Goal: Transaction & Acquisition: Purchase product/service

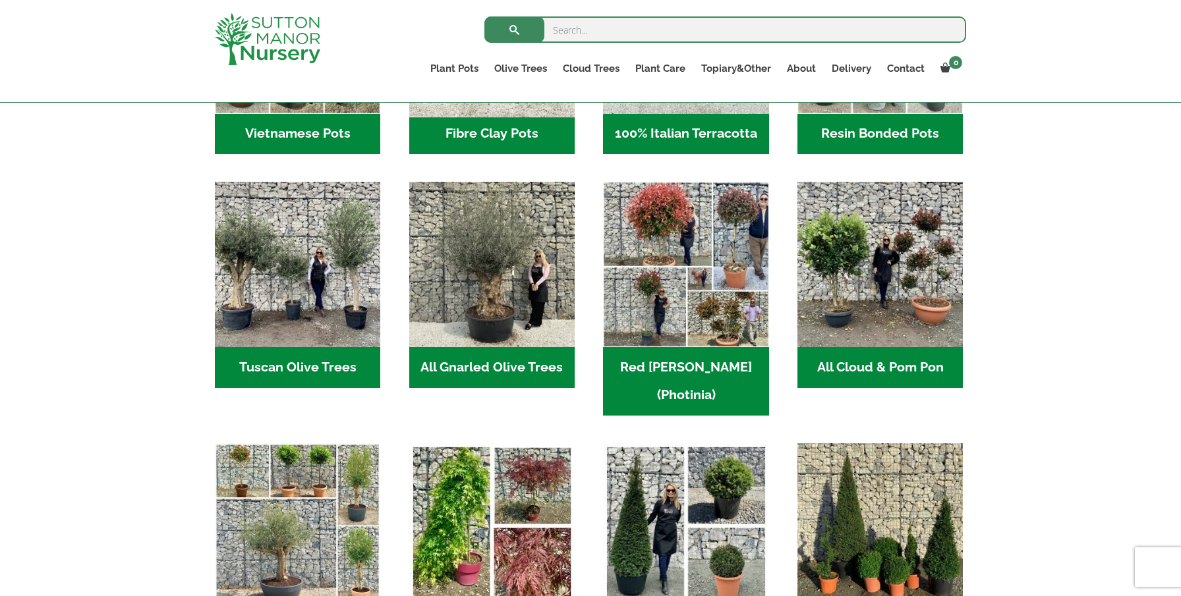
scroll to position [594, 0]
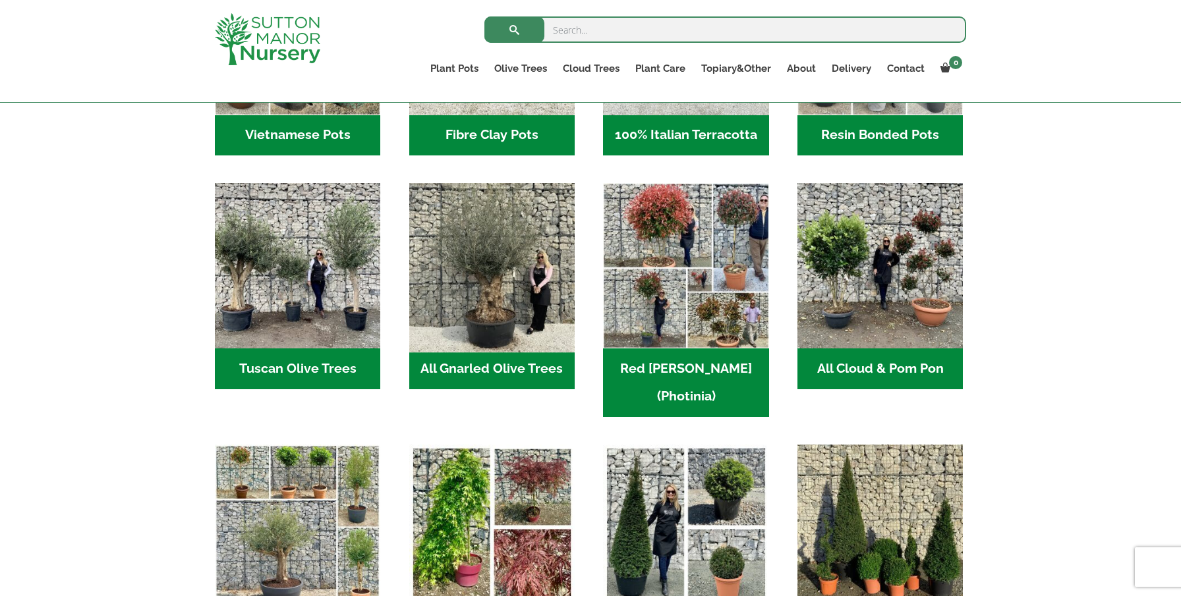
click at [497, 237] on img "Visit product category All Gnarled Olive Trees" at bounding box center [492, 266] width 174 height 174
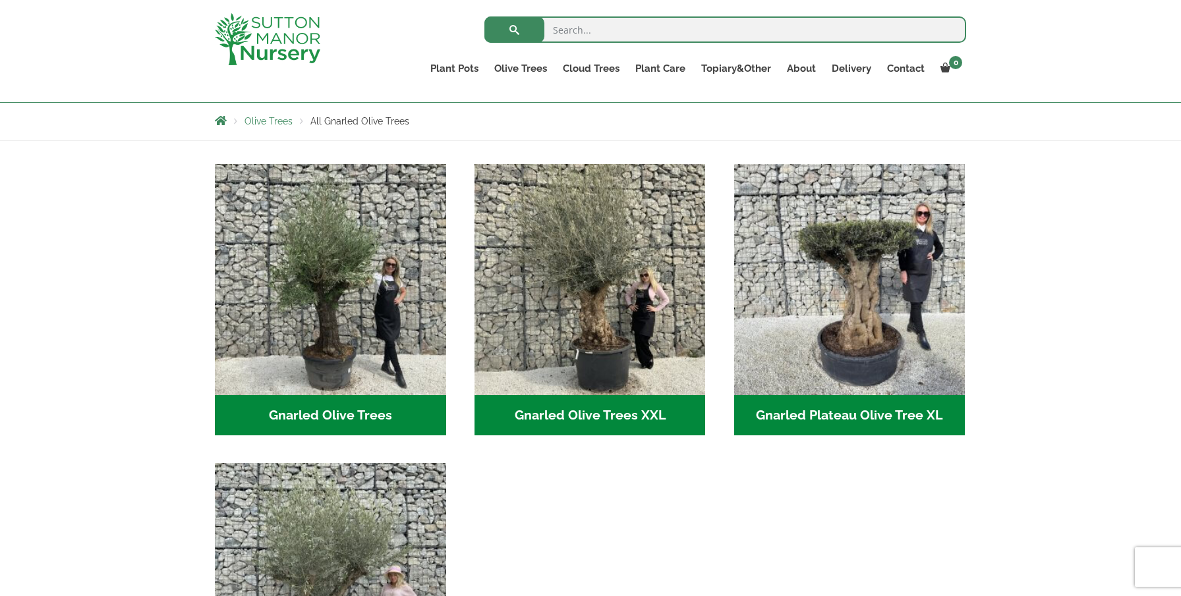
scroll to position [229, 0]
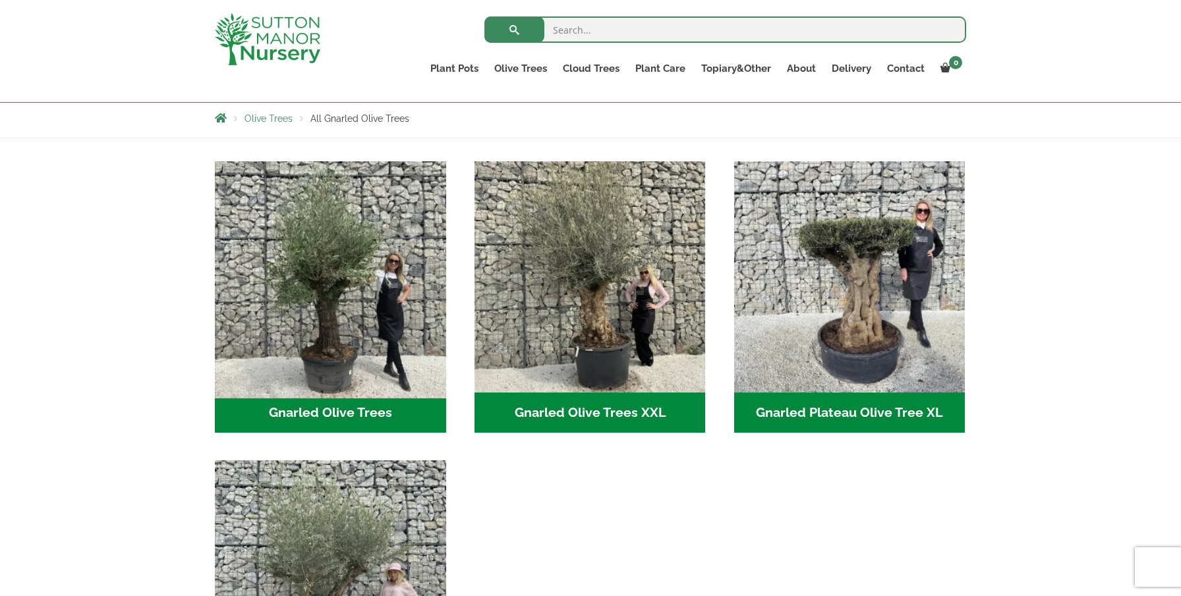
click at [330, 256] on img "Visit product category Gnarled Olive Trees" at bounding box center [330, 276] width 242 height 242
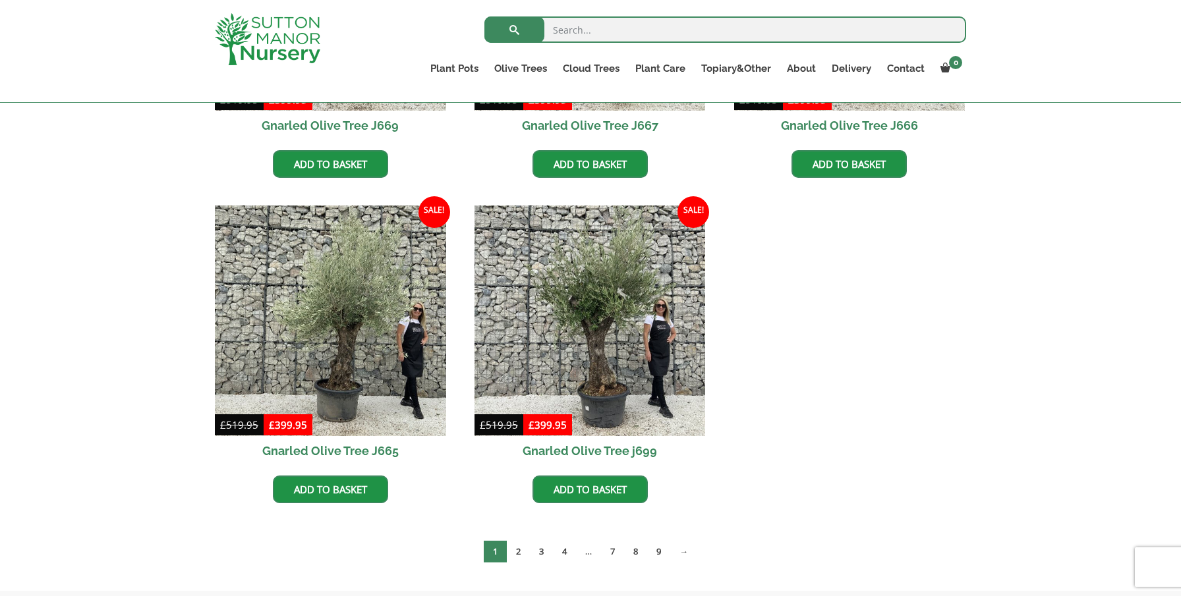
scroll to position [1214, 0]
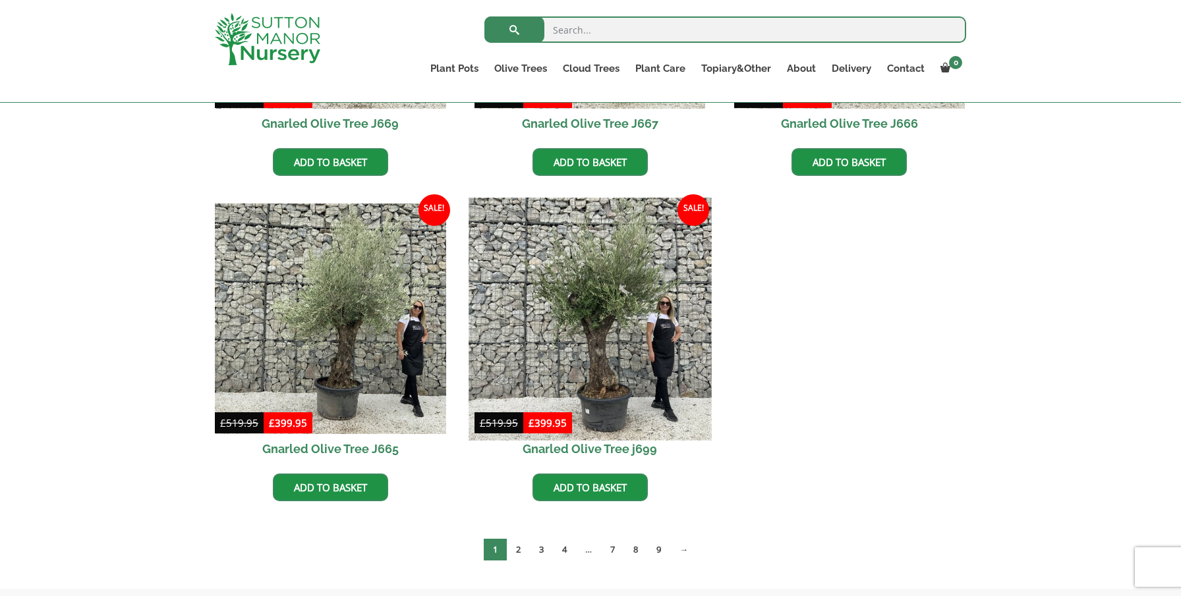
click at [600, 295] on img at bounding box center [589, 319] width 242 height 242
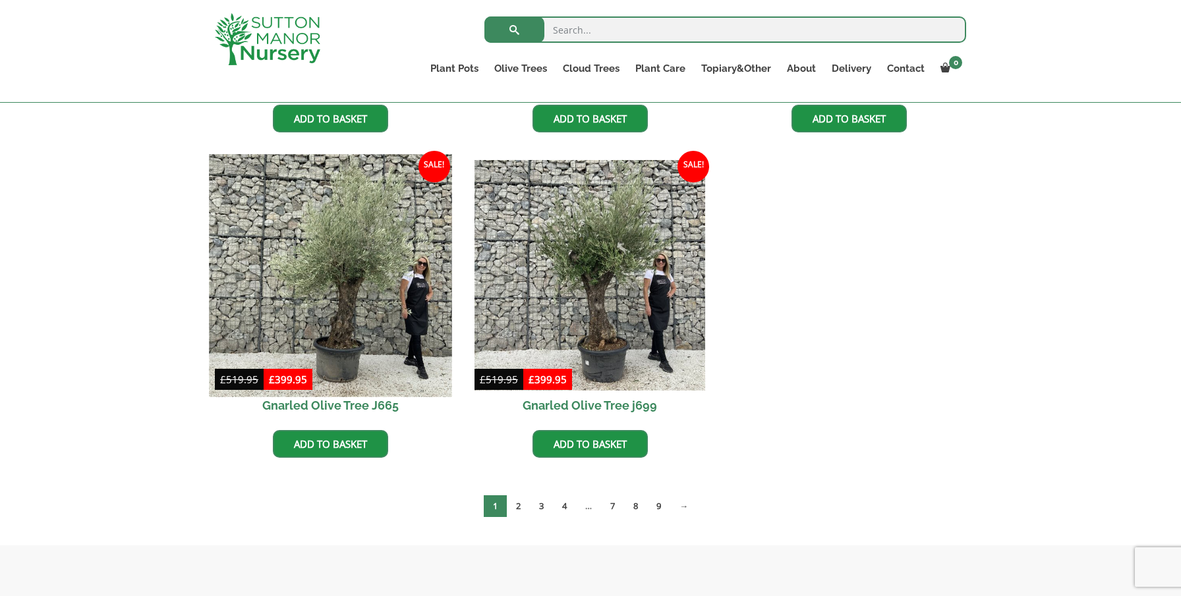
scroll to position [1258, 0]
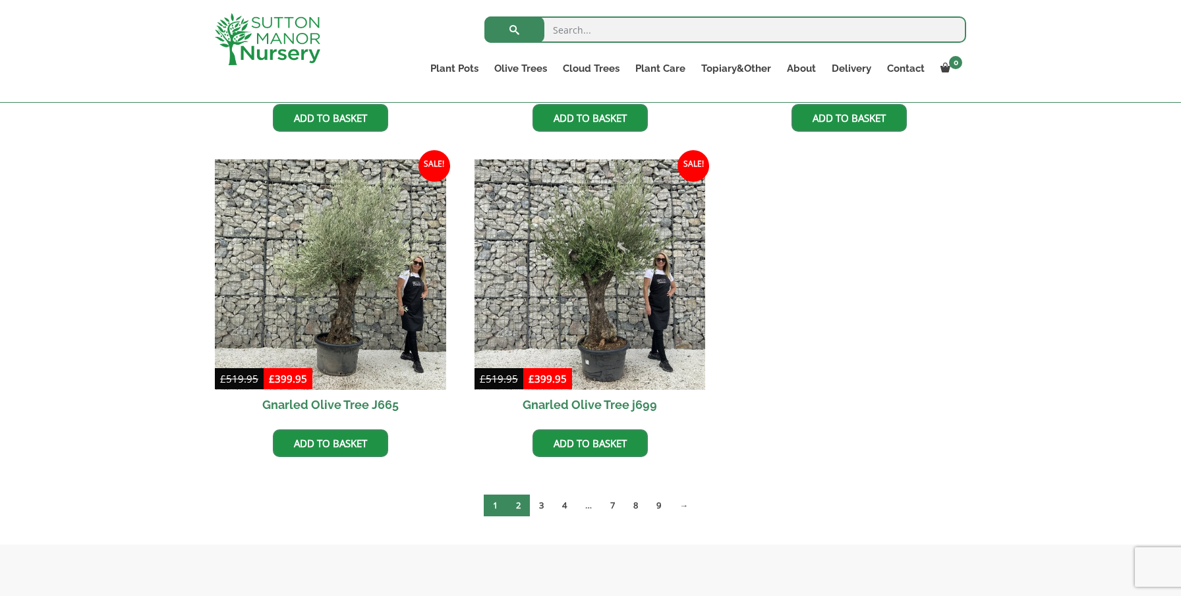
click at [516, 502] on link "2" at bounding box center [518, 506] width 23 height 22
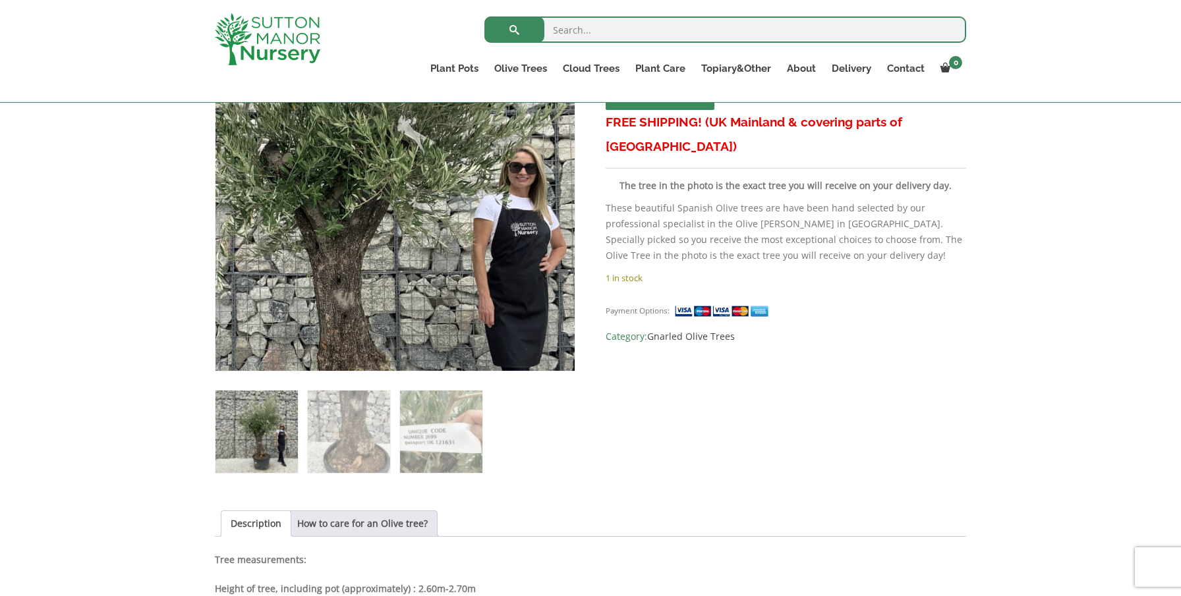
scroll to position [294, 0]
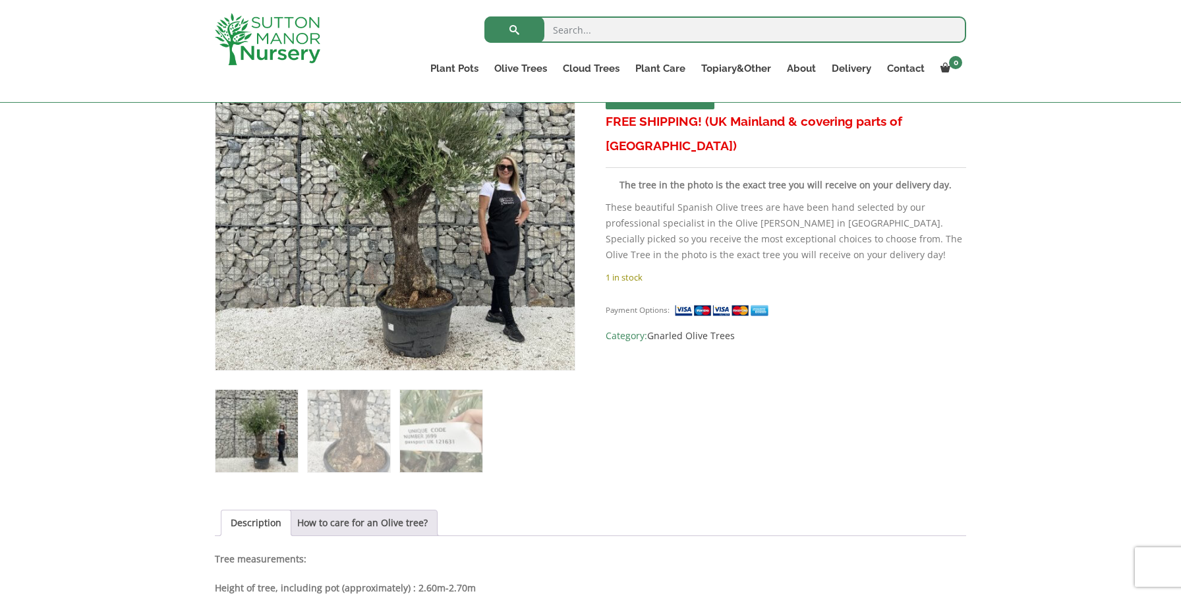
click at [260, 447] on img at bounding box center [256, 431] width 82 height 82
click at [364, 433] on img at bounding box center [349, 431] width 82 height 82
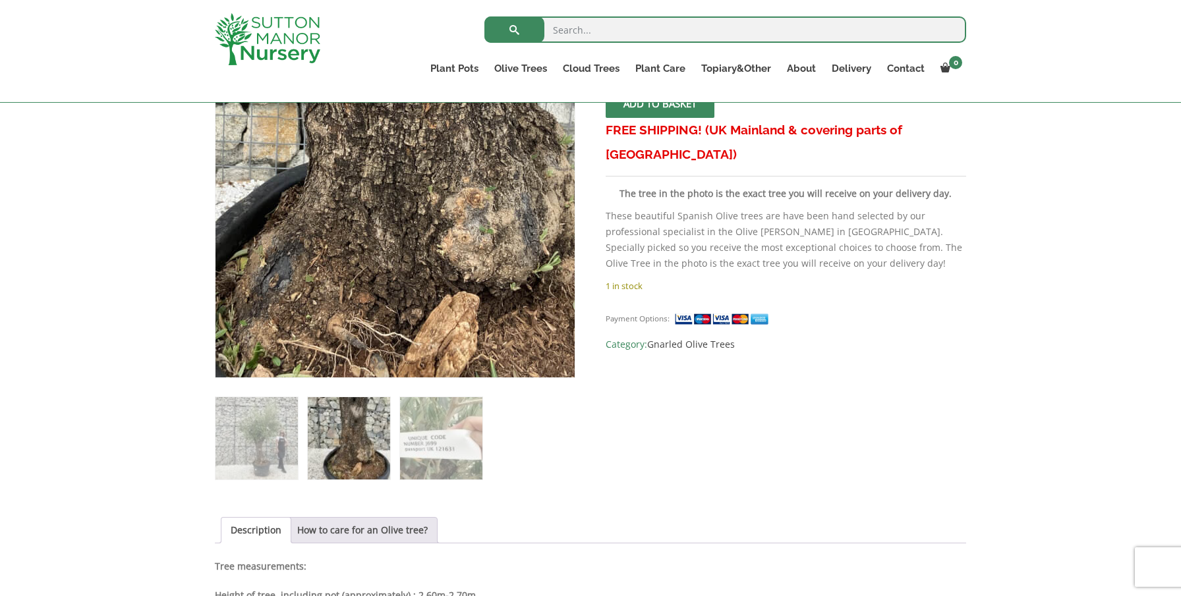
scroll to position [286, 0]
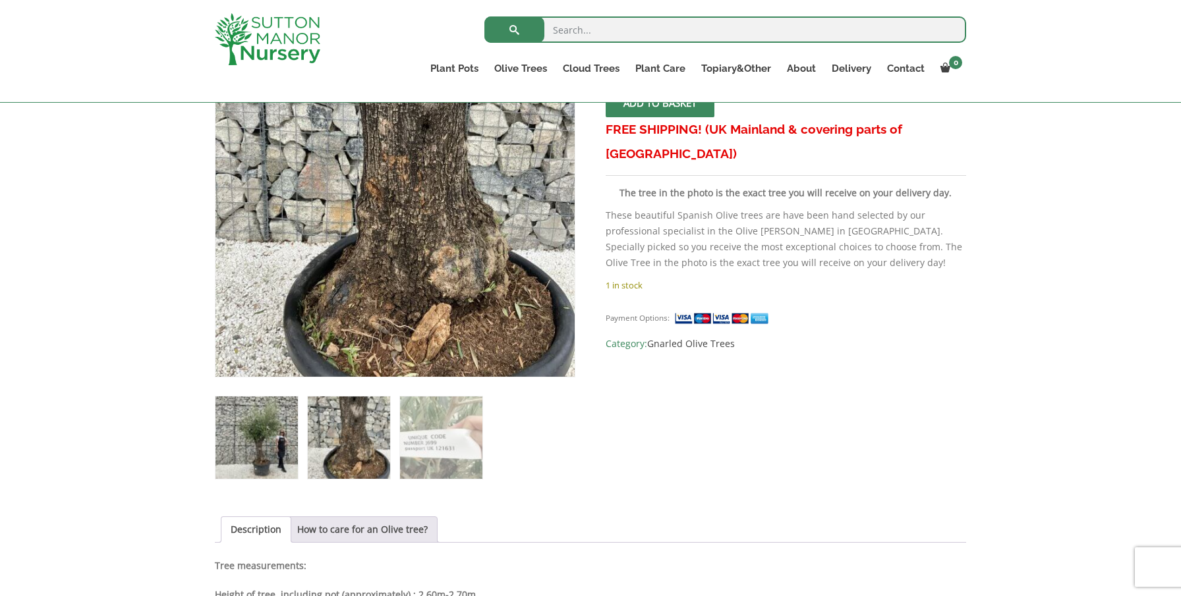
click at [273, 430] on img at bounding box center [256, 438] width 82 height 82
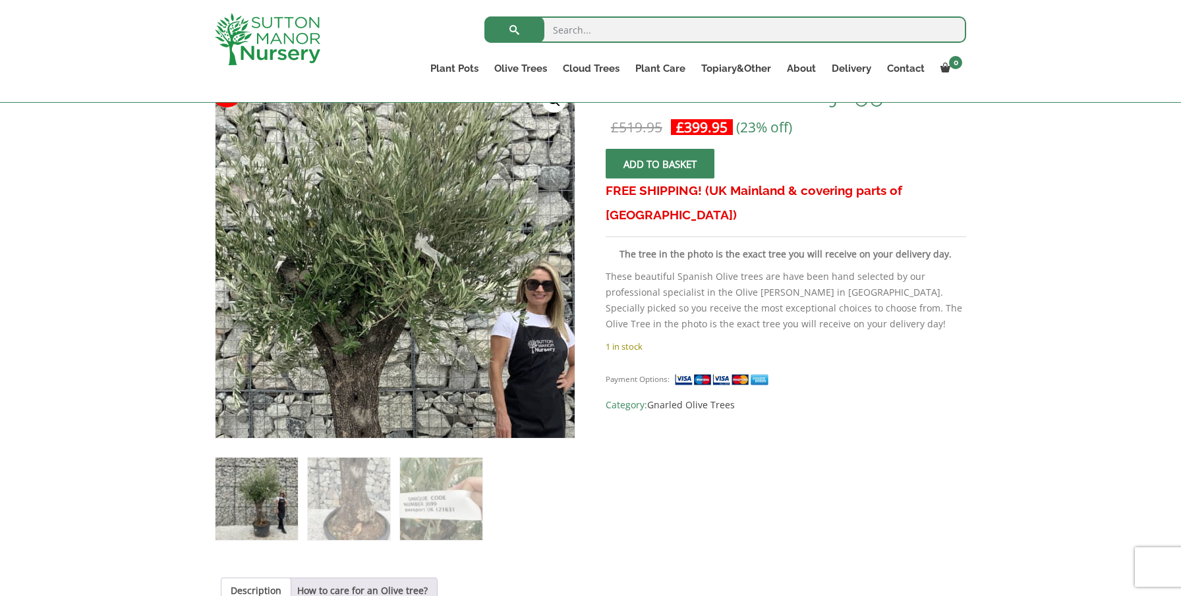
scroll to position [225, 0]
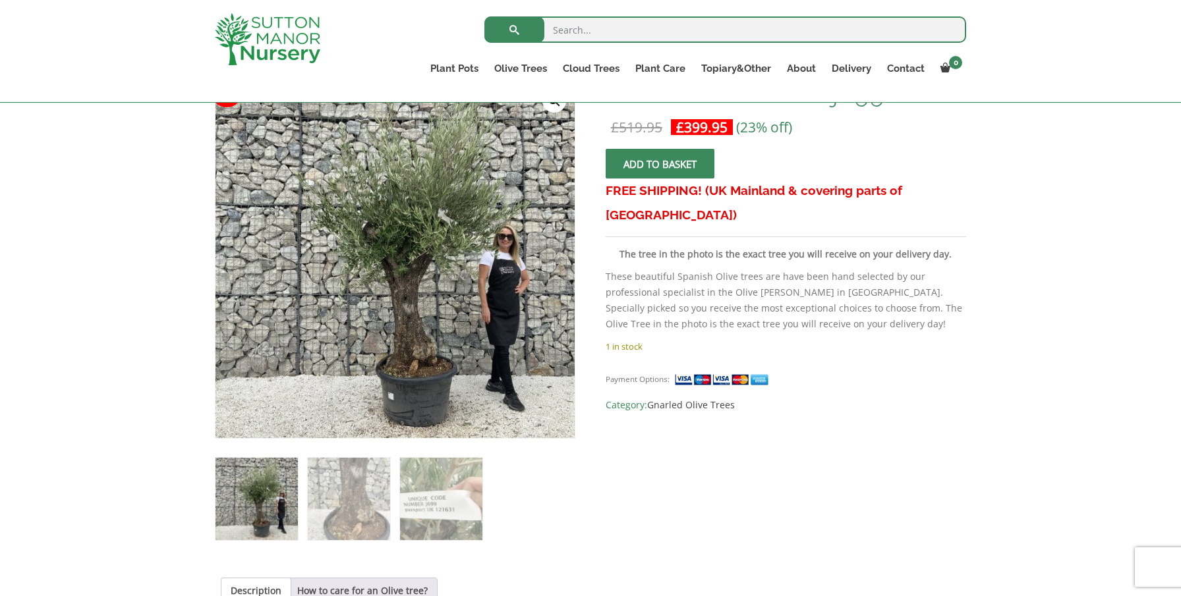
click at [262, 487] on img at bounding box center [256, 499] width 82 height 82
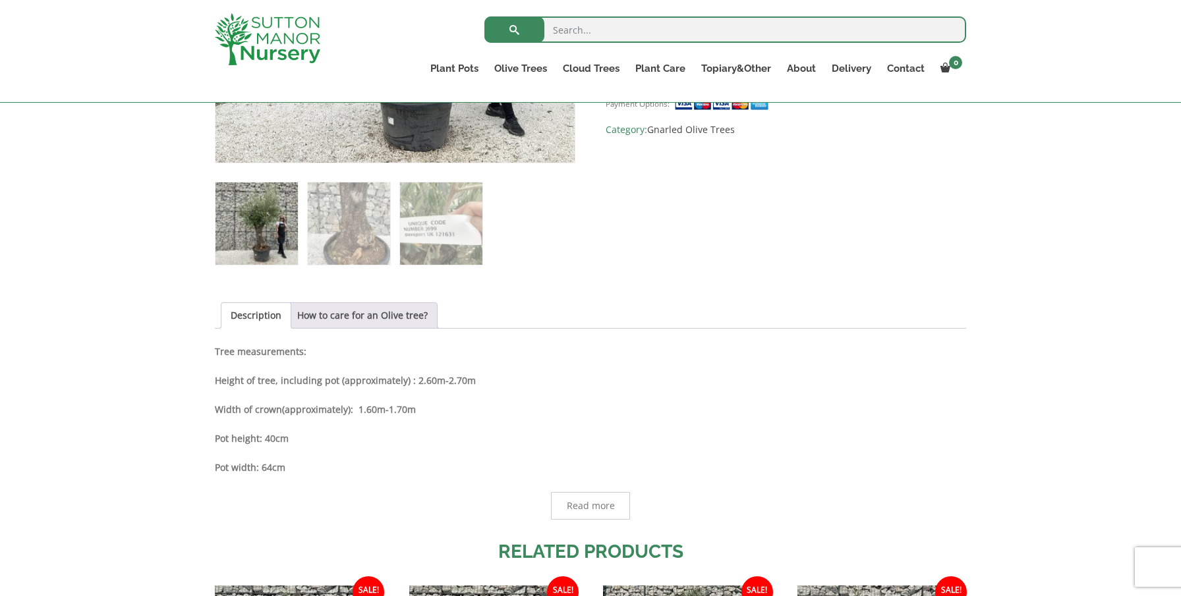
scroll to position [501, 0]
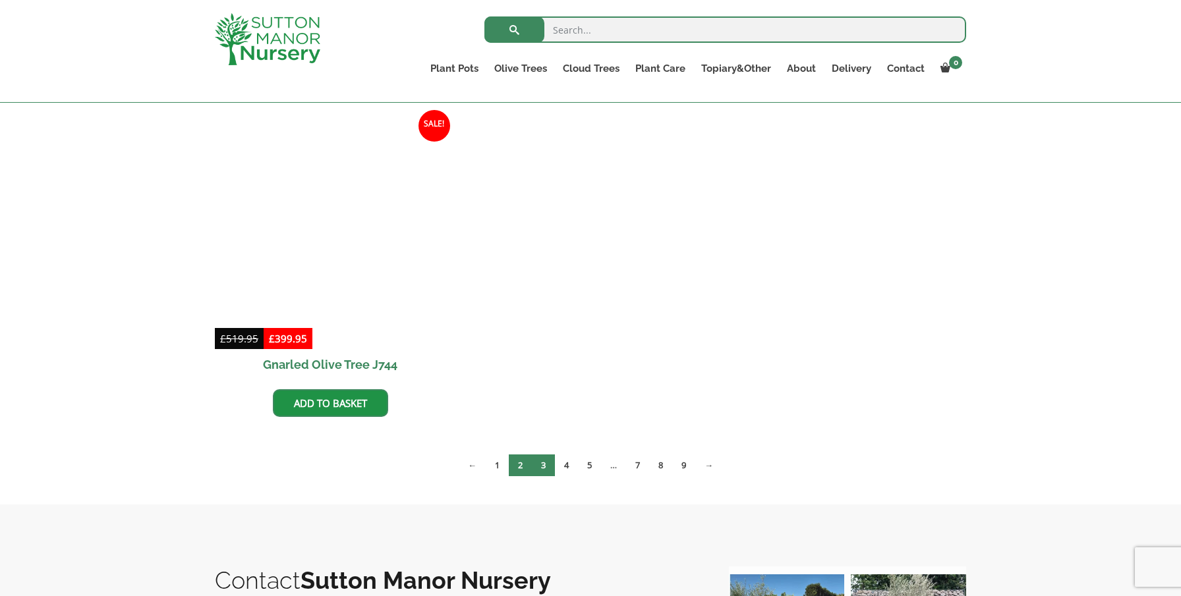
scroll to position [1299, 0]
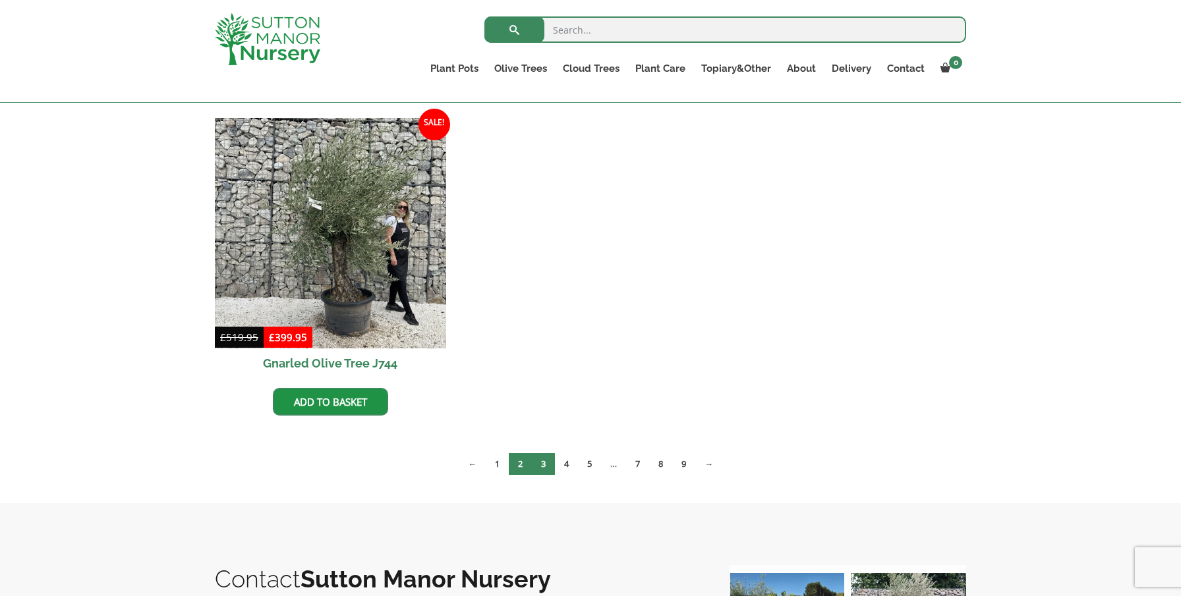
click at [544, 465] on link "3" at bounding box center [543, 464] width 23 height 22
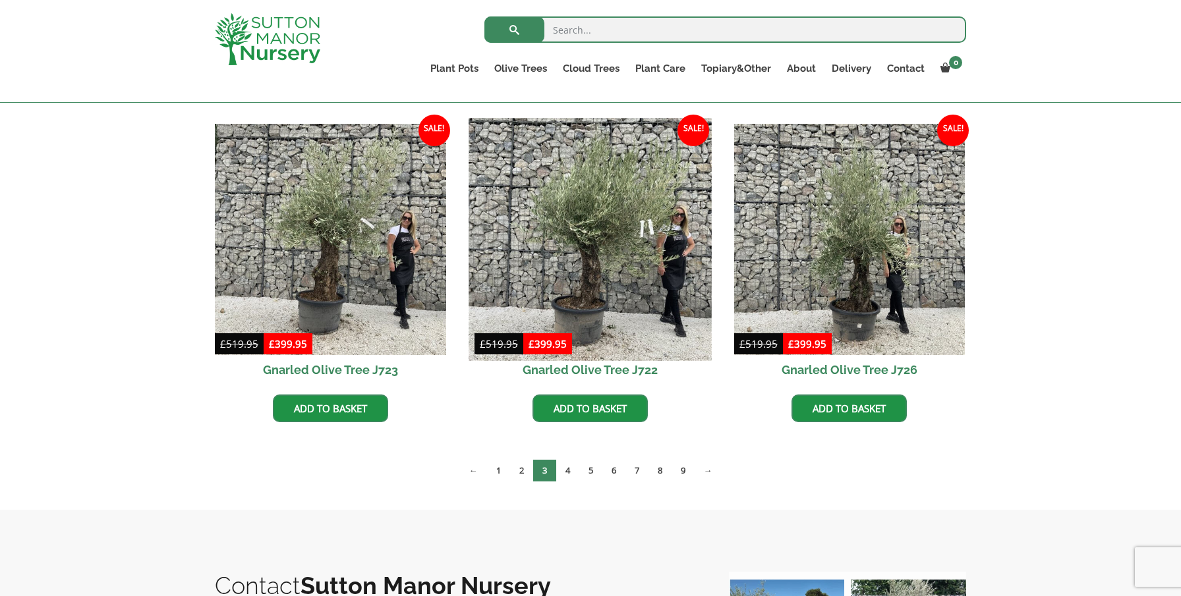
scroll to position [974, 0]
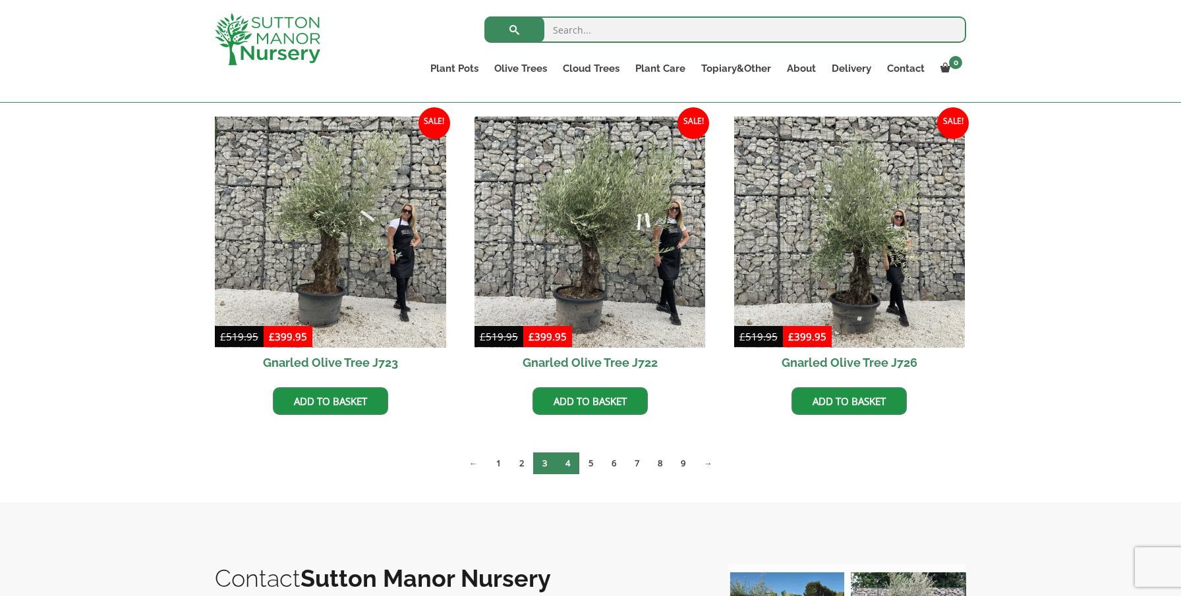
click at [567, 463] on link "4" at bounding box center [567, 464] width 23 height 22
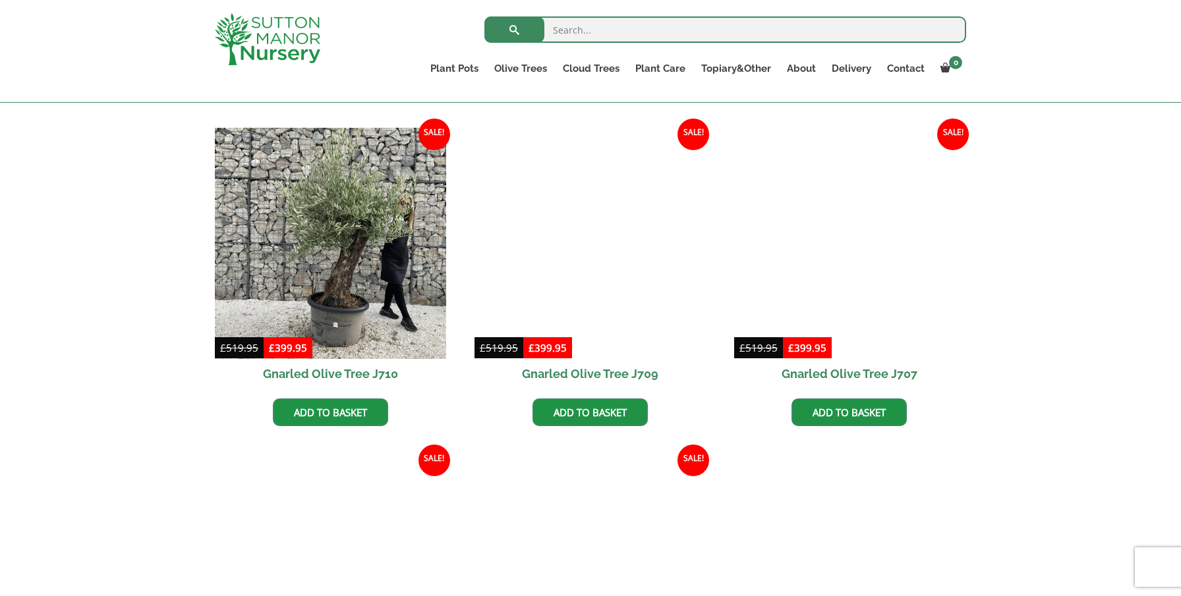
scroll to position [965, 0]
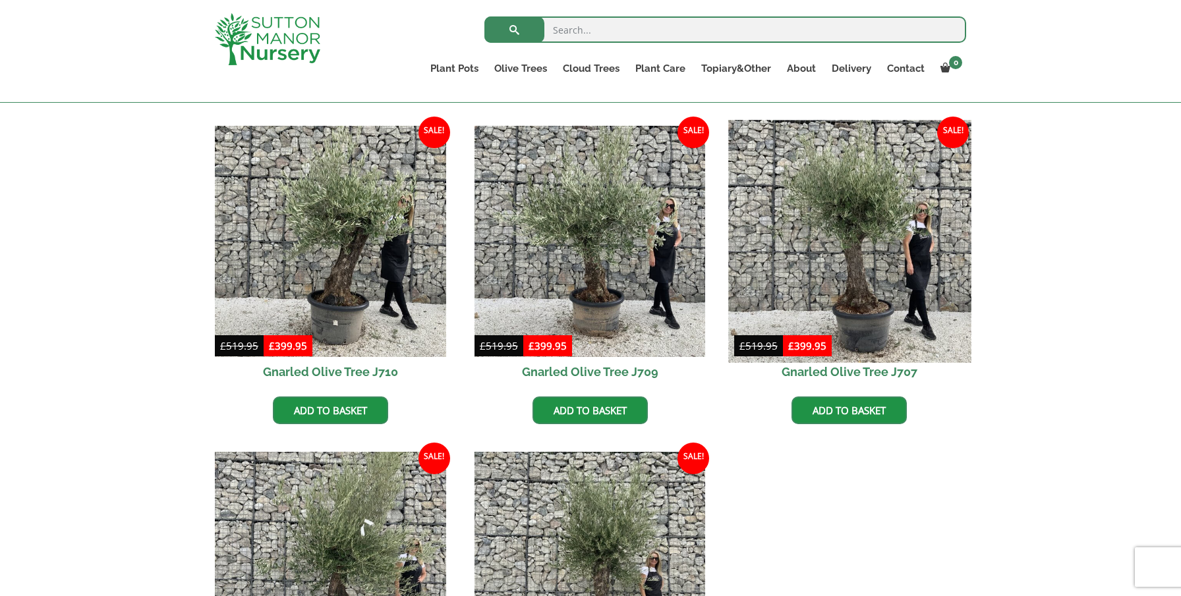
click at [861, 222] on img at bounding box center [849, 241] width 242 height 242
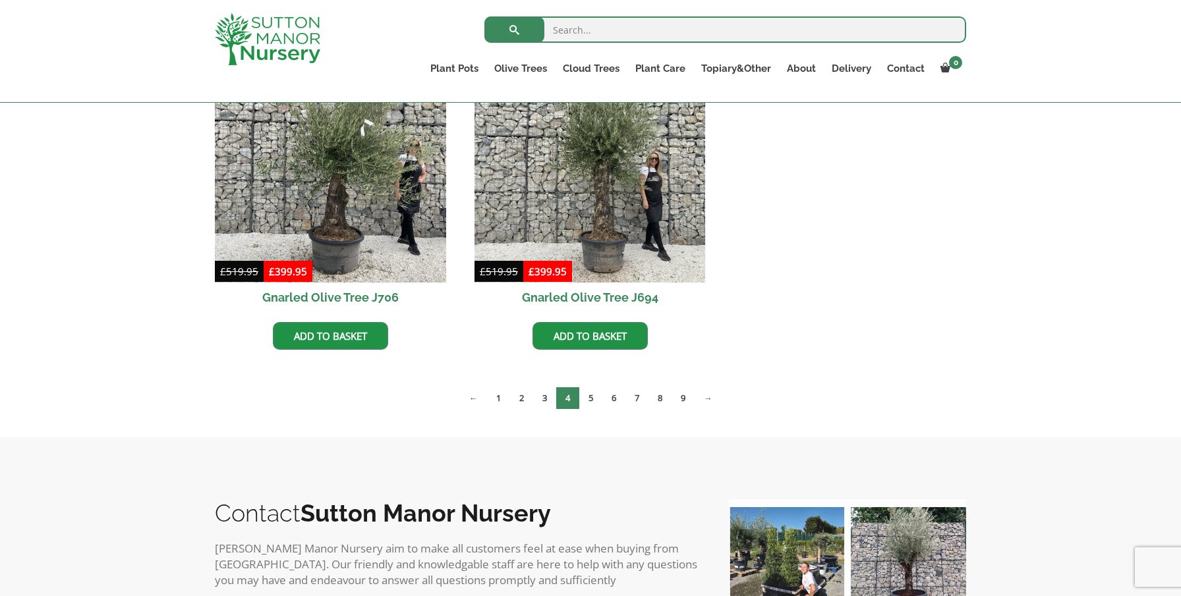
scroll to position [1366, 0]
click at [594, 399] on link "5" at bounding box center [590, 398] width 23 height 22
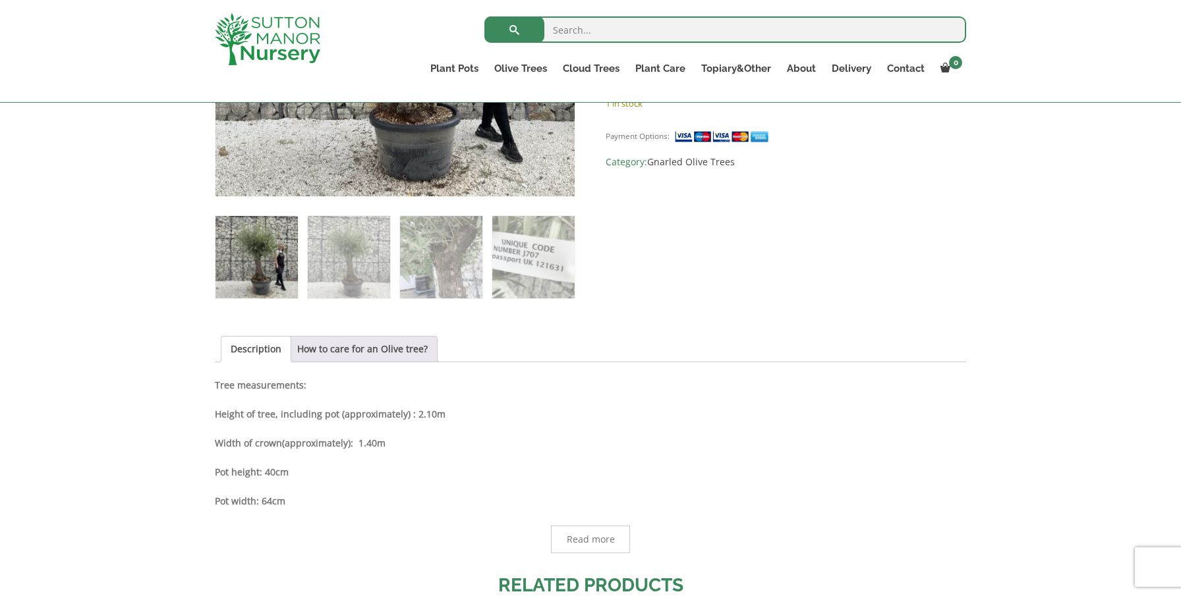
scroll to position [420, 0]
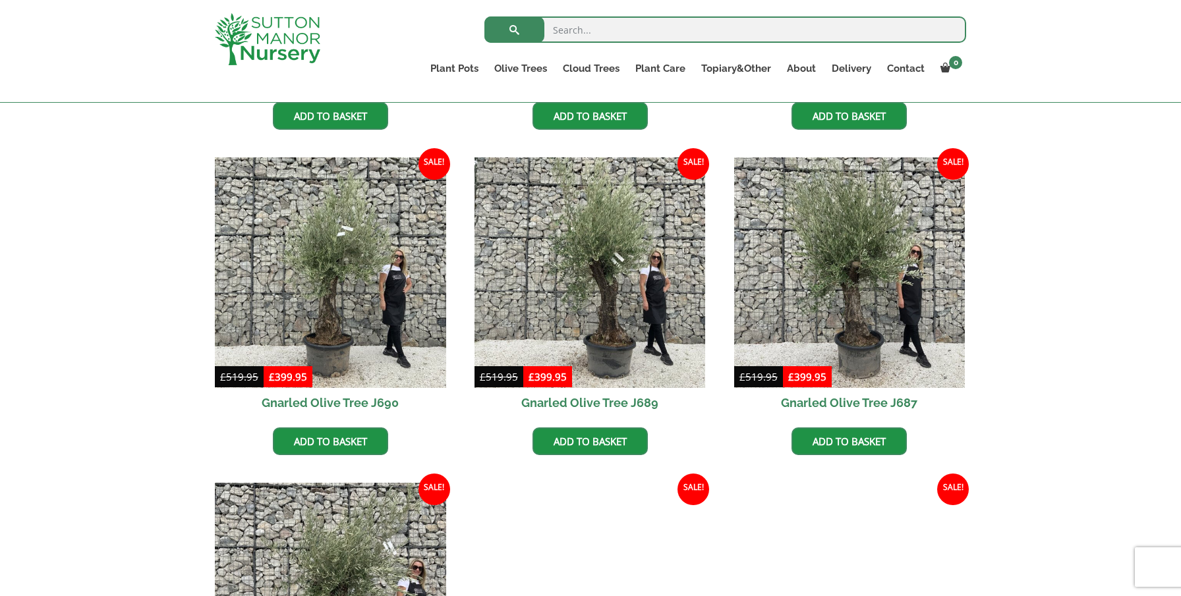
scroll to position [609, 0]
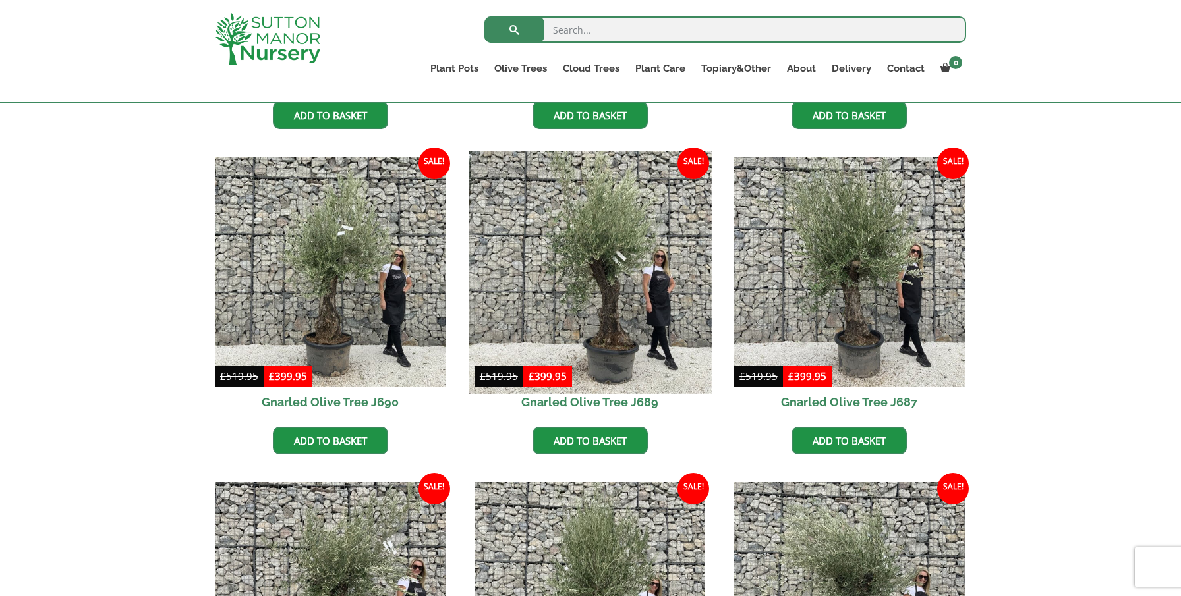
click at [610, 289] on img at bounding box center [589, 272] width 242 height 242
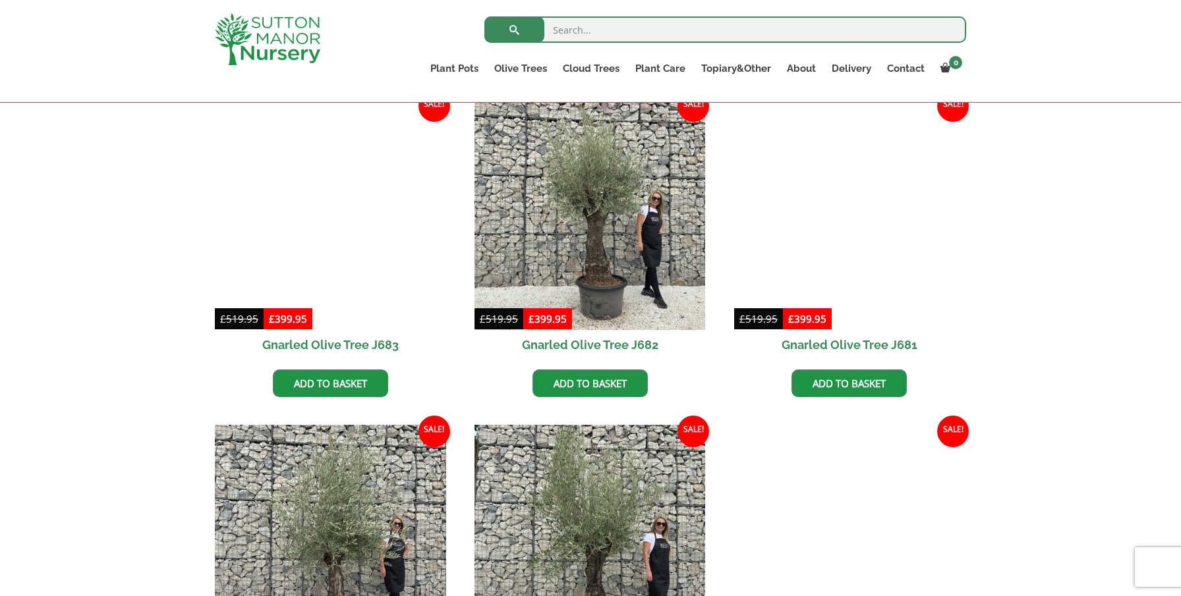
scroll to position [1318, 0]
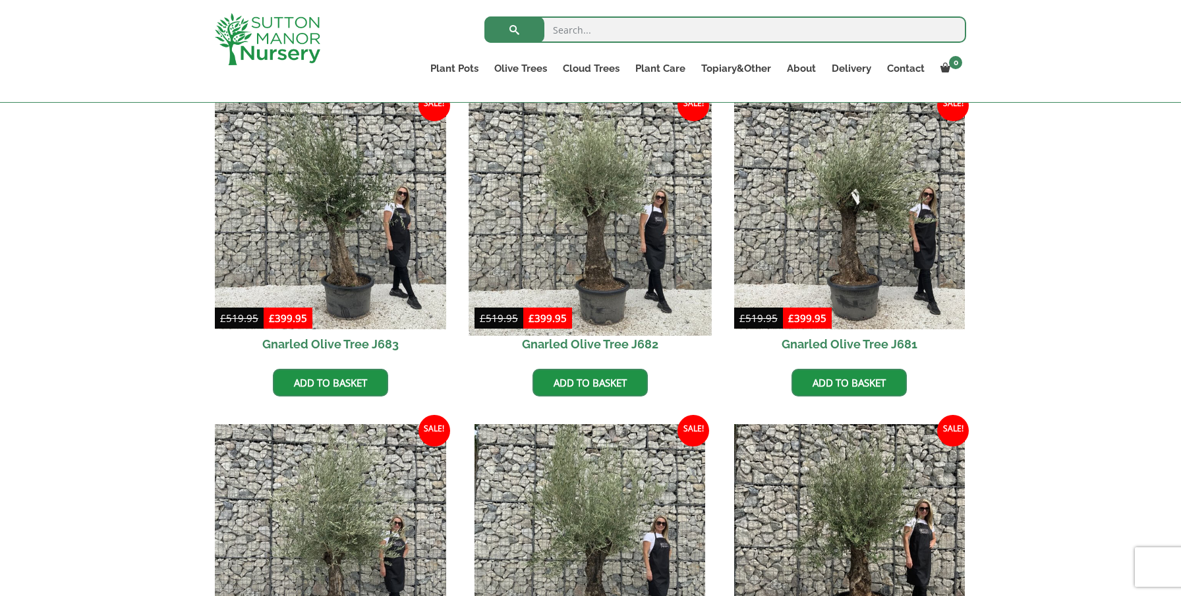
click at [609, 175] on img at bounding box center [589, 214] width 242 height 242
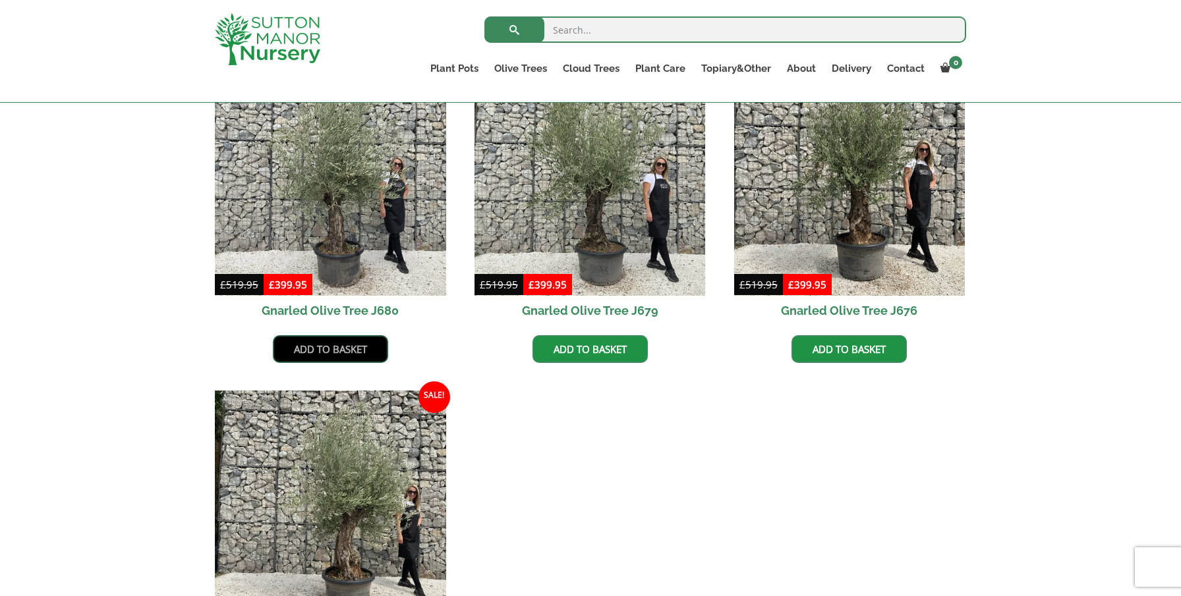
scroll to position [1685, 0]
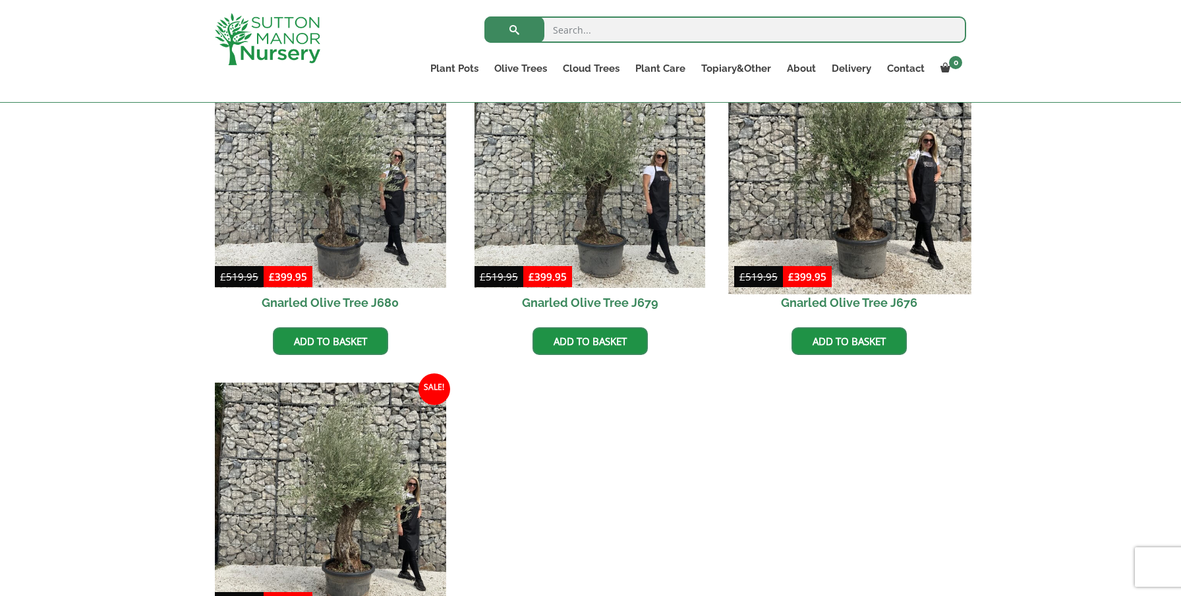
click at [845, 158] on img at bounding box center [849, 172] width 242 height 242
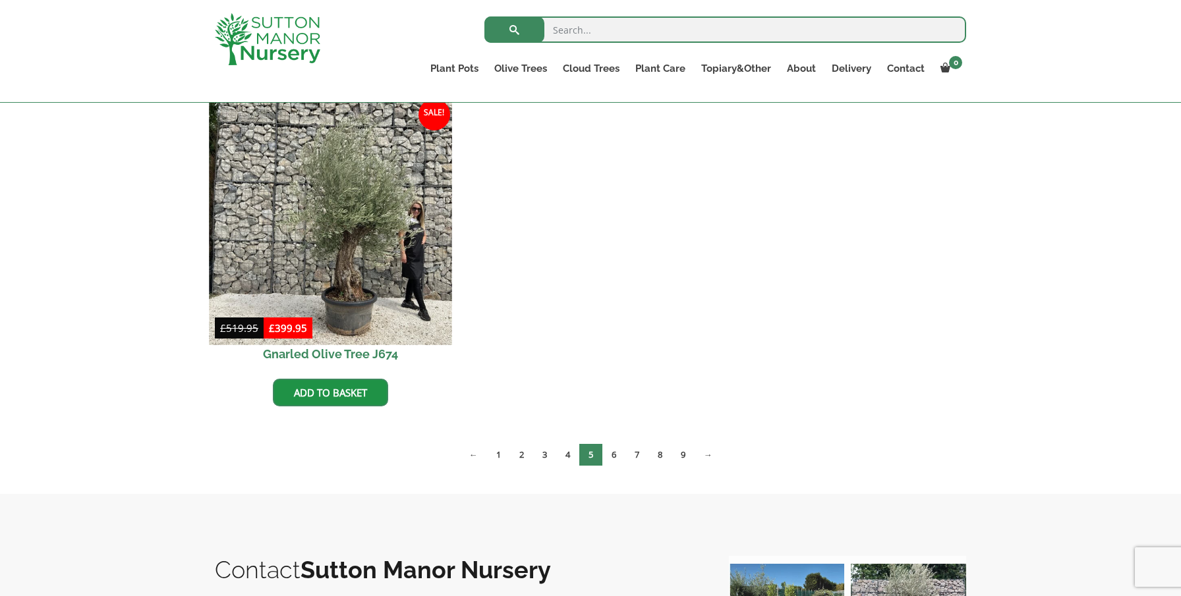
scroll to position [1970, 0]
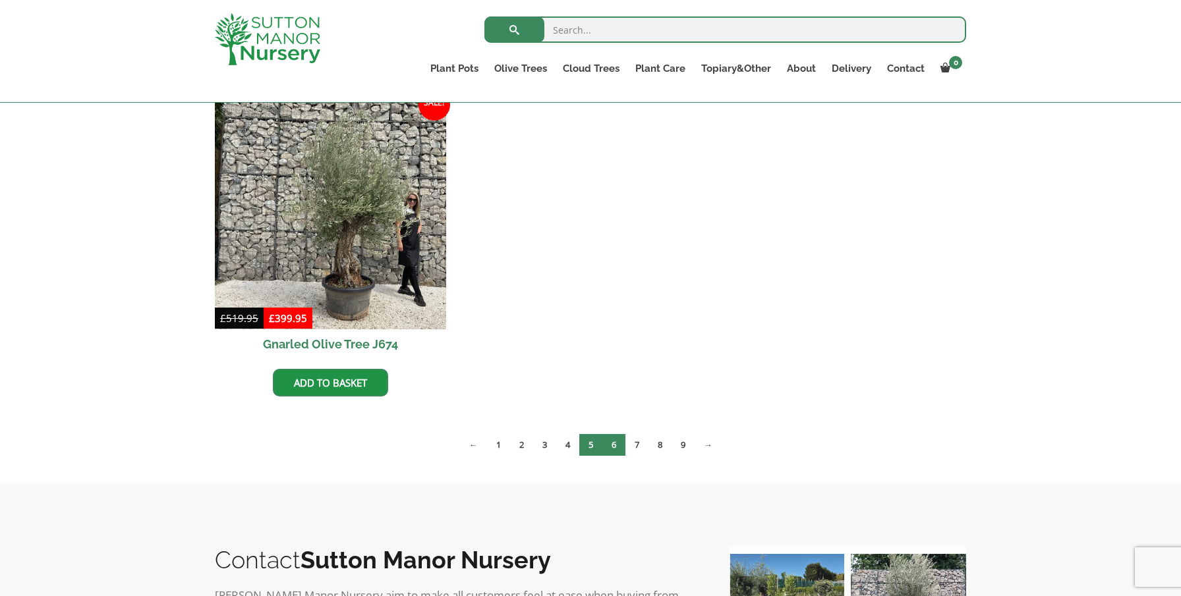
click at [611, 441] on link "6" at bounding box center [613, 445] width 23 height 22
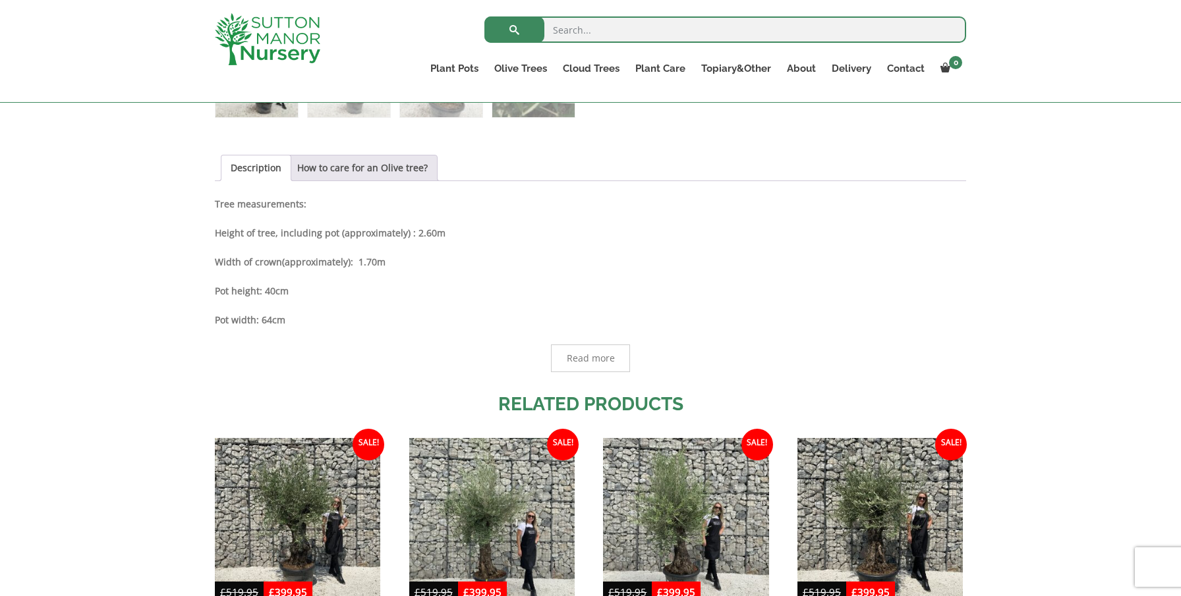
scroll to position [652, 0]
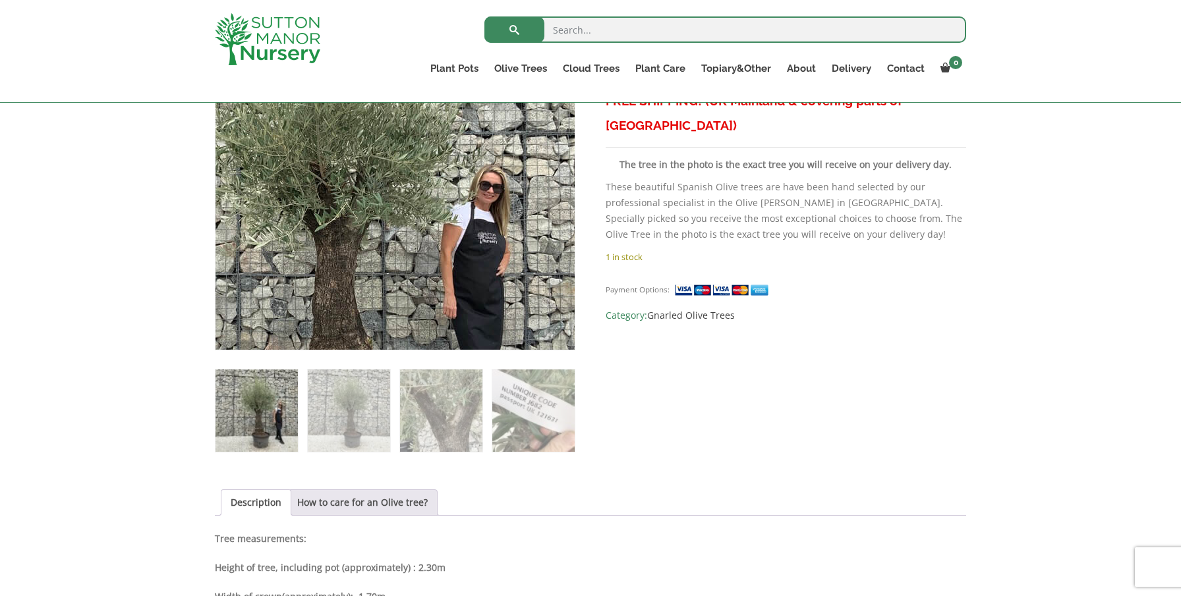
scroll to position [315, 0]
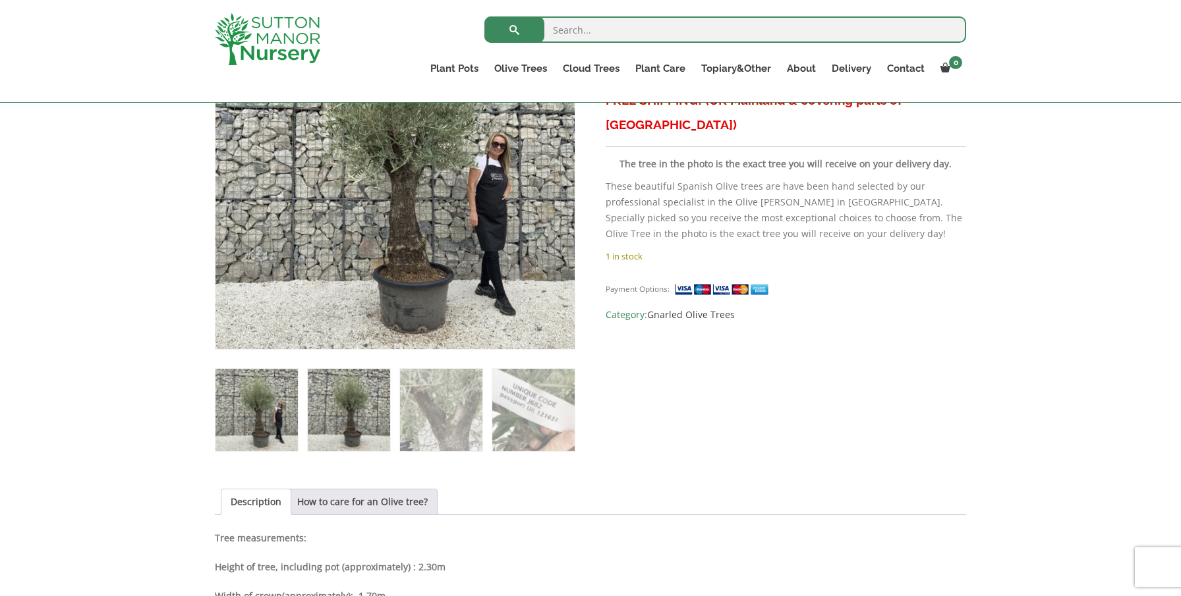
click at [361, 421] on img at bounding box center [349, 410] width 82 height 82
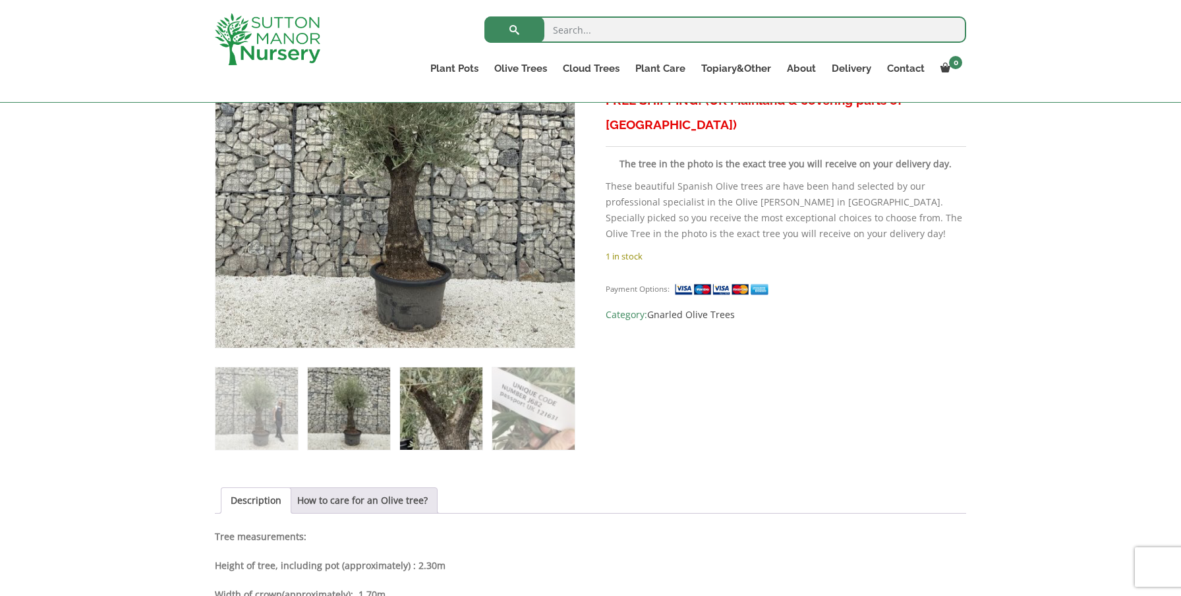
click at [437, 412] on img at bounding box center [441, 409] width 82 height 82
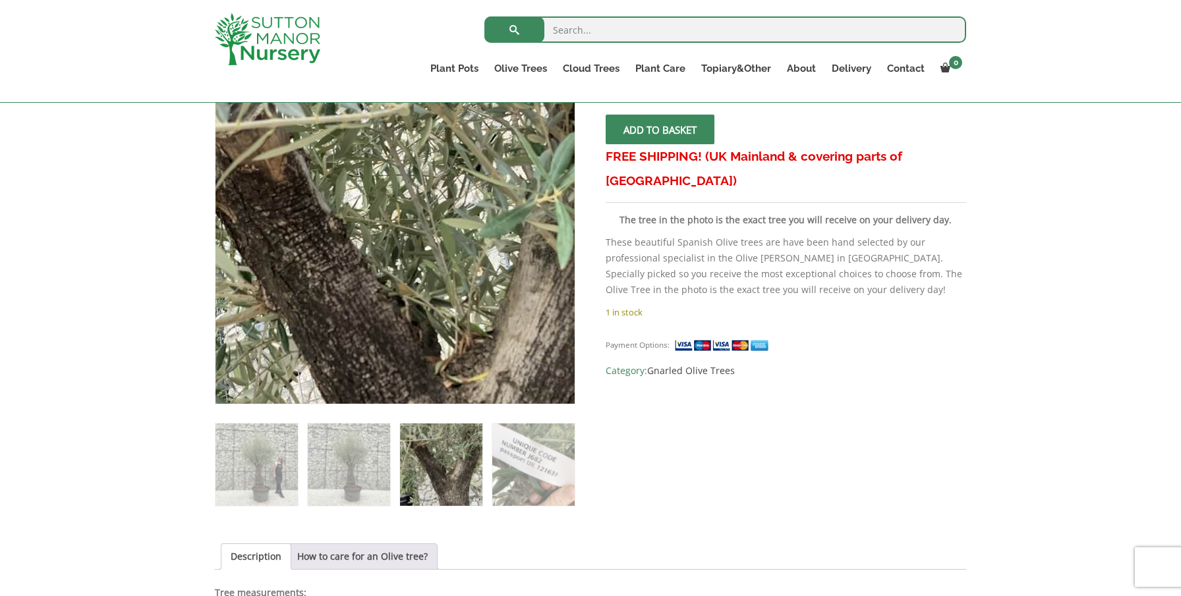
scroll to position [260, 0]
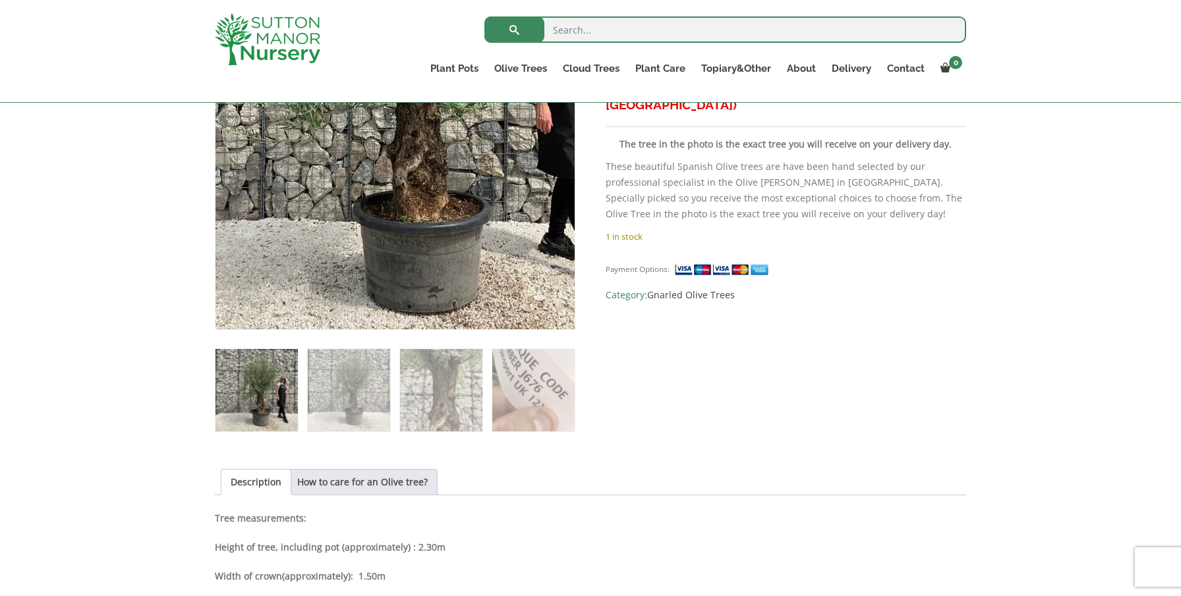
scroll to position [341, 0]
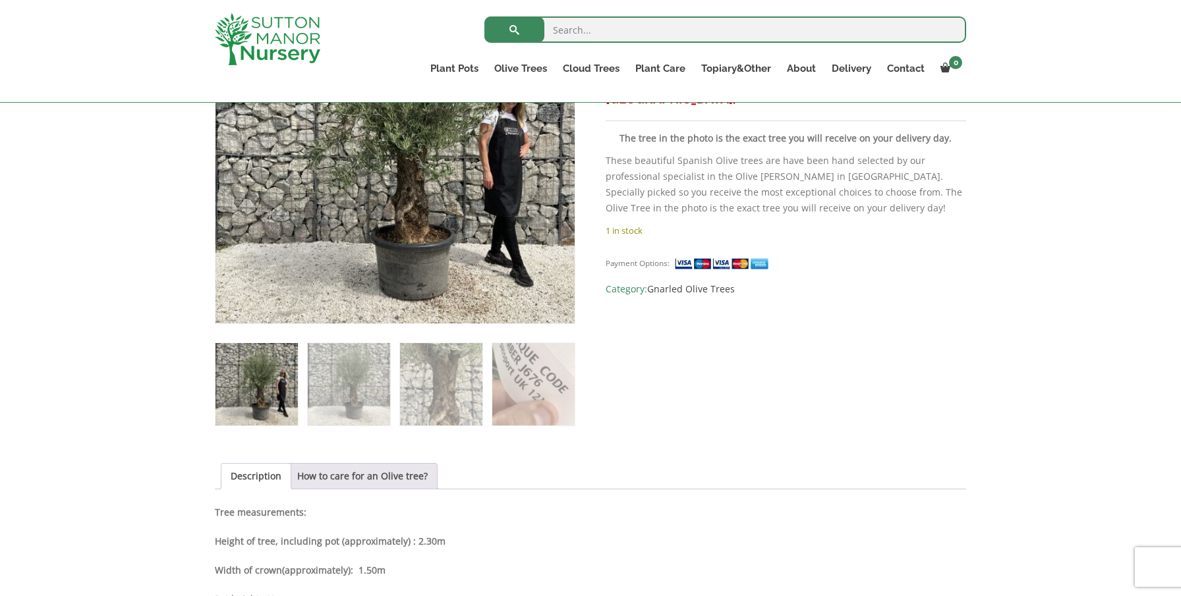
click at [262, 363] on img at bounding box center [256, 384] width 82 height 82
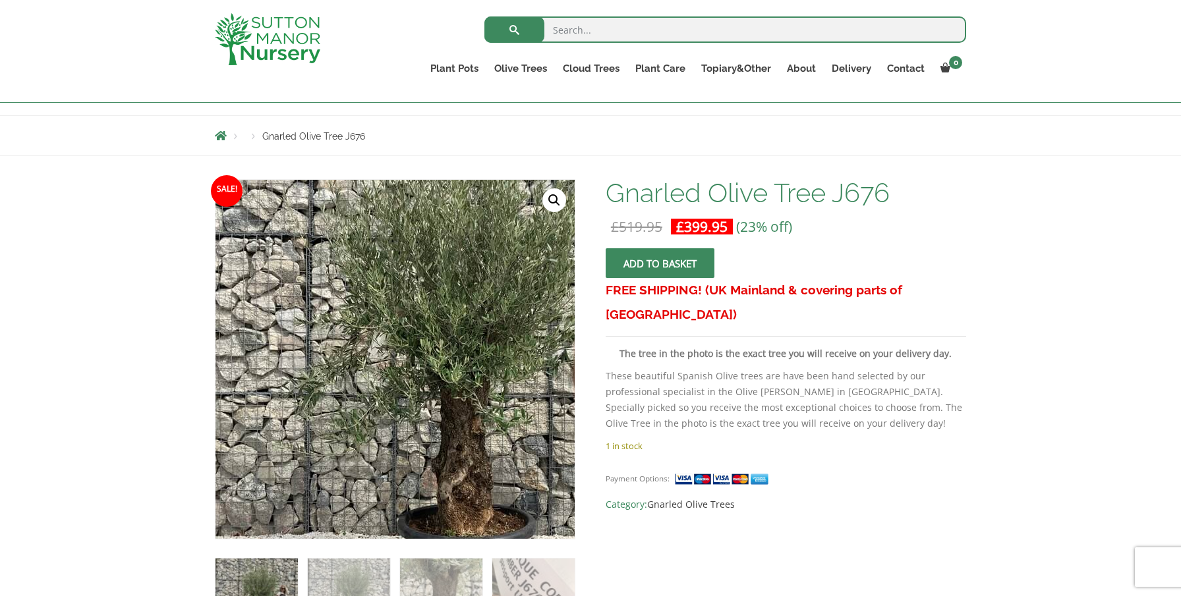
scroll to position [98, 0]
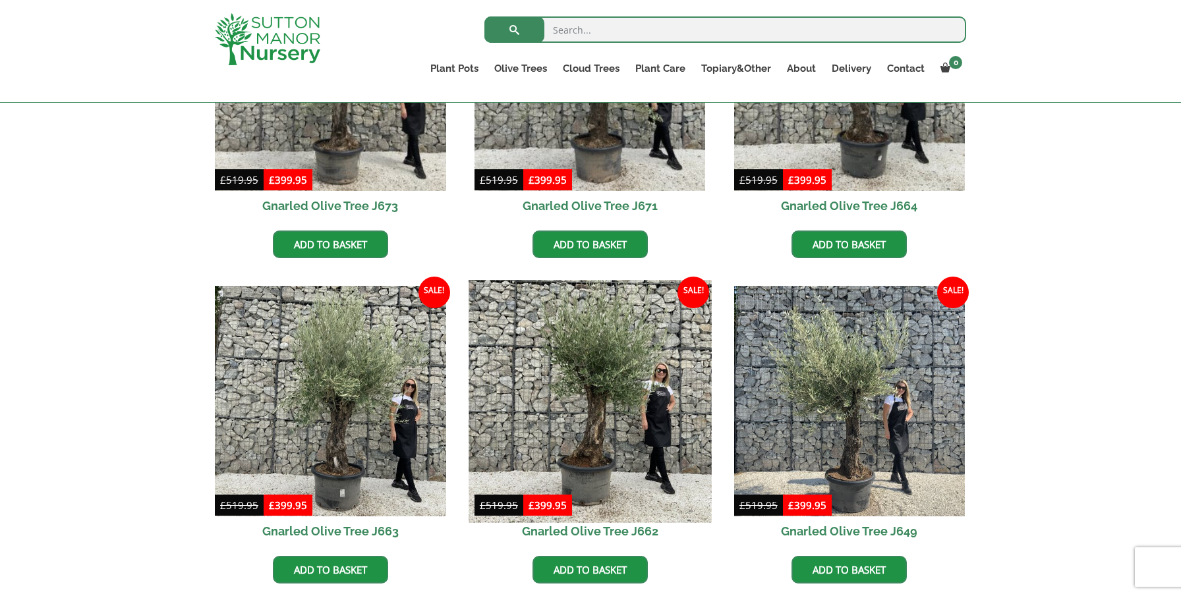
scroll to position [495, 0]
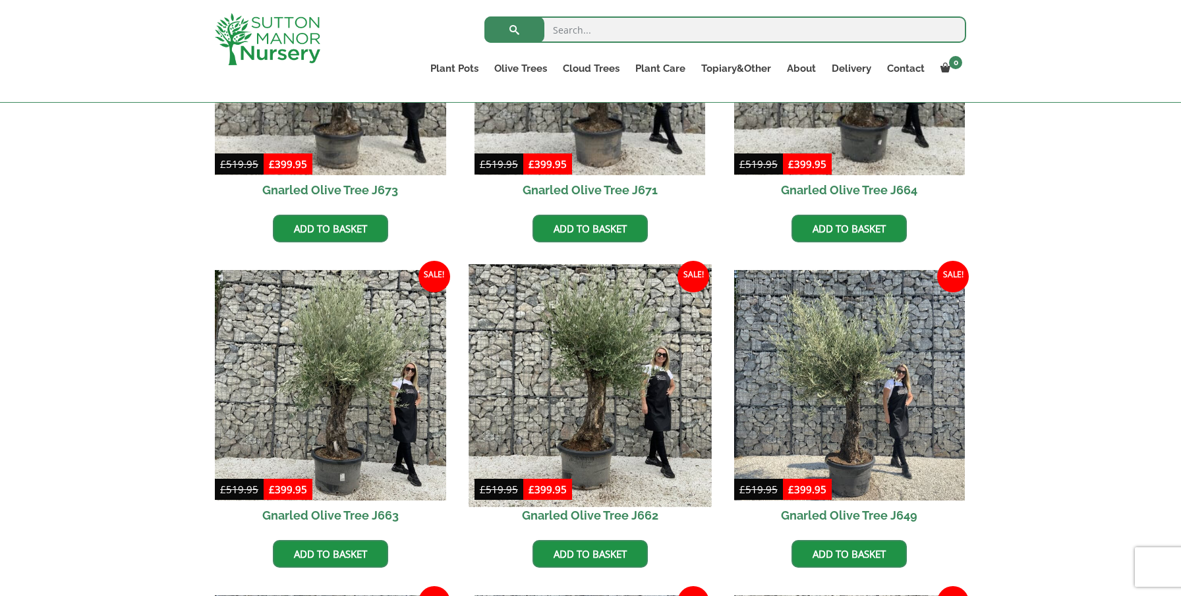
click at [605, 333] on img at bounding box center [589, 385] width 242 height 242
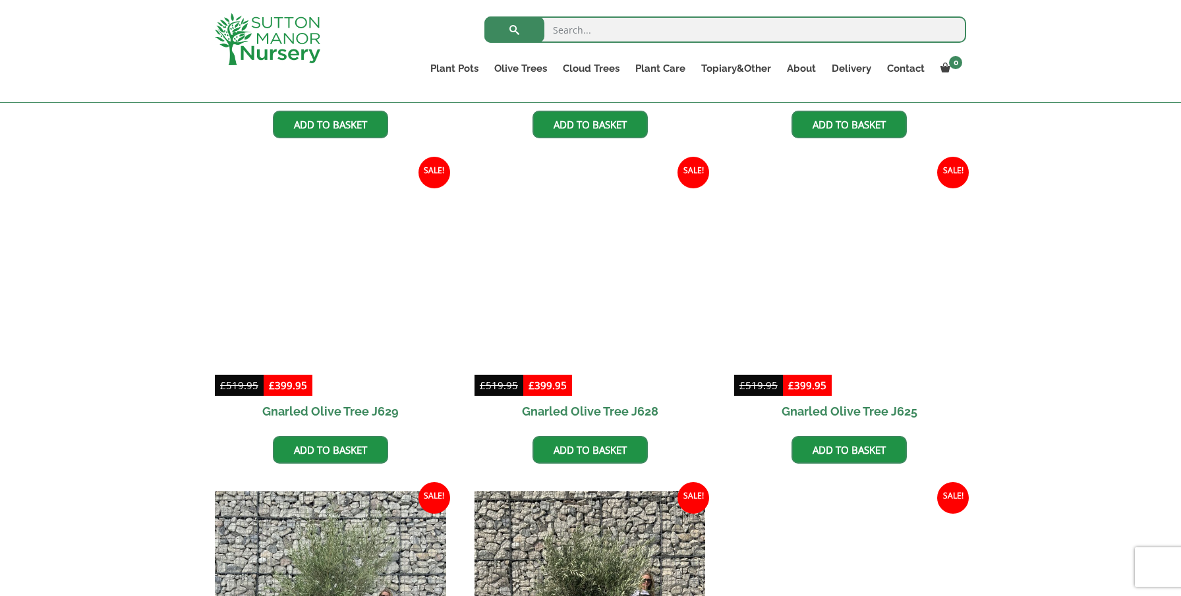
scroll to position [1262, 0]
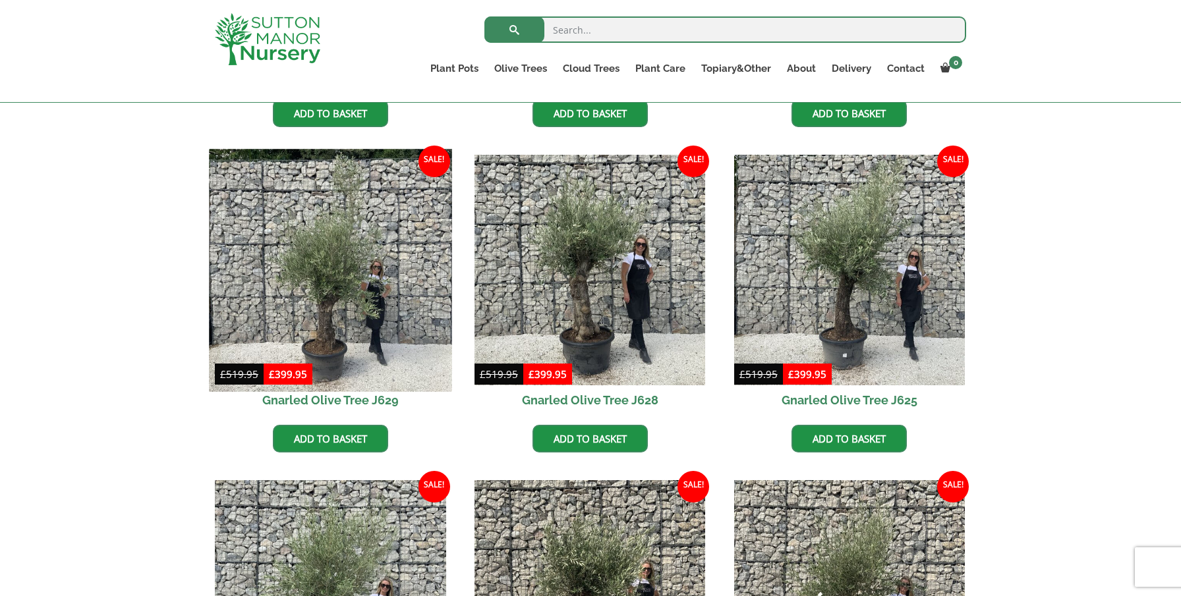
click at [327, 271] on img at bounding box center [330, 270] width 242 height 242
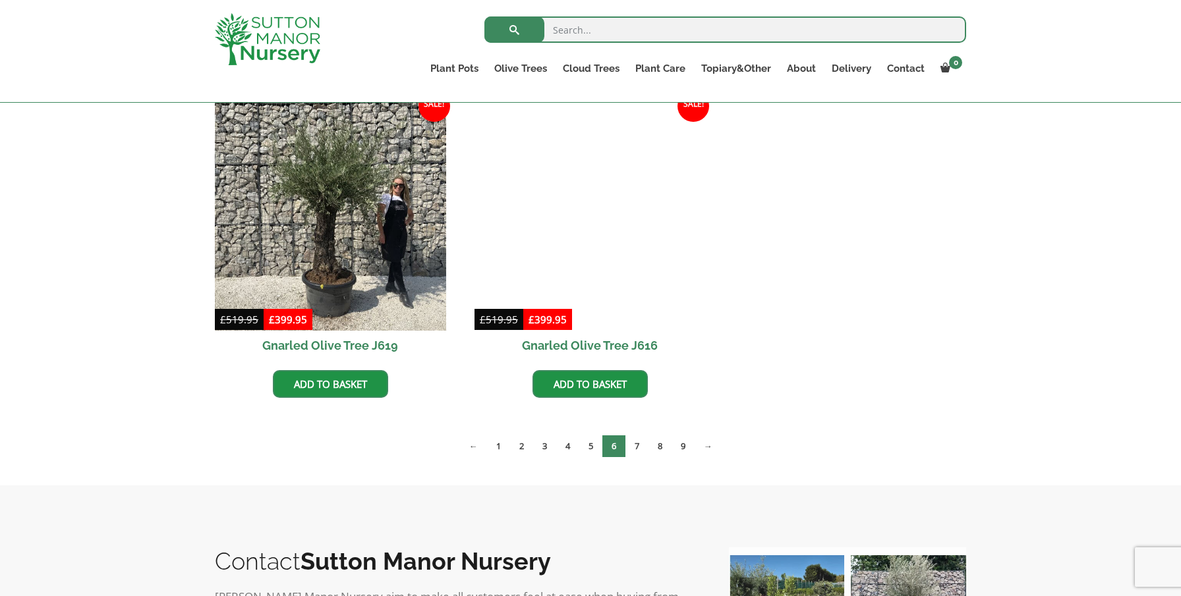
scroll to position [1990, 0]
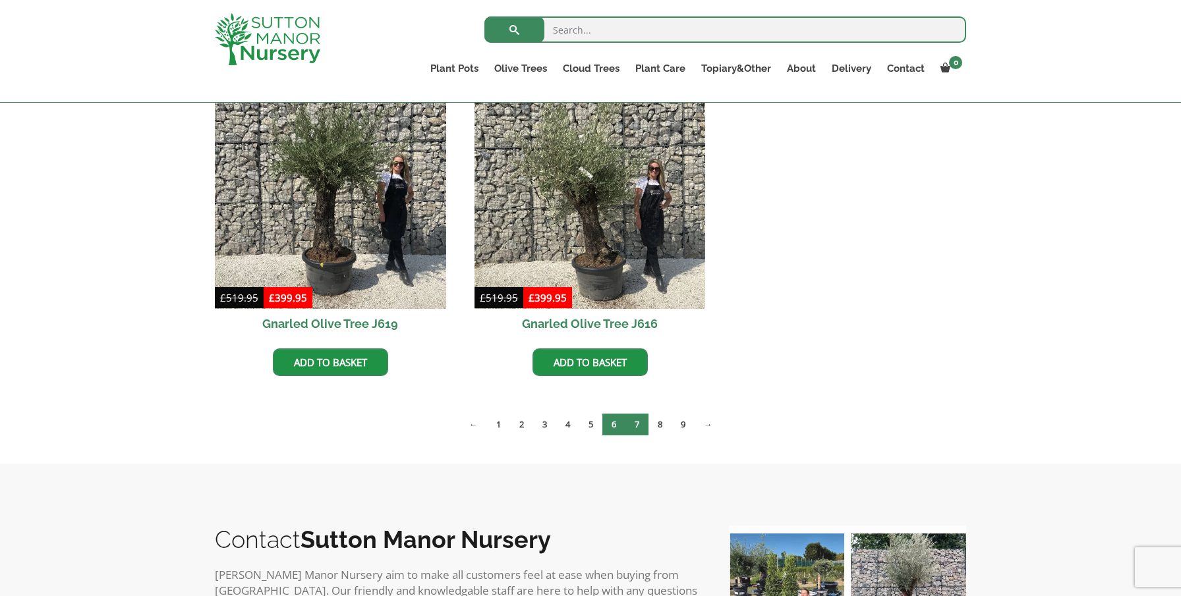
click at [638, 429] on link "7" at bounding box center [636, 425] width 23 height 22
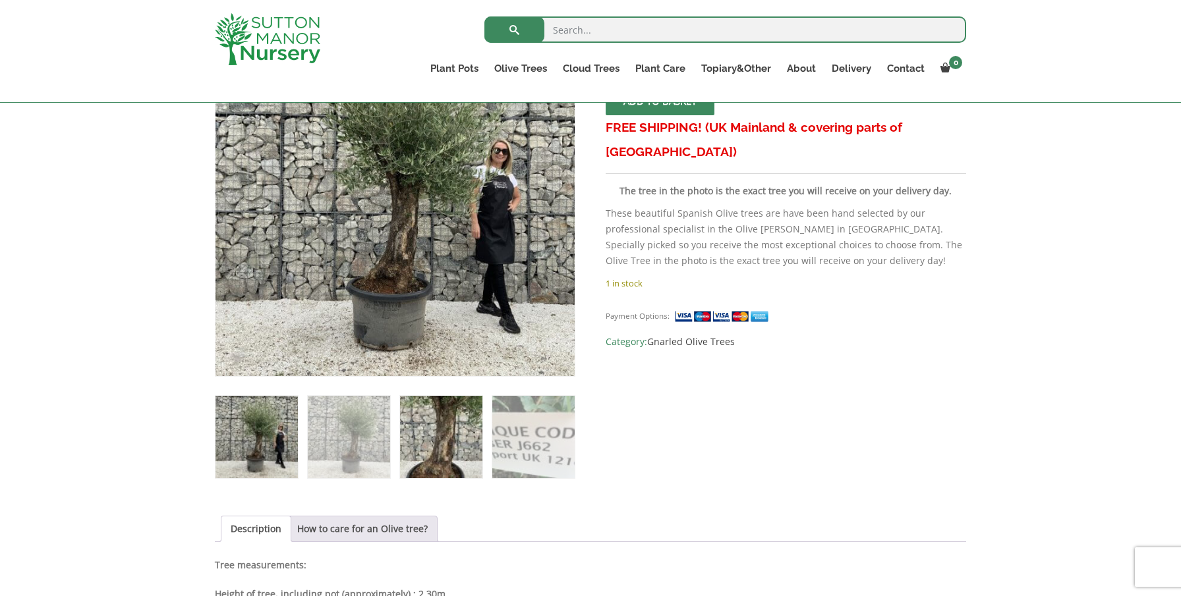
scroll to position [287, 0]
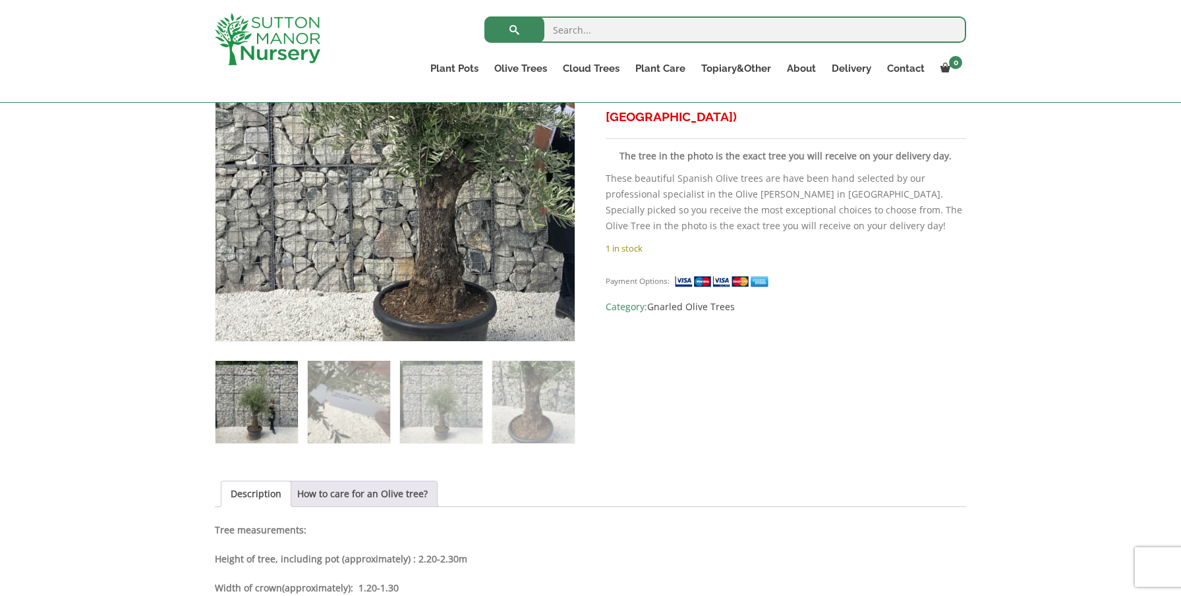
scroll to position [324, 0]
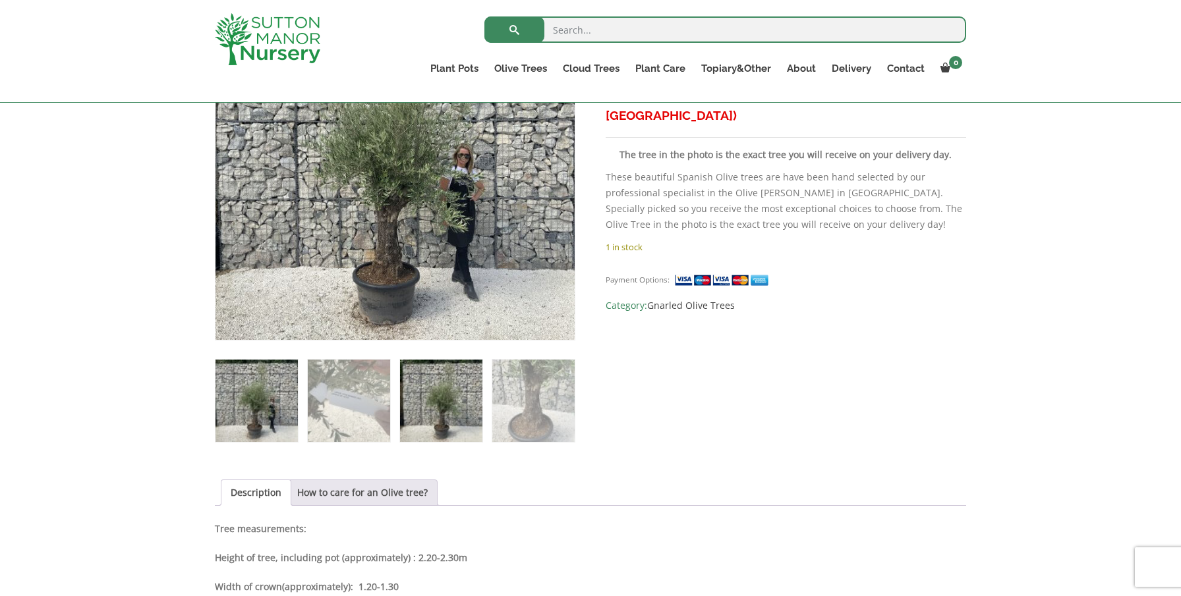
click at [426, 393] on img at bounding box center [441, 401] width 82 height 82
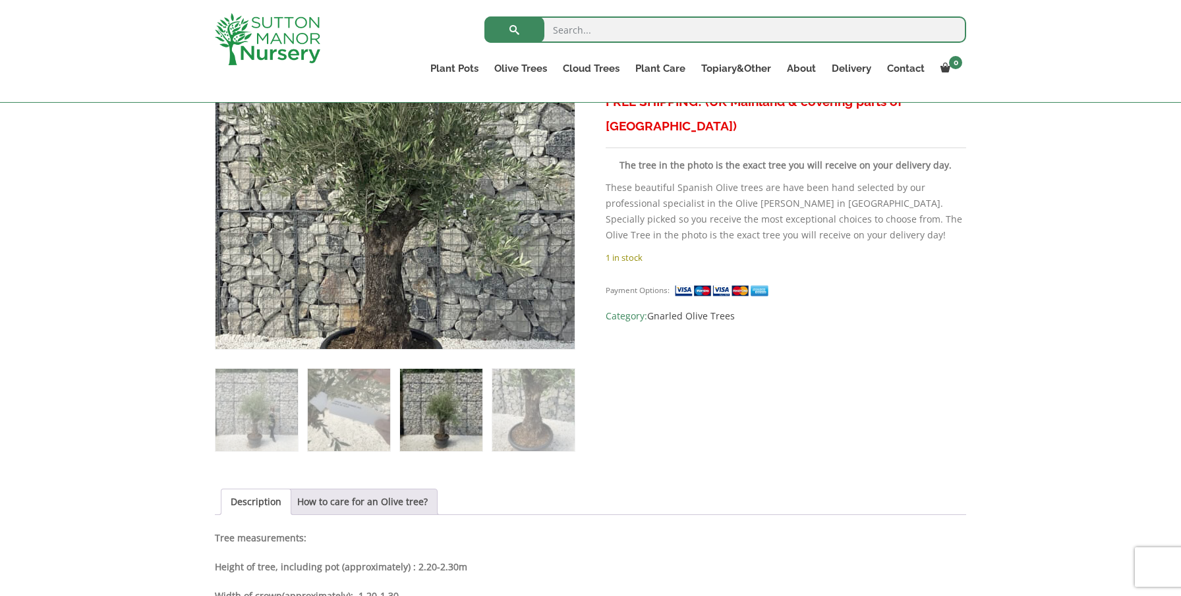
scroll to position [317, 0]
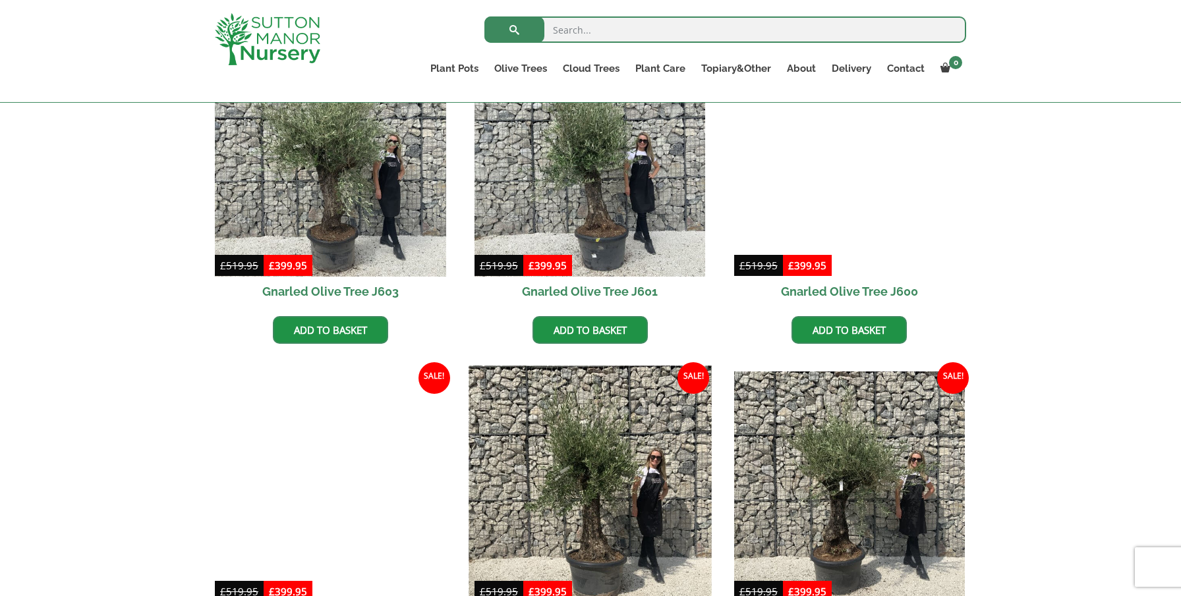
scroll to position [743, 0]
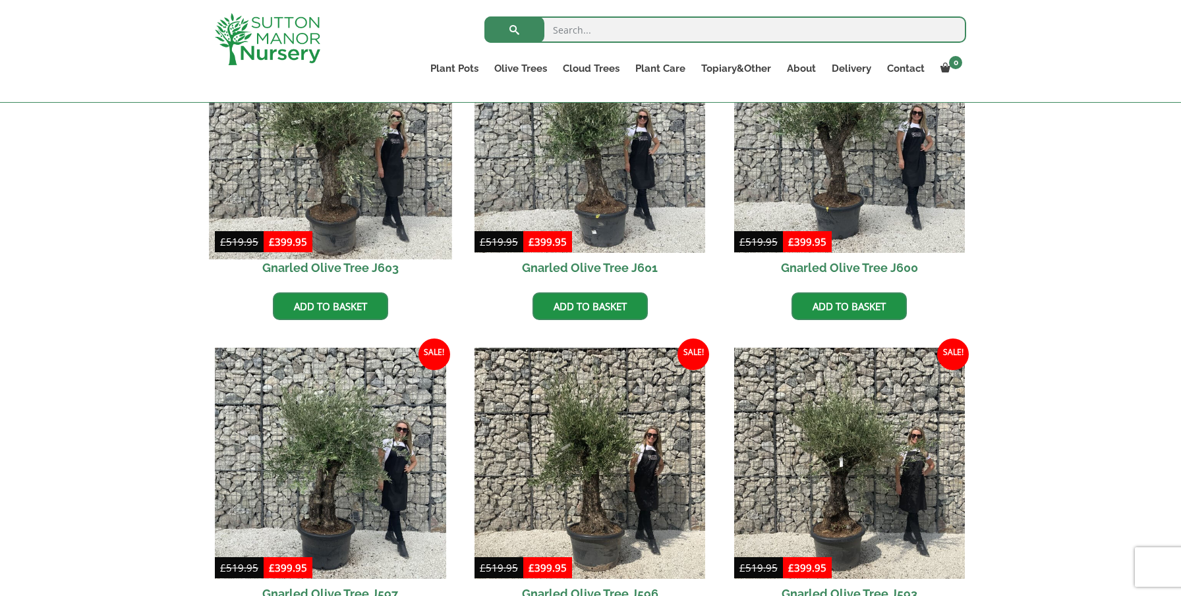
click at [344, 150] on img at bounding box center [330, 137] width 242 height 242
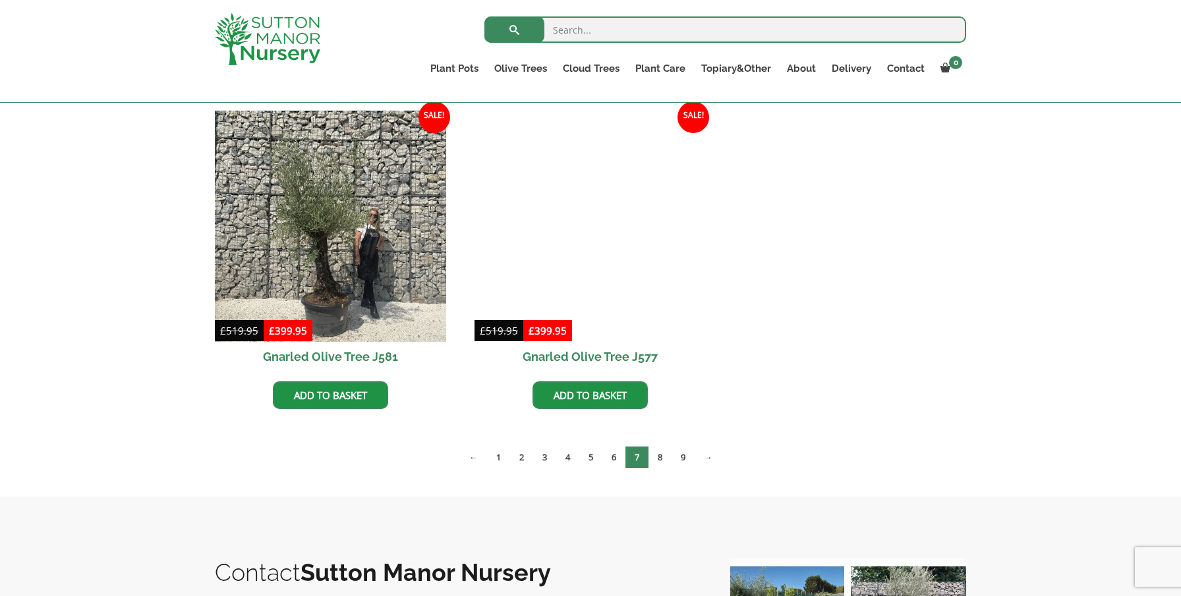
scroll to position [1959, 0]
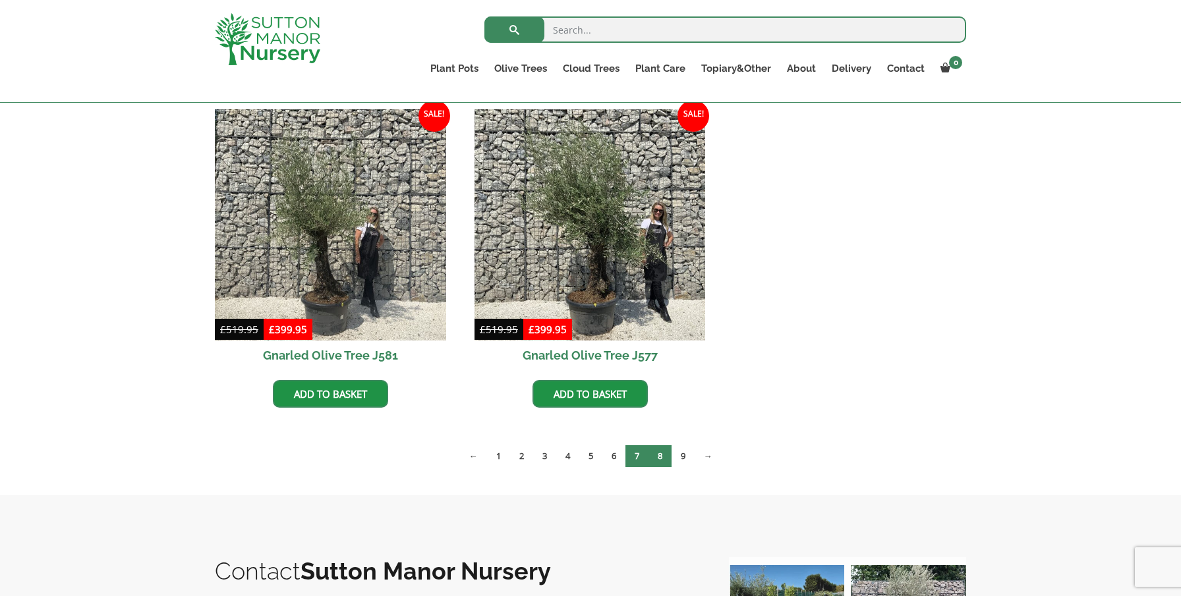
click at [661, 451] on link "8" at bounding box center [659, 456] width 23 height 22
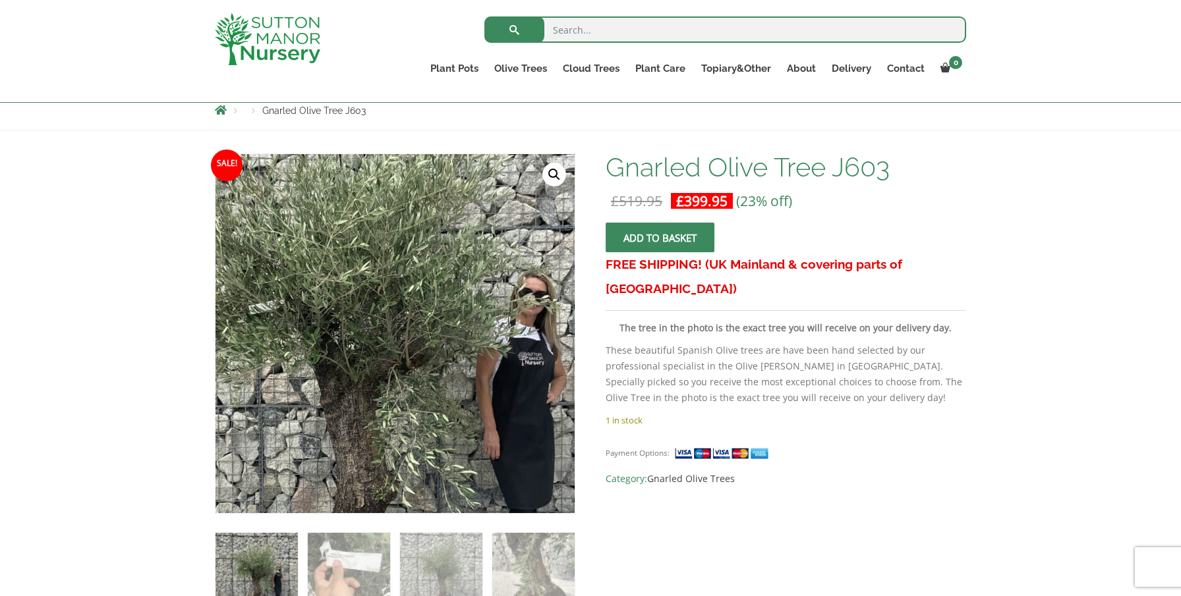
scroll to position [148, 0]
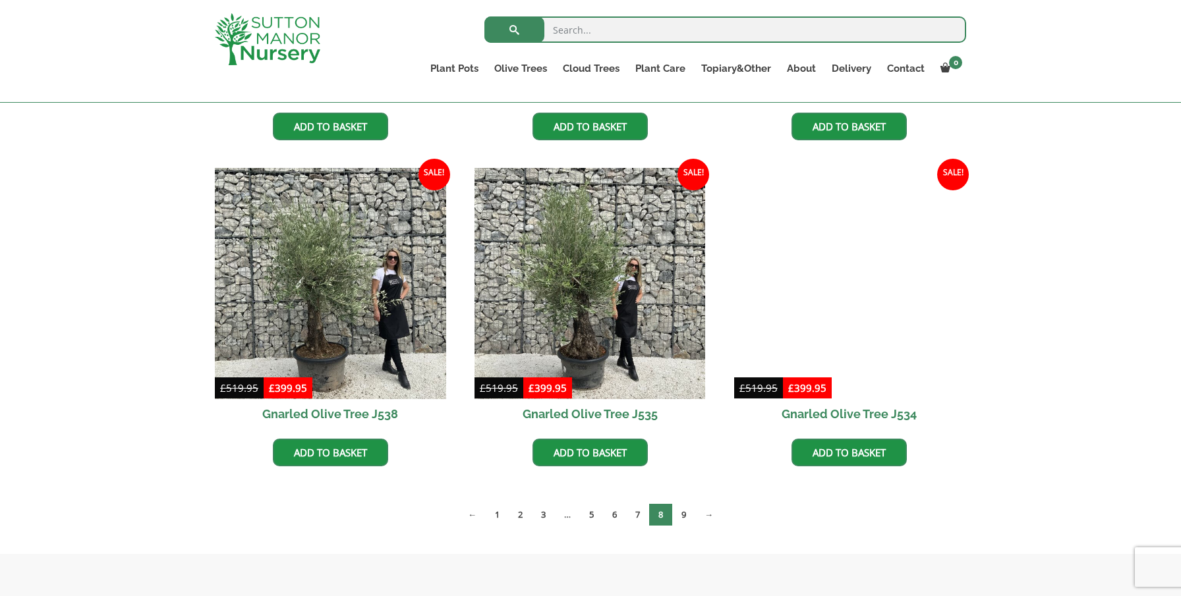
scroll to position [1901, 0]
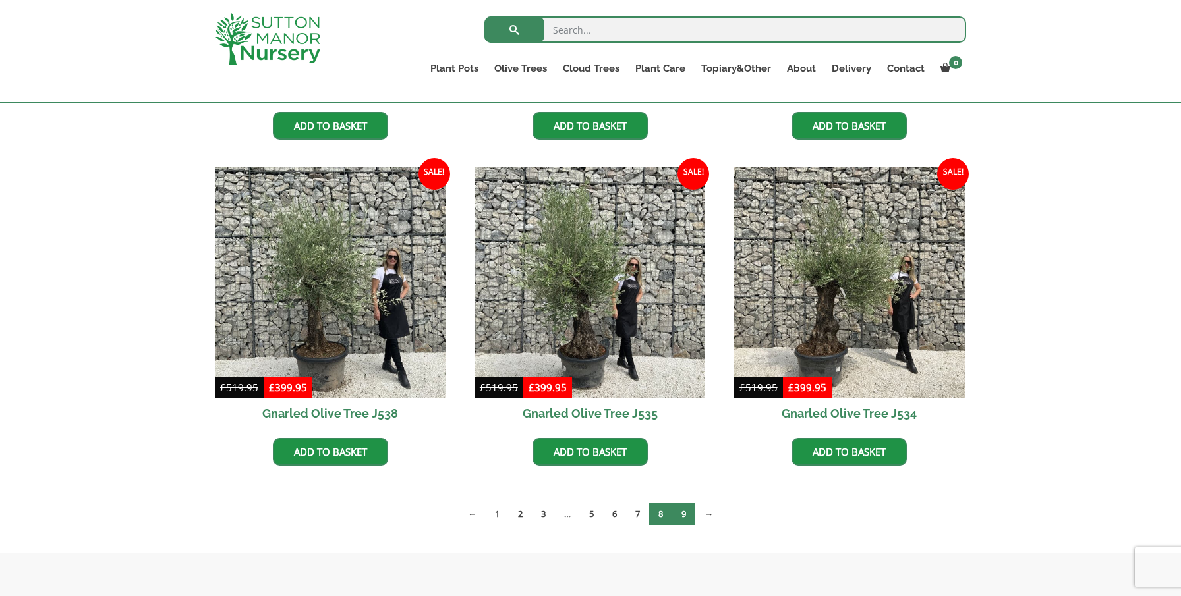
click at [687, 512] on link "9" at bounding box center [683, 514] width 23 height 22
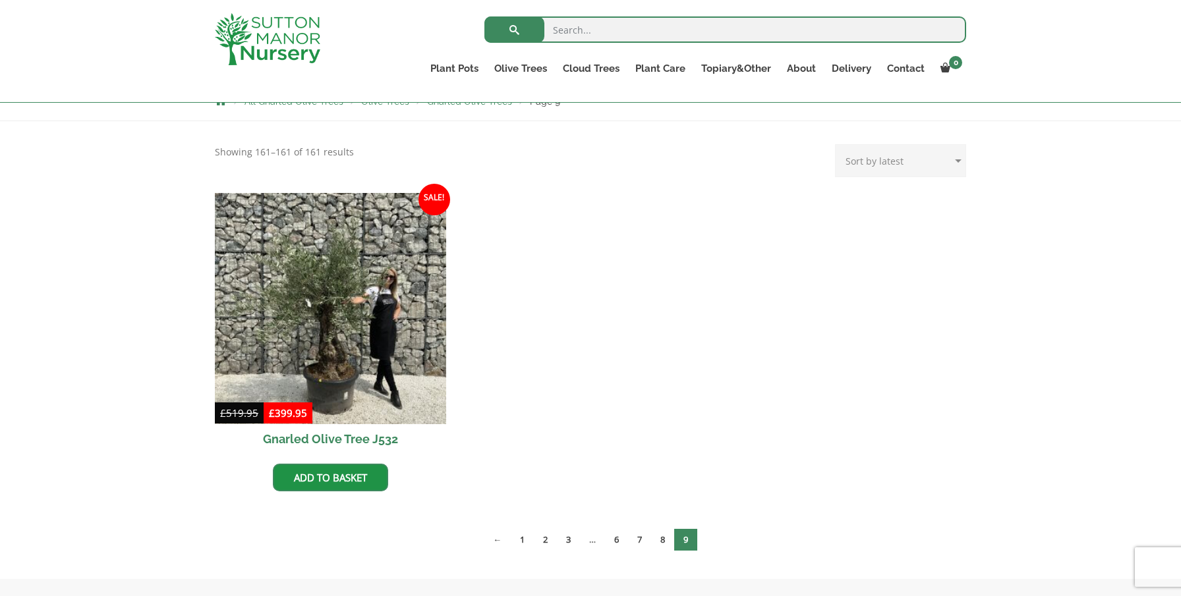
scroll to position [248, 0]
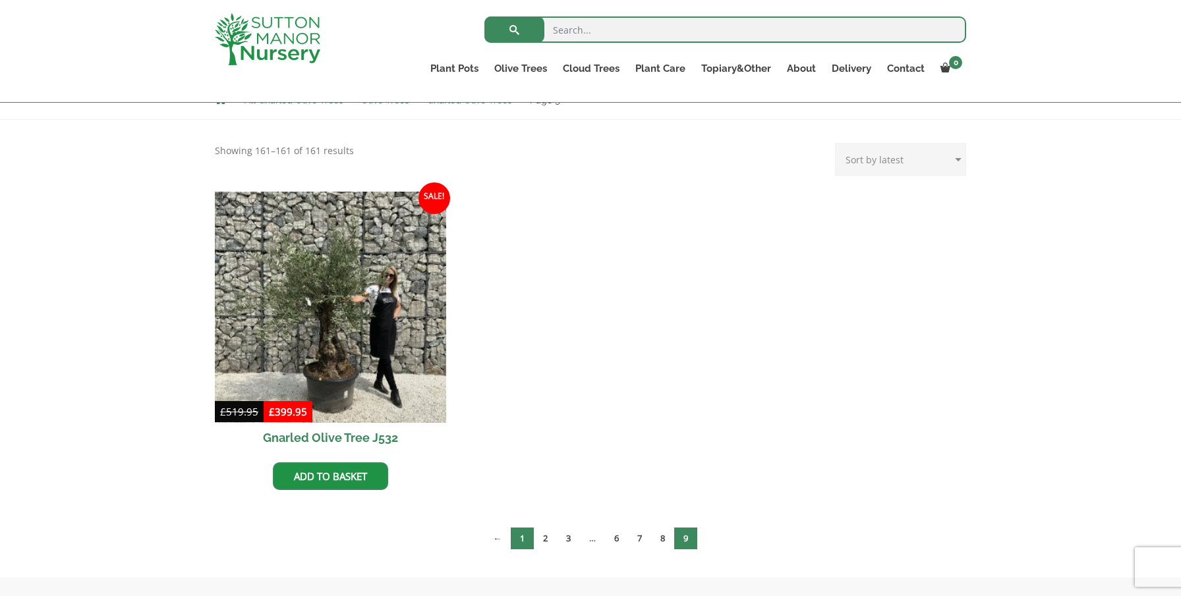
click at [518, 540] on link "1" at bounding box center [522, 539] width 23 height 22
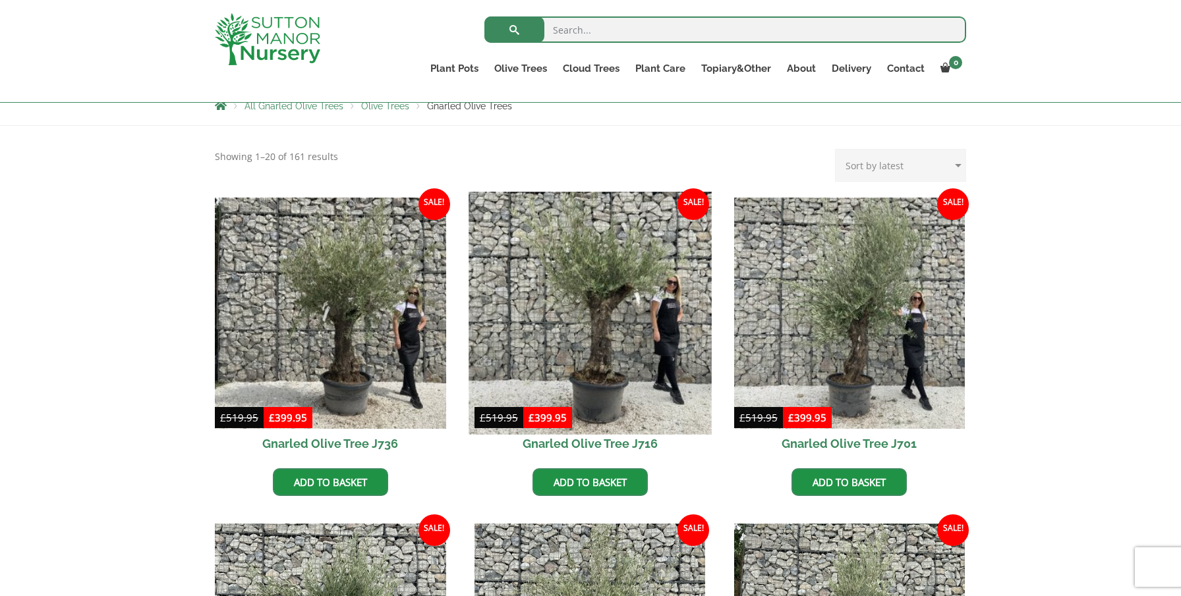
scroll to position [243, 0]
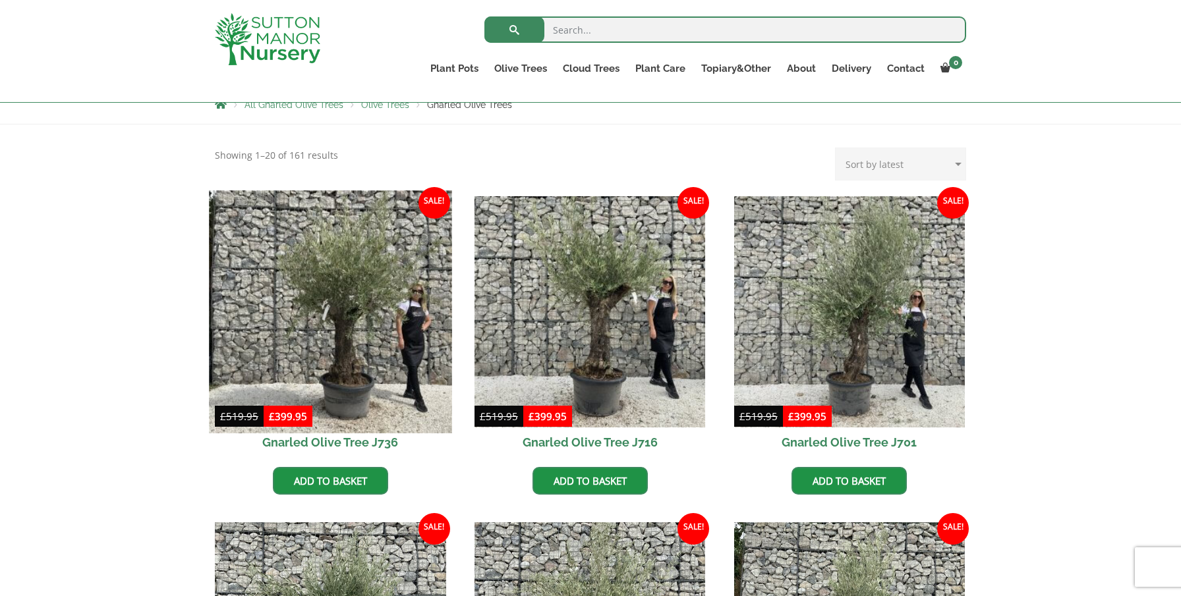
click at [340, 312] on img at bounding box center [330, 311] width 242 height 242
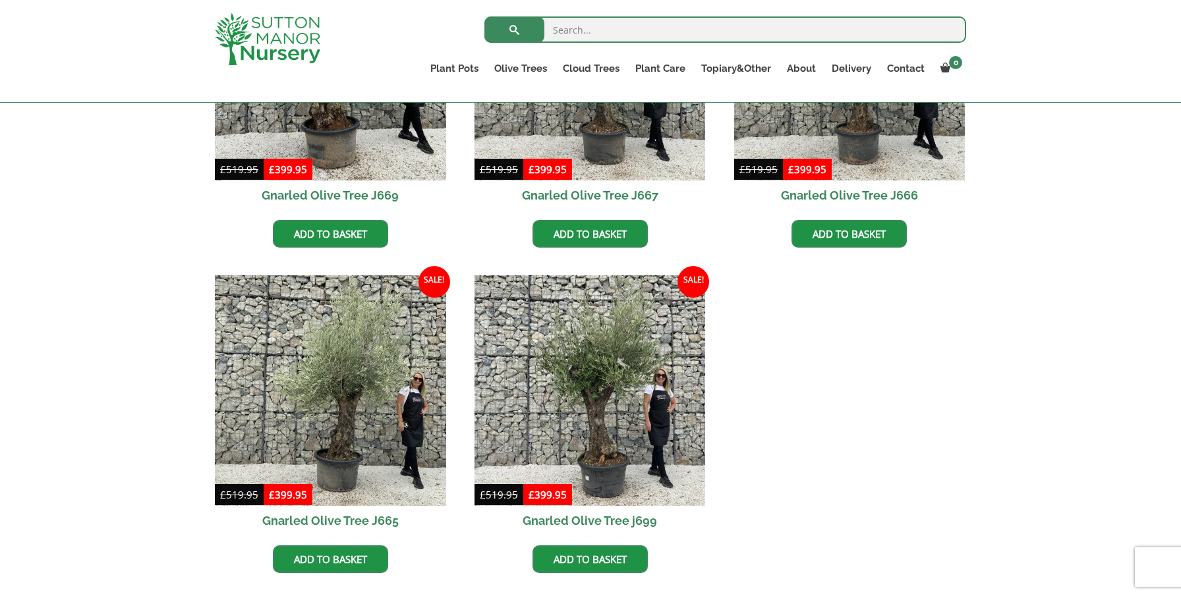
scroll to position [1142, 0]
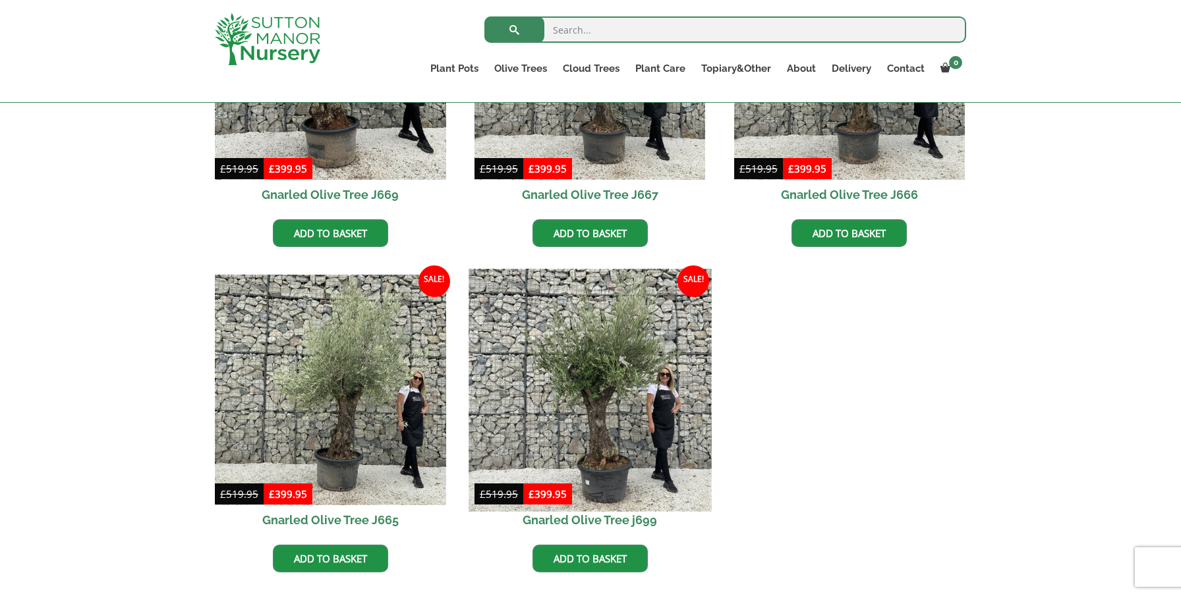
click at [594, 372] on img at bounding box center [589, 390] width 242 height 242
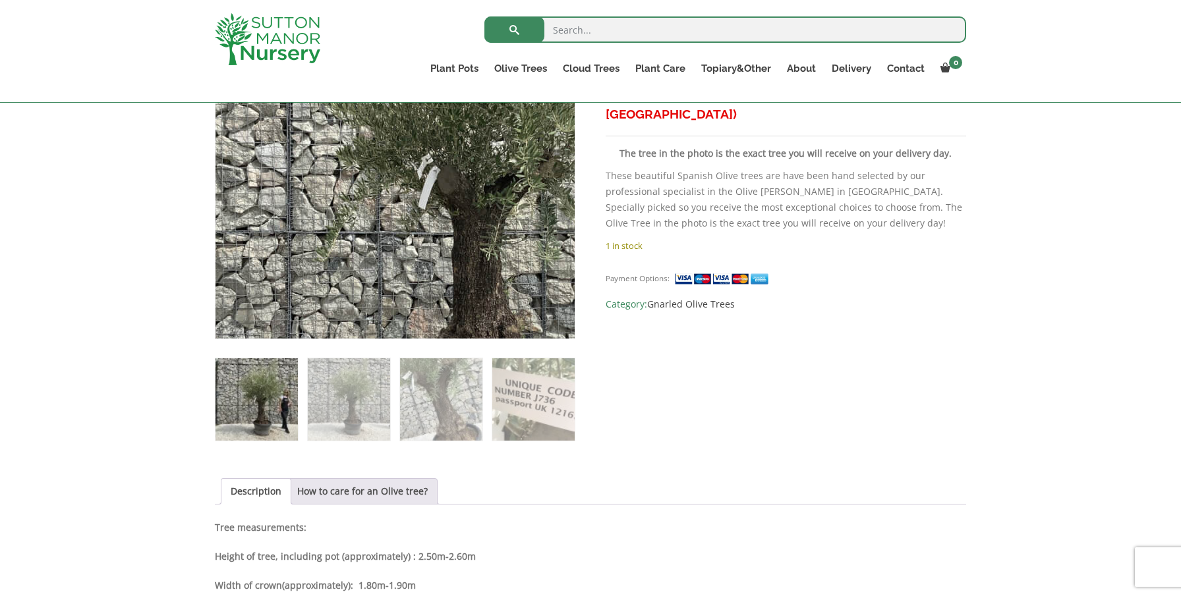
scroll to position [326, 0]
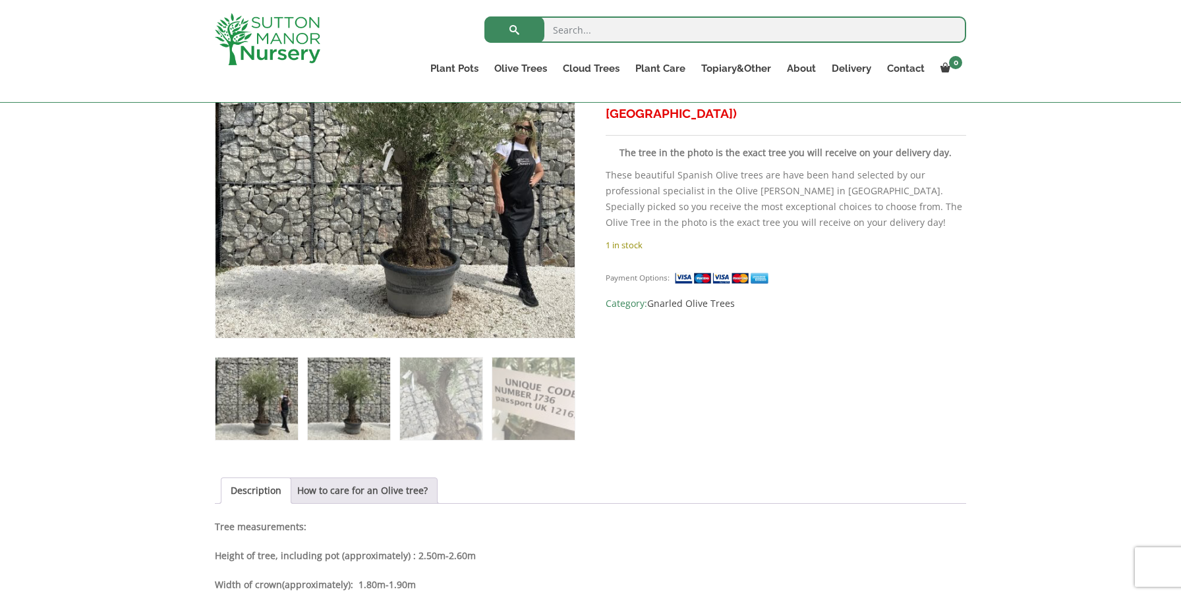
click at [351, 410] on img at bounding box center [349, 399] width 82 height 82
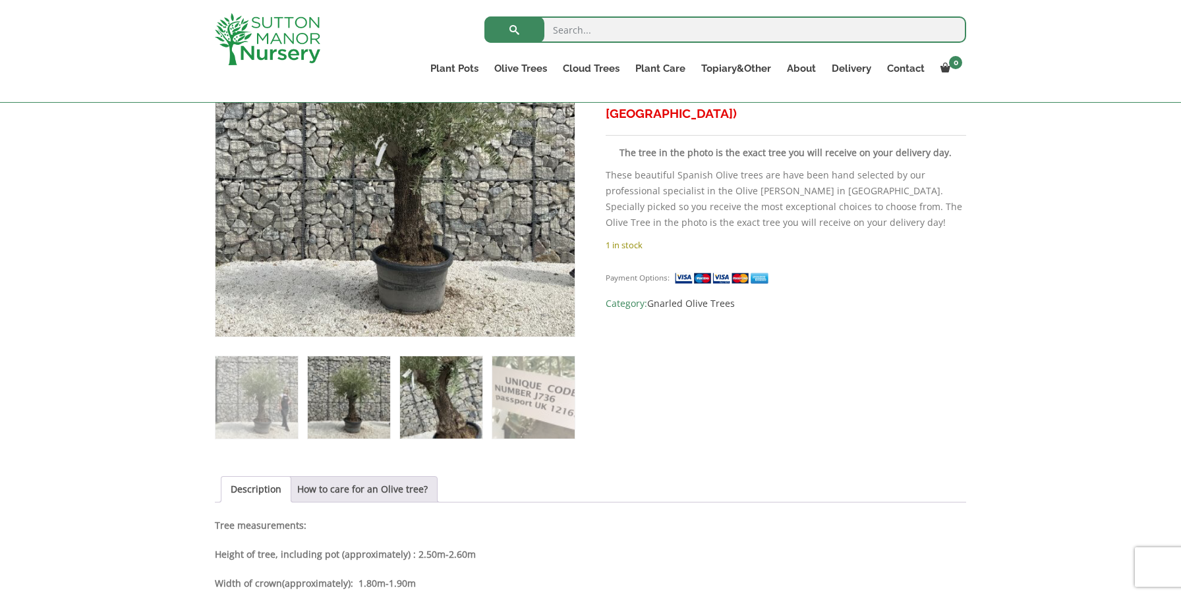
click at [445, 401] on img at bounding box center [441, 397] width 82 height 82
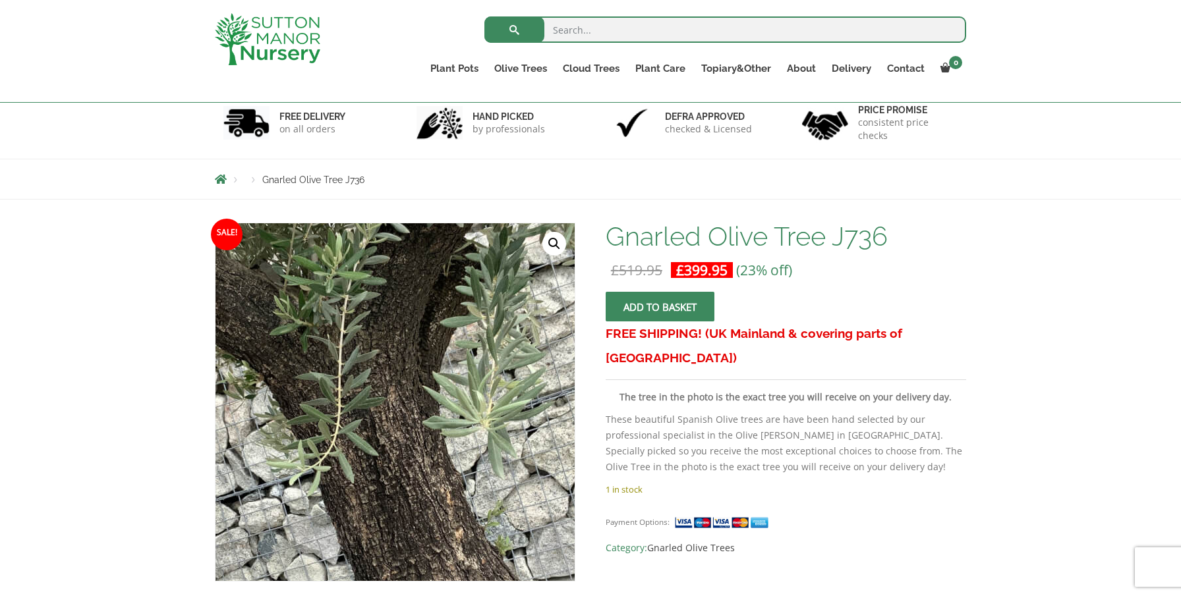
scroll to position [98, 0]
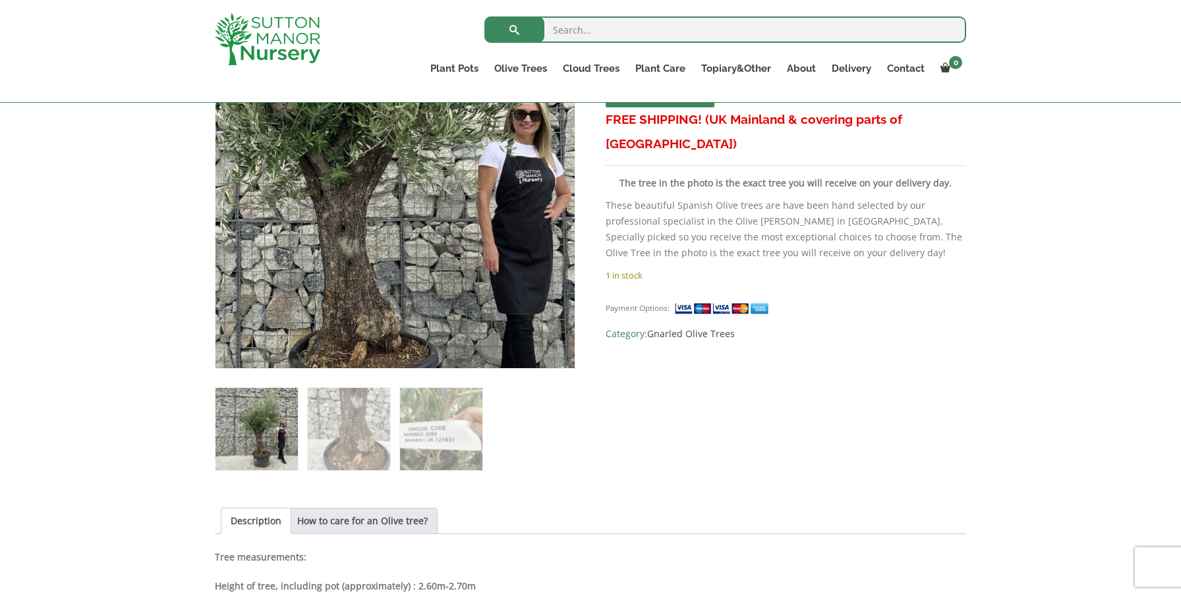
scroll to position [297, 0]
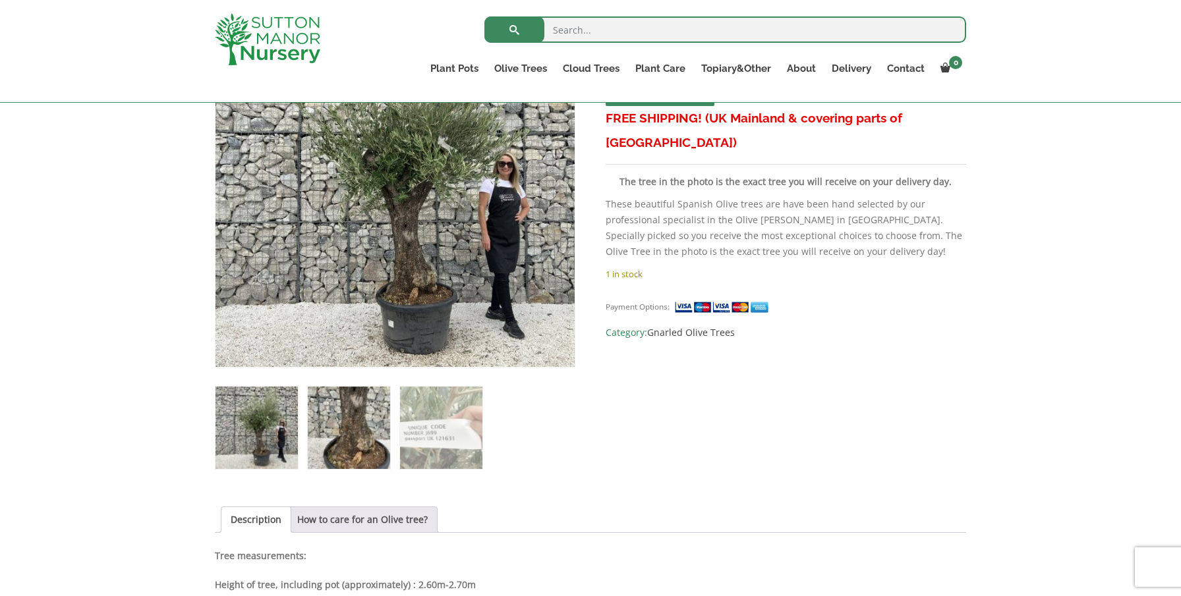
click at [355, 430] on img at bounding box center [349, 428] width 82 height 82
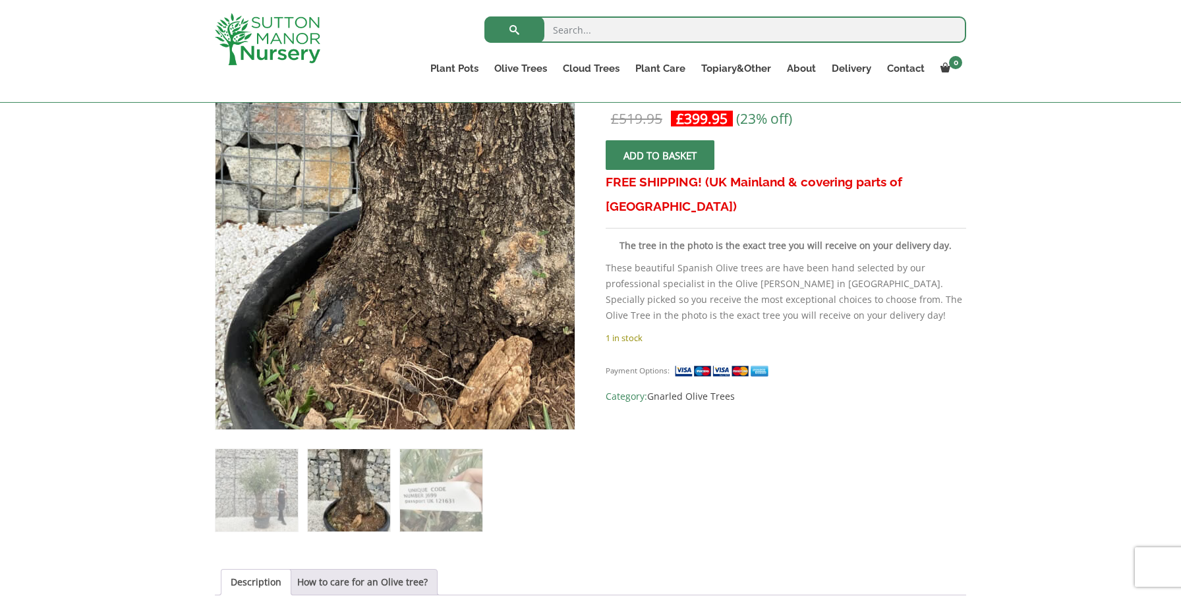
scroll to position [236, 0]
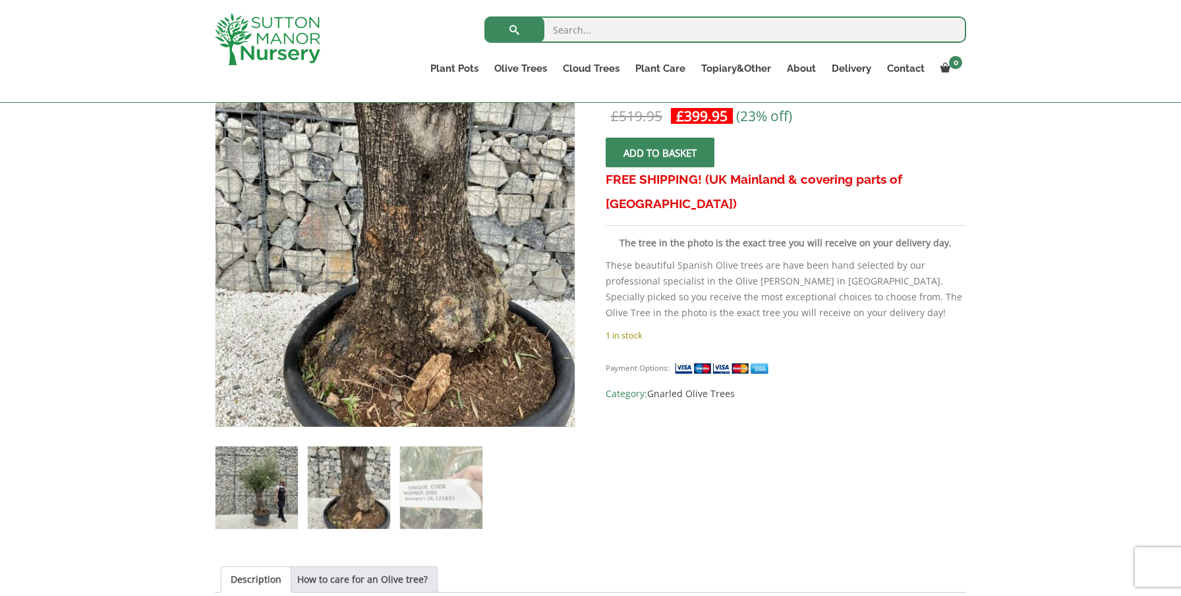
click at [281, 474] on img at bounding box center [256, 488] width 82 height 82
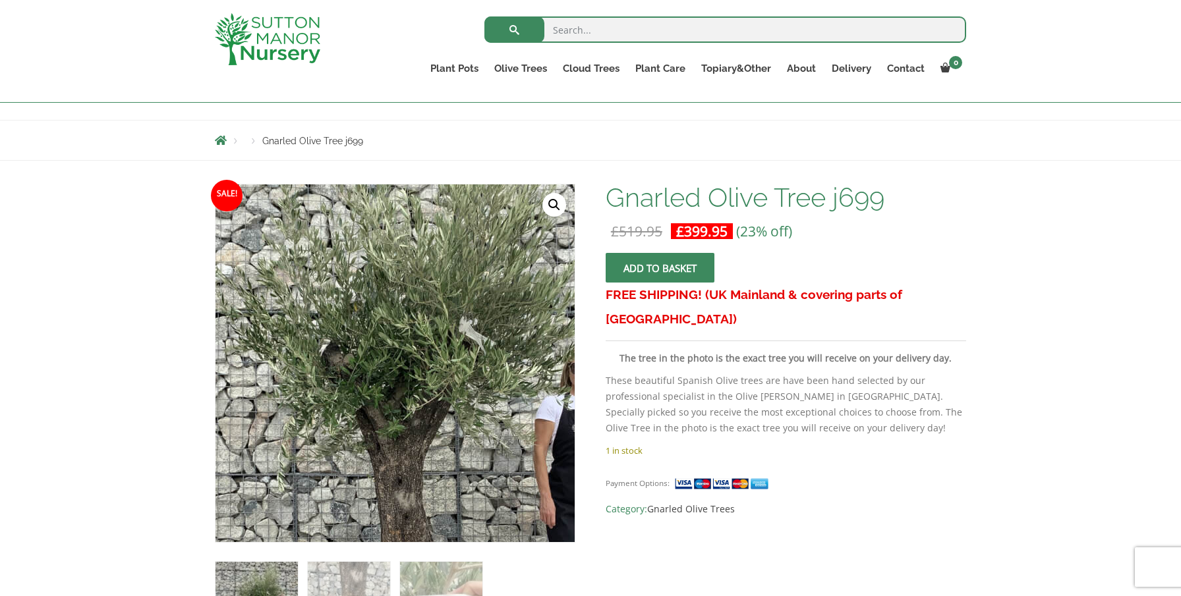
scroll to position [74, 0]
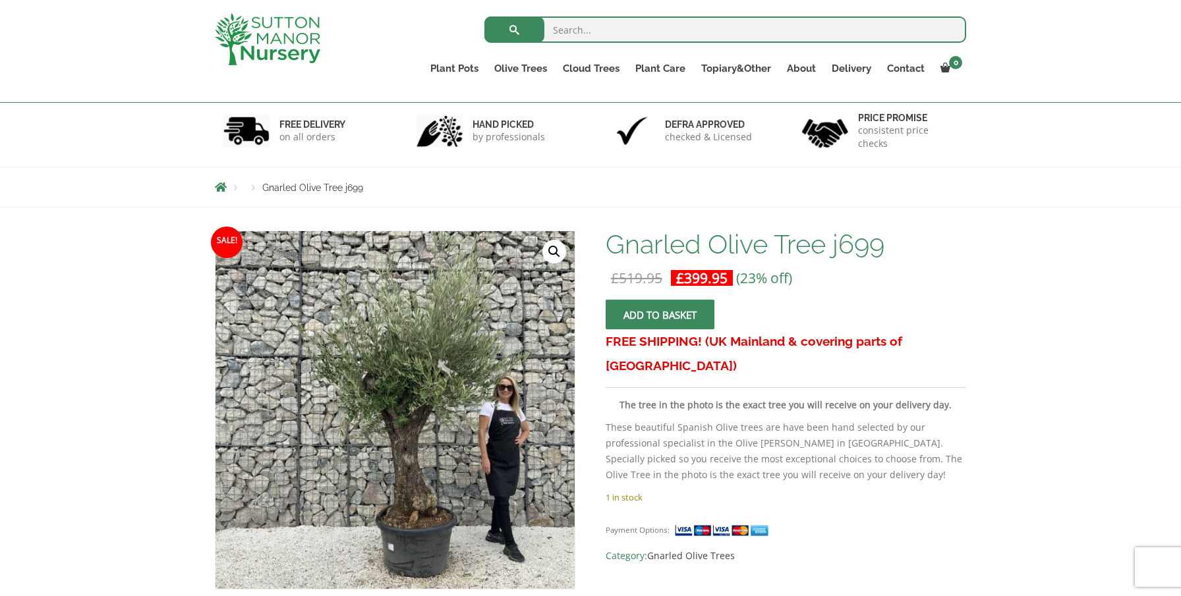
click at [659, 315] on span "submit" at bounding box center [659, 315] width 0 height 0
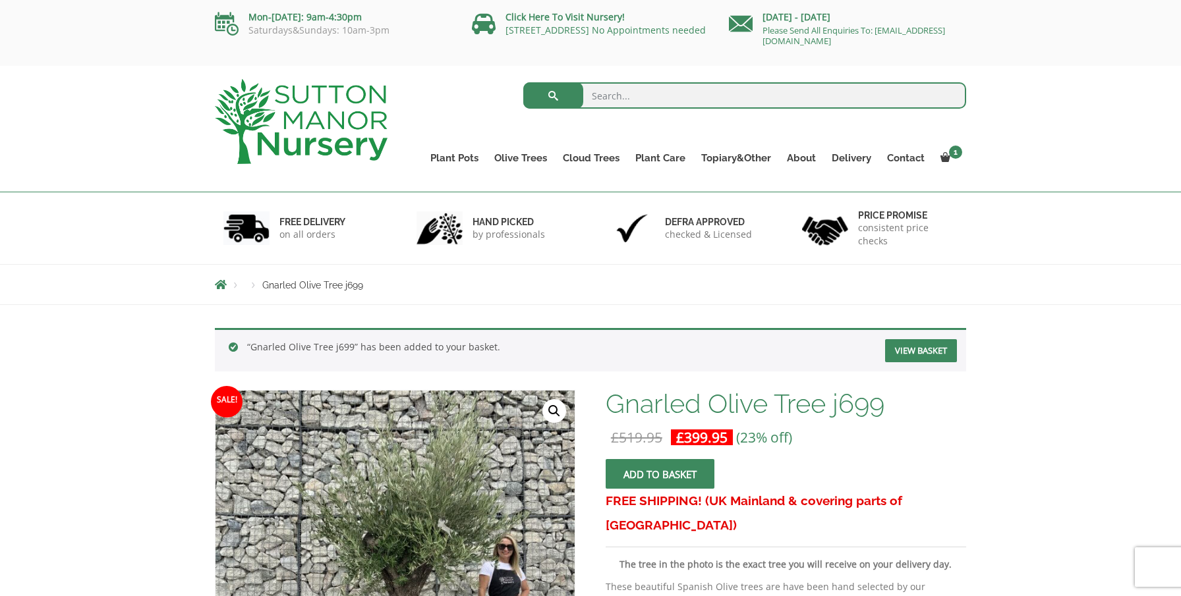
click at [910, 351] on link "View basket" at bounding box center [921, 350] width 72 height 23
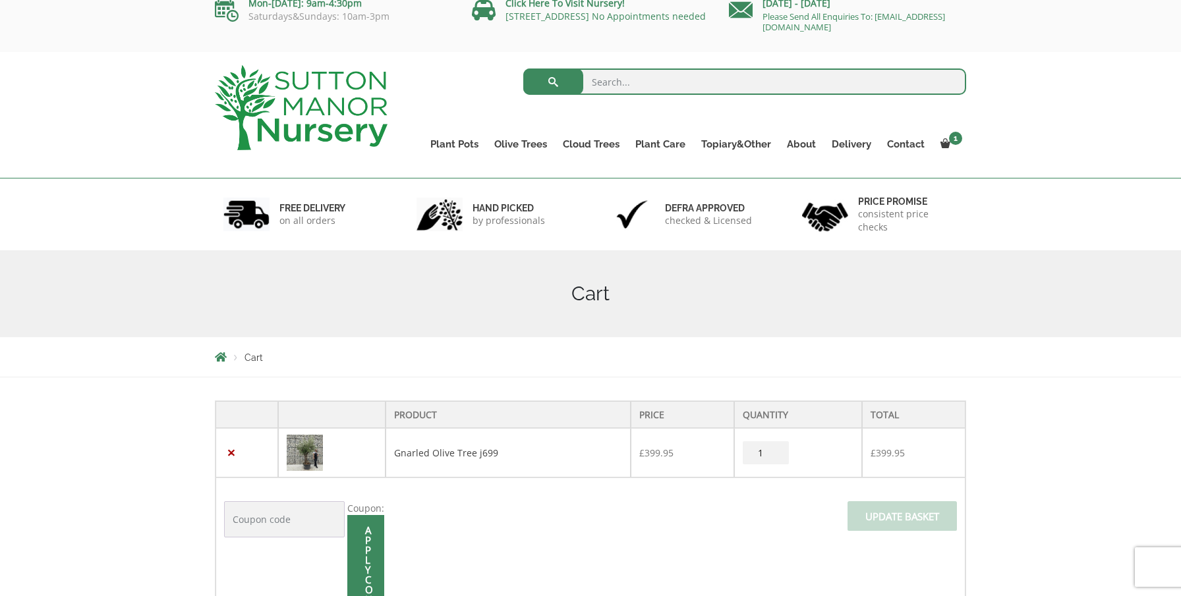
scroll to position [11, 0]
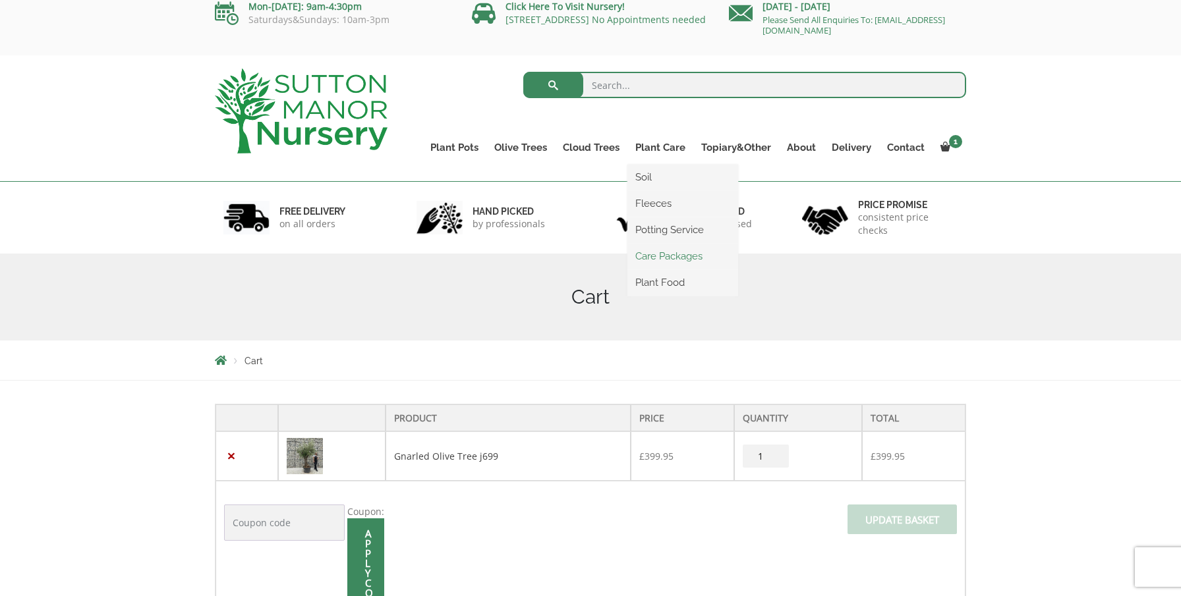
click at [663, 256] on link "Care Packages" at bounding box center [682, 256] width 111 height 20
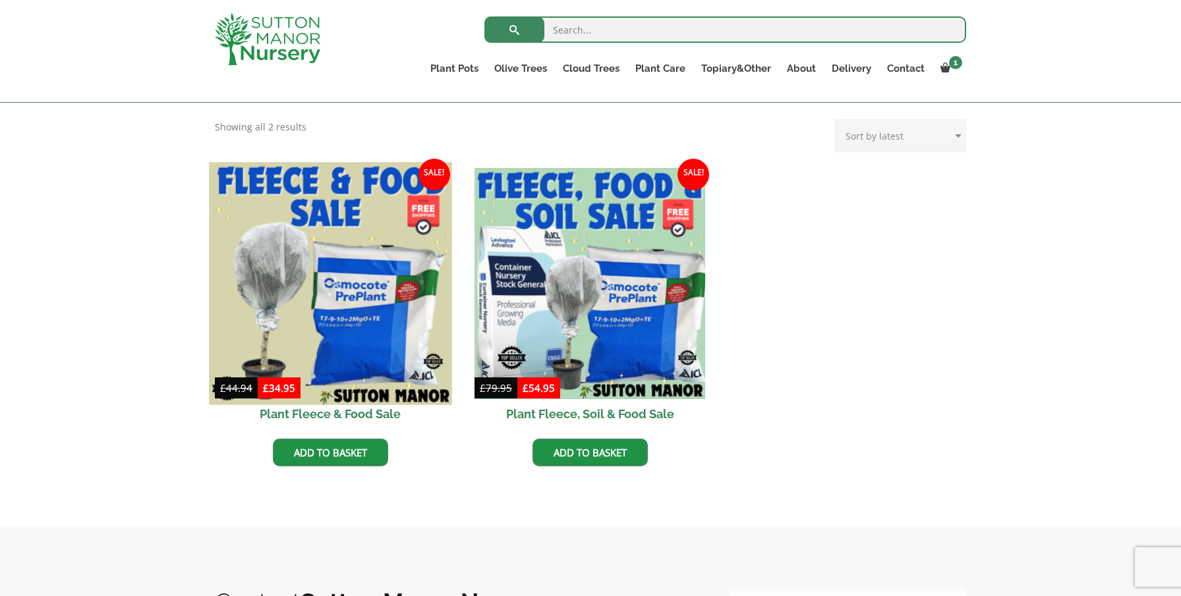
scroll to position [270, 0]
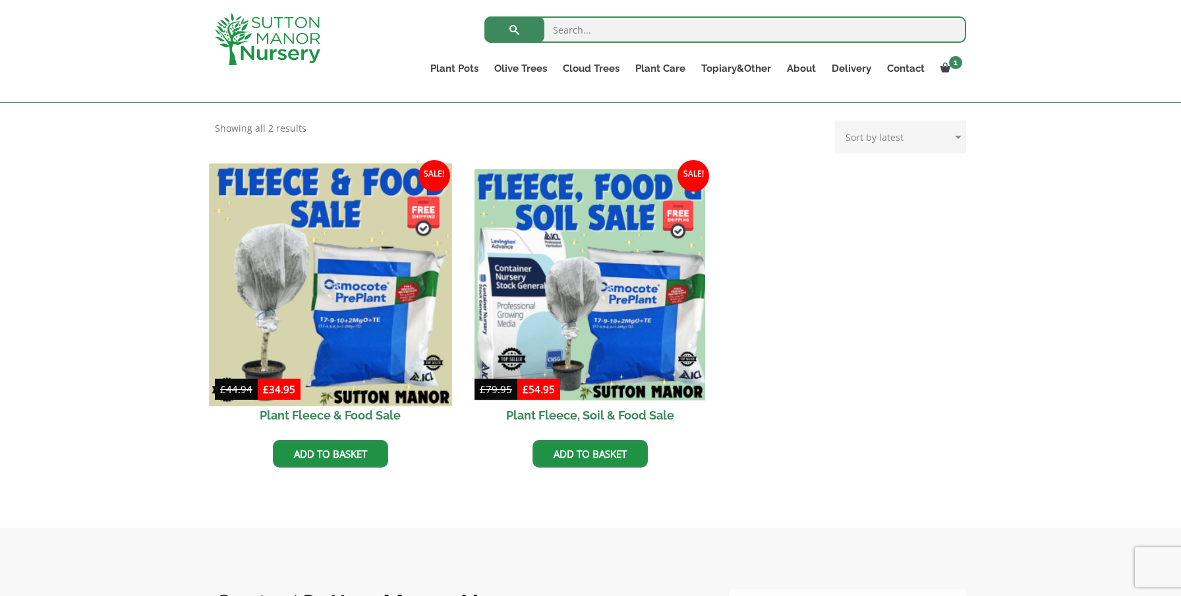
click at [364, 221] on img at bounding box center [330, 284] width 242 height 242
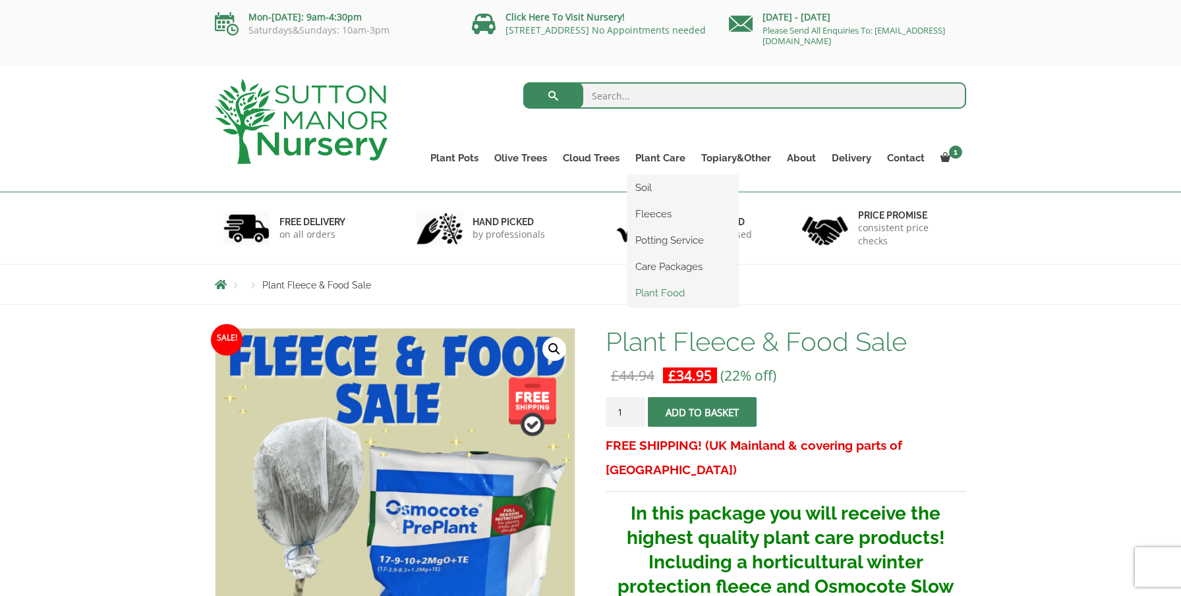
click at [674, 294] on link "Plant Food" at bounding box center [682, 293] width 111 height 20
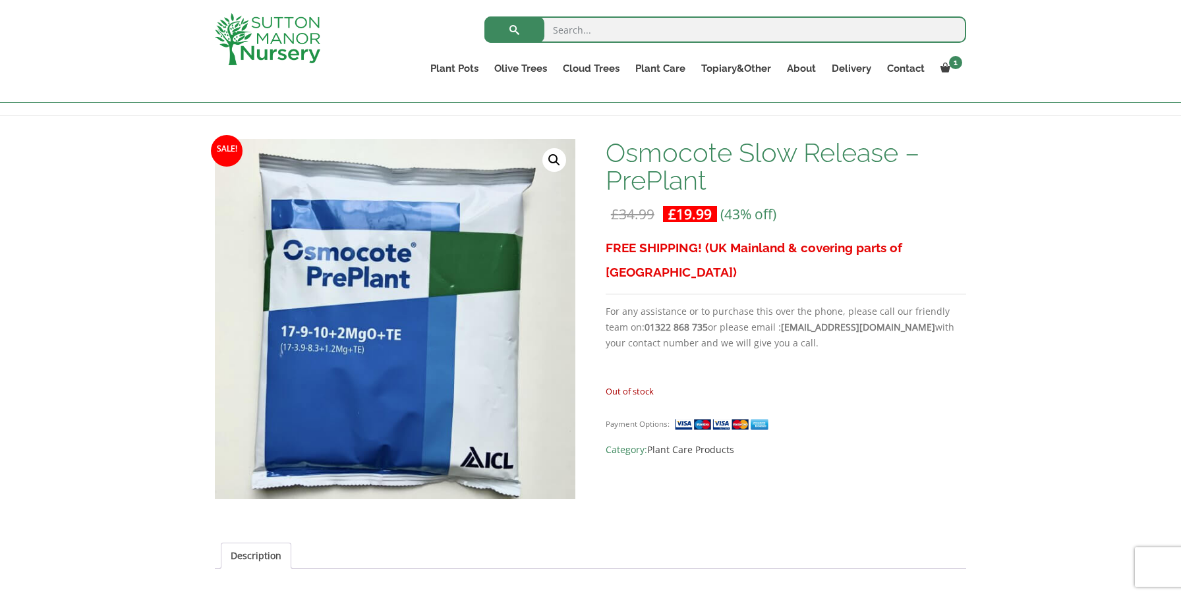
scroll to position [166, 0]
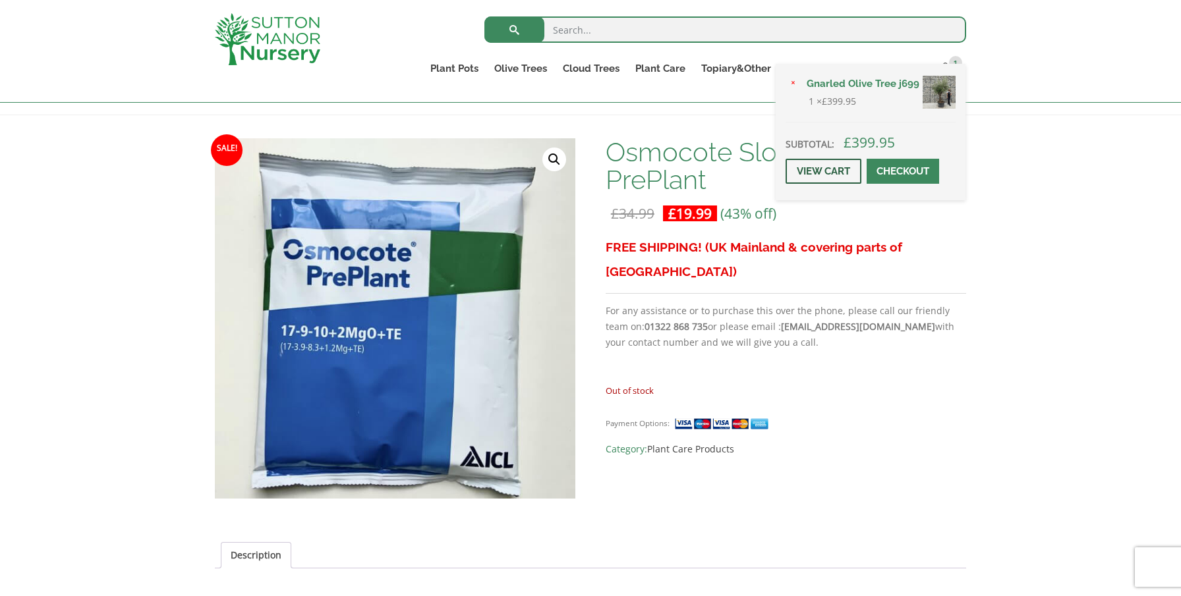
click at [824, 184] on link "View cart" at bounding box center [823, 171] width 76 height 25
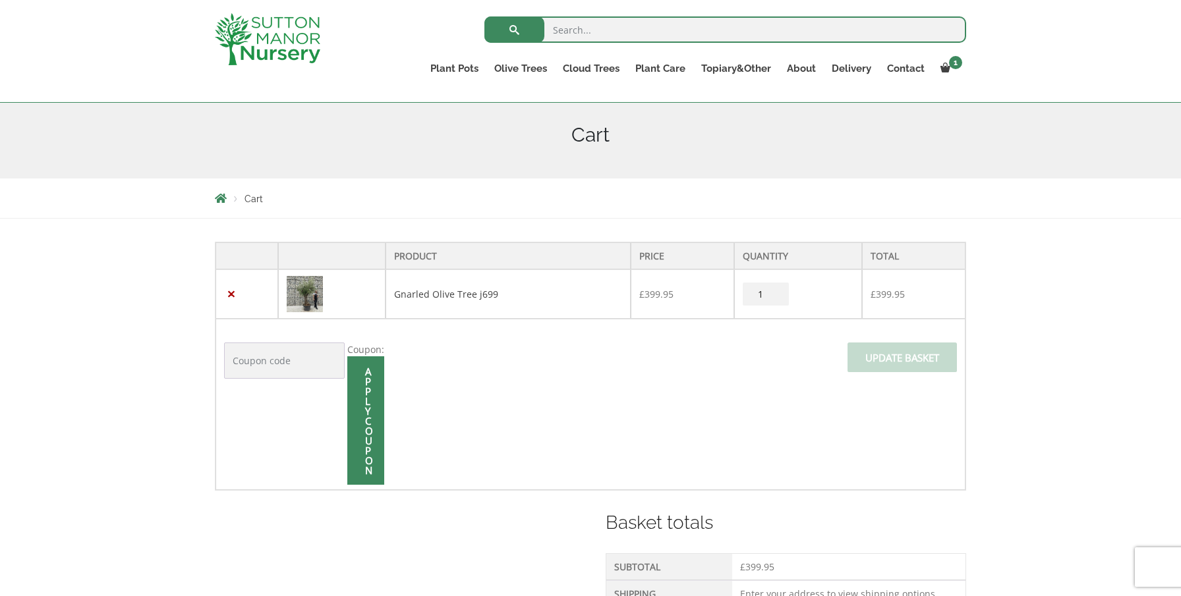
scroll to position [150, 0]
click at [241, 350] on input "Coupon:" at bounding box center [284, 359] width 121 height 36
type input "WELCOME10"
click at [308, 432] on div "Coupon: WELCOME10 Apply coupon" at bounding box center [304, 412] width 160 height 142
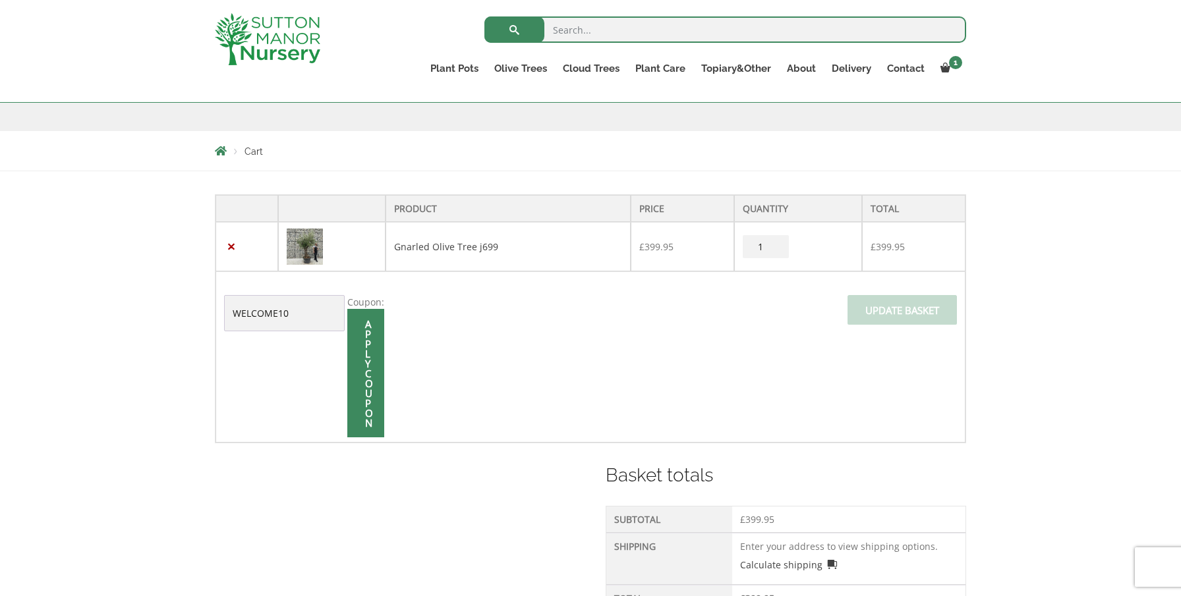
scroll to position [195, 0]
click at [366, 375] on span at bounding box center [366, 375] width 0 height 0
click at [372, 347] on input "Apply coupon" at bounding box center [365, 374] width 37 height 128
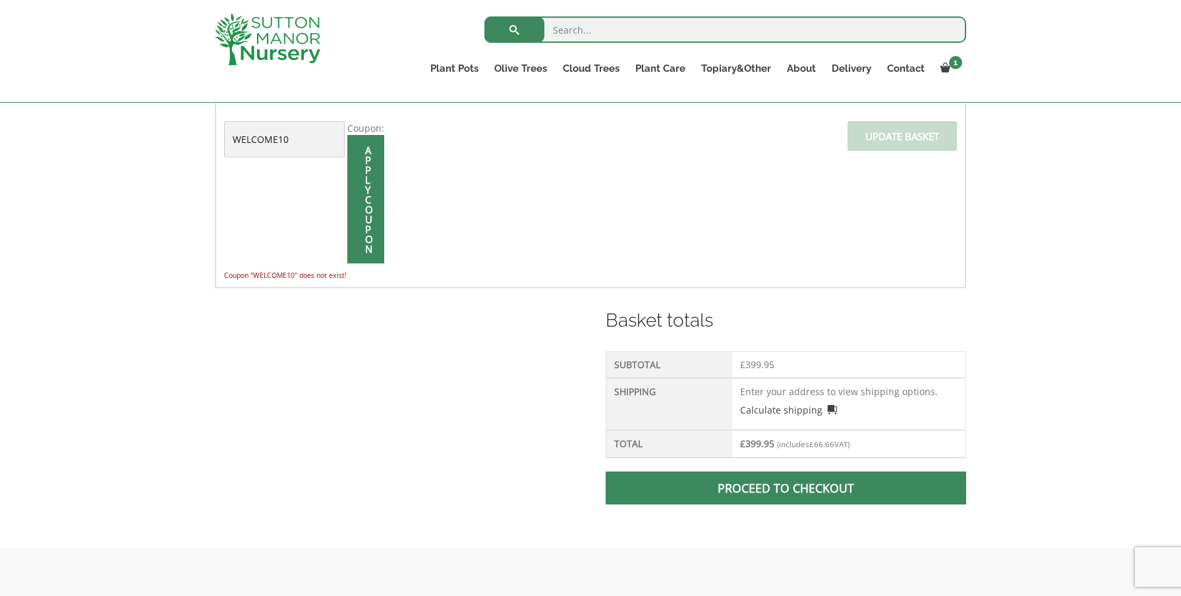
scroll to position [368, 0]
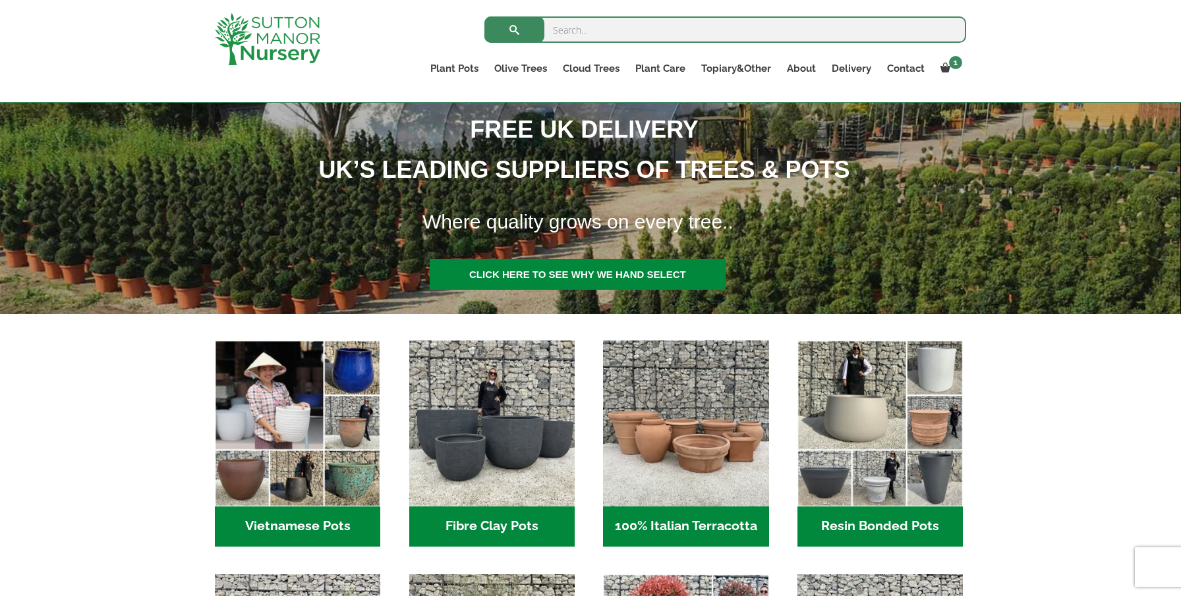
scroll to position [186, 0]
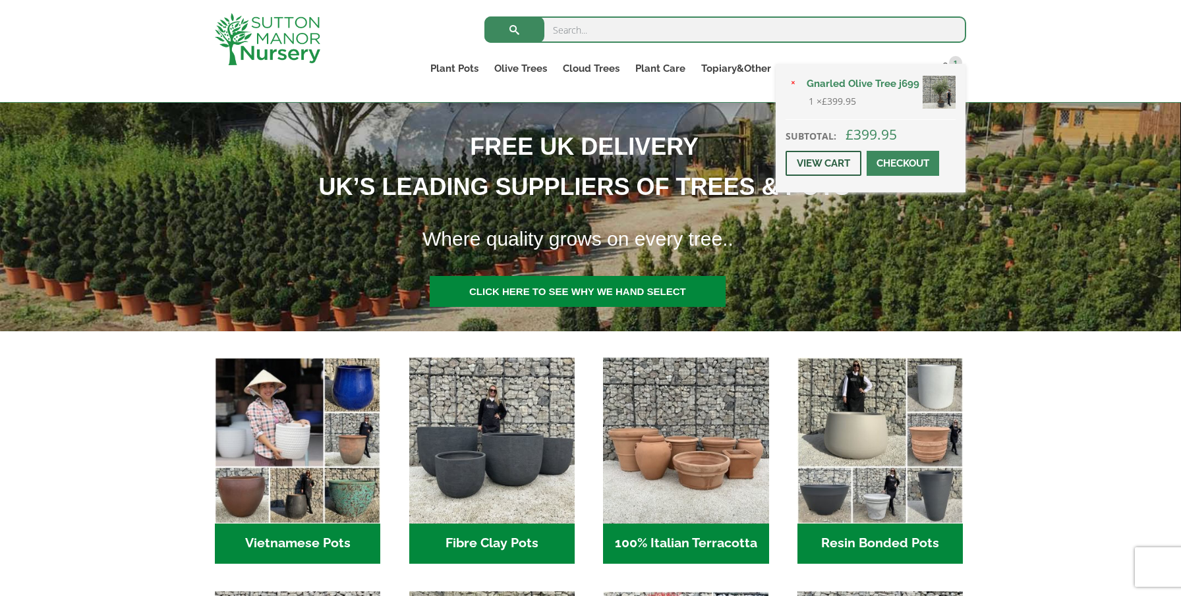
click at [842, 176] on link "View cart" at bounding box center [823, 163] width 76 height 25
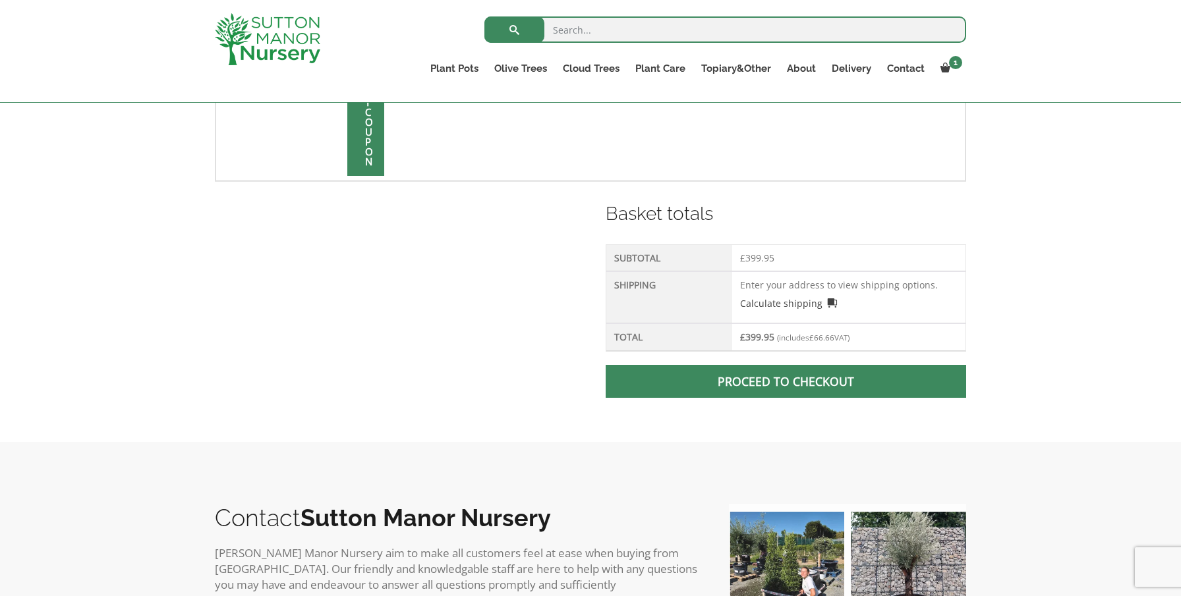
scroll to position [459, 0]
click at [777, 385] on link "Proceed to checkout" at bounding box center [785, 380] width 360 height 33
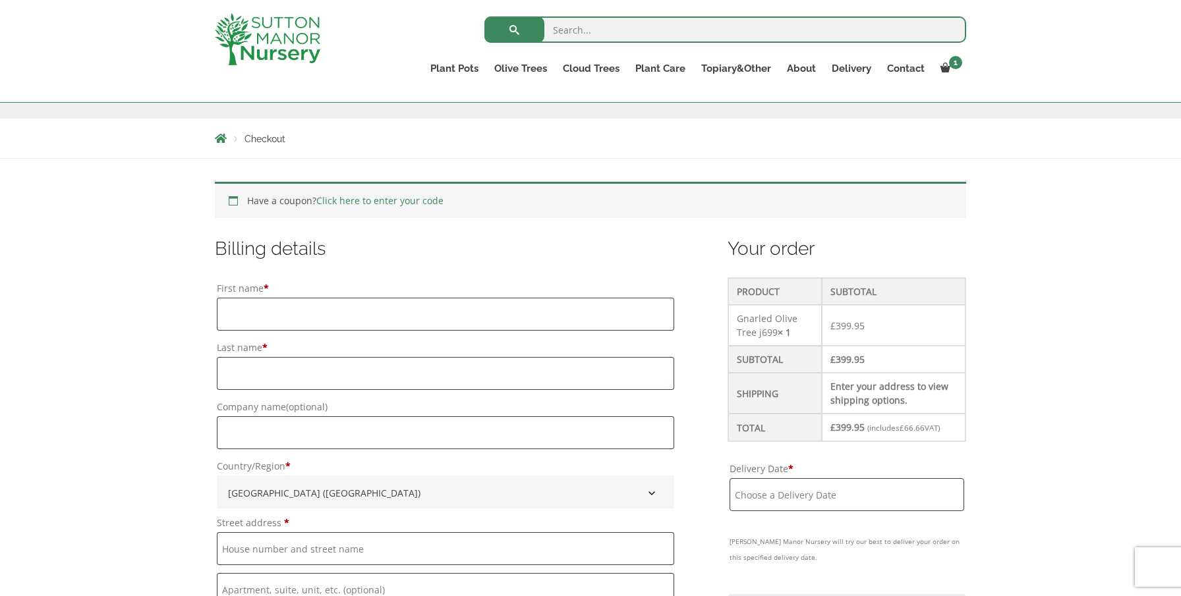
scroll to position [218, 0]
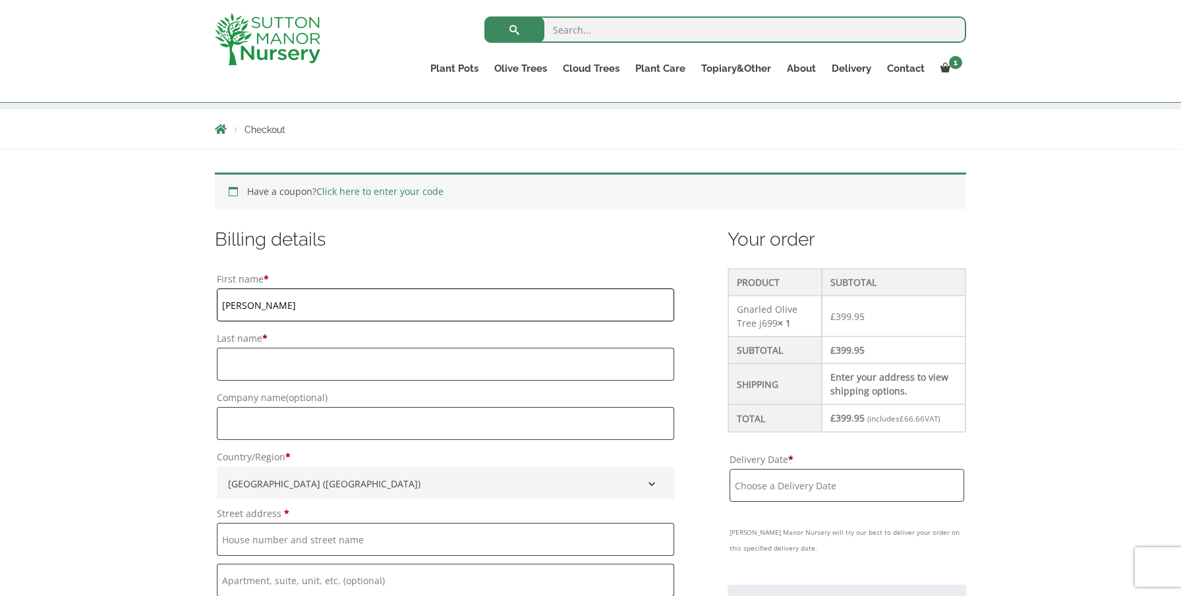
type input "Steve"
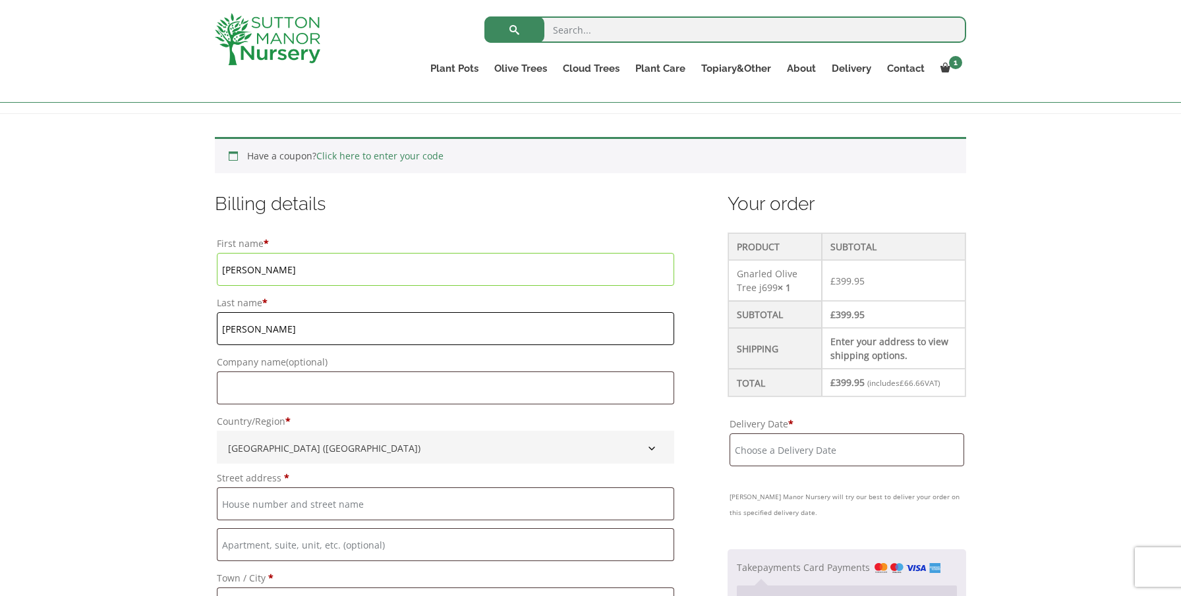
scroll to position [273, 0]
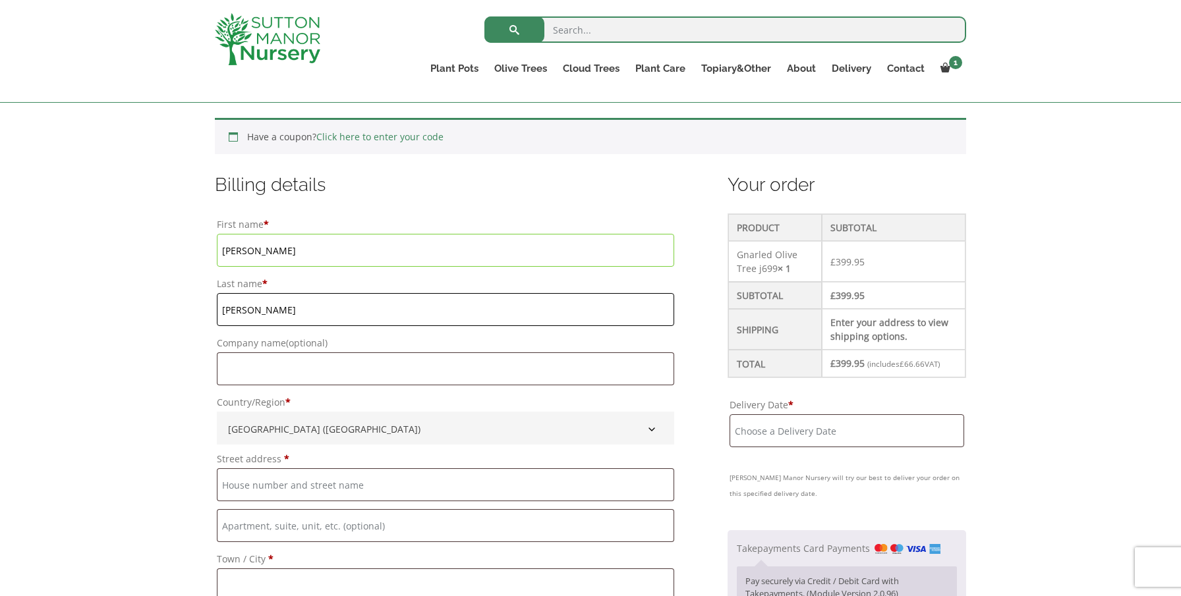
type input "Clarke"
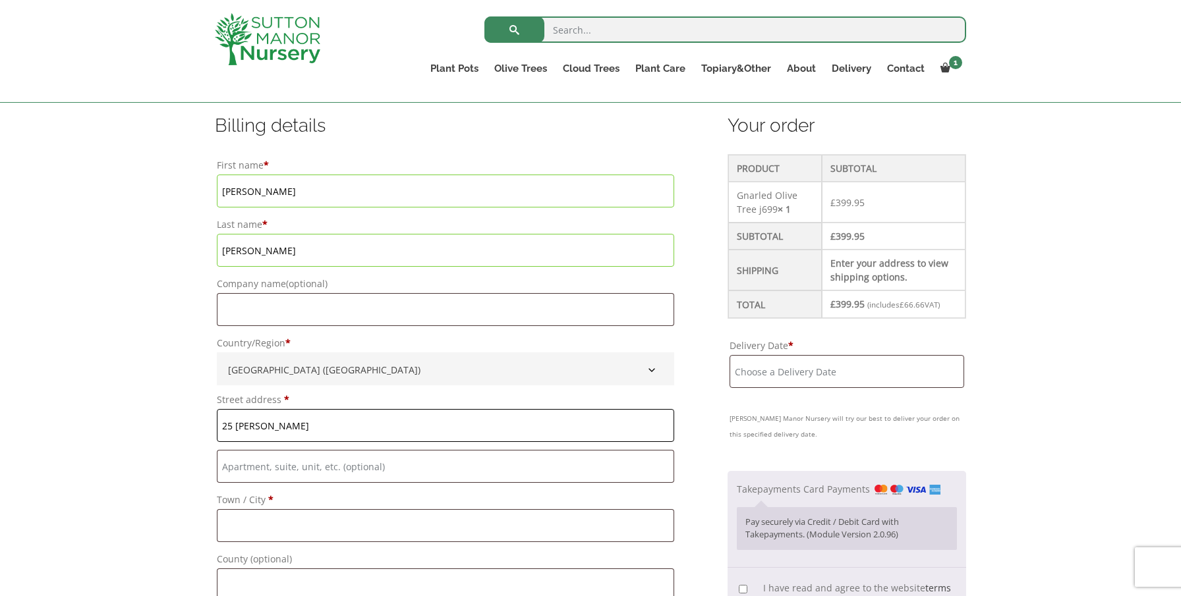
scroll to position [336, 0]
type input "25 Ellis Fields"
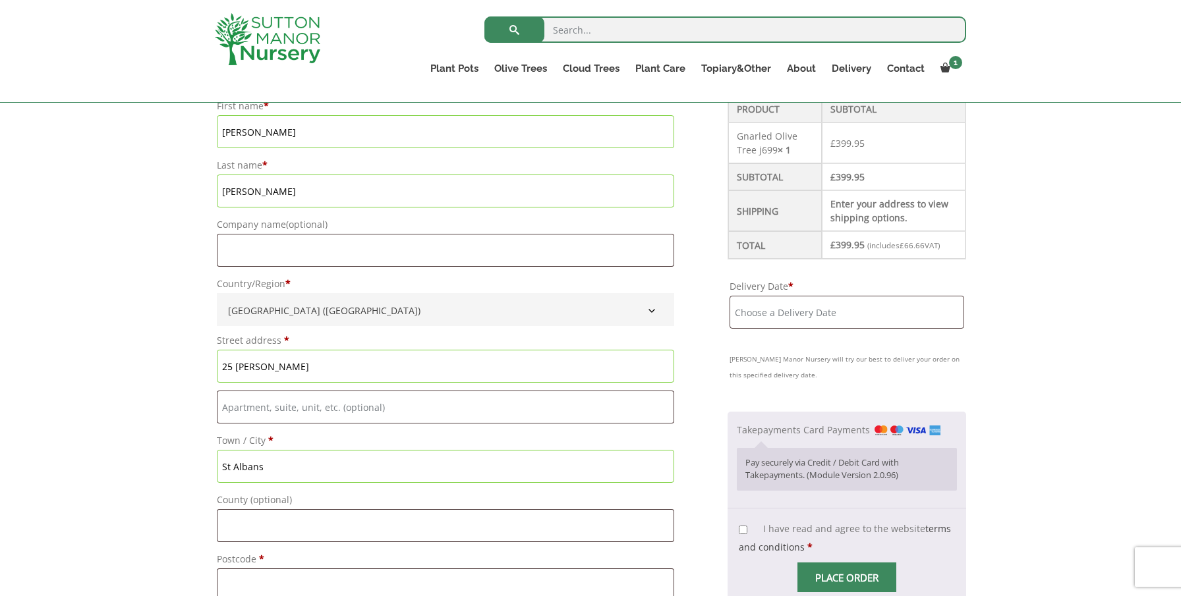
scroll to position [406, 0]
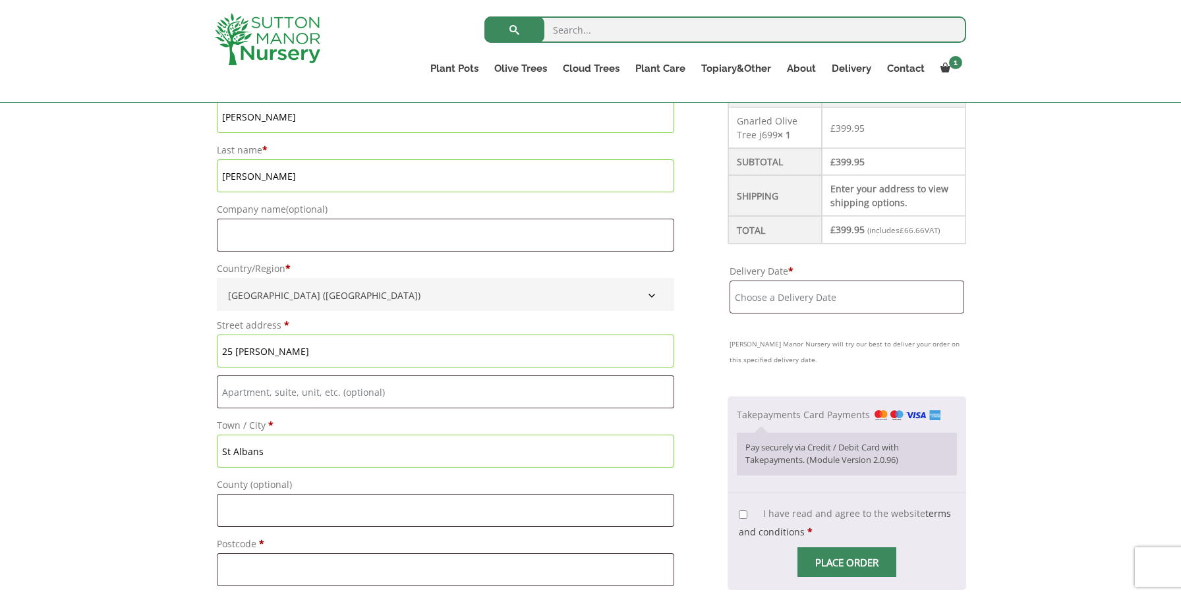
type input "St Albans"
type input "Herts"
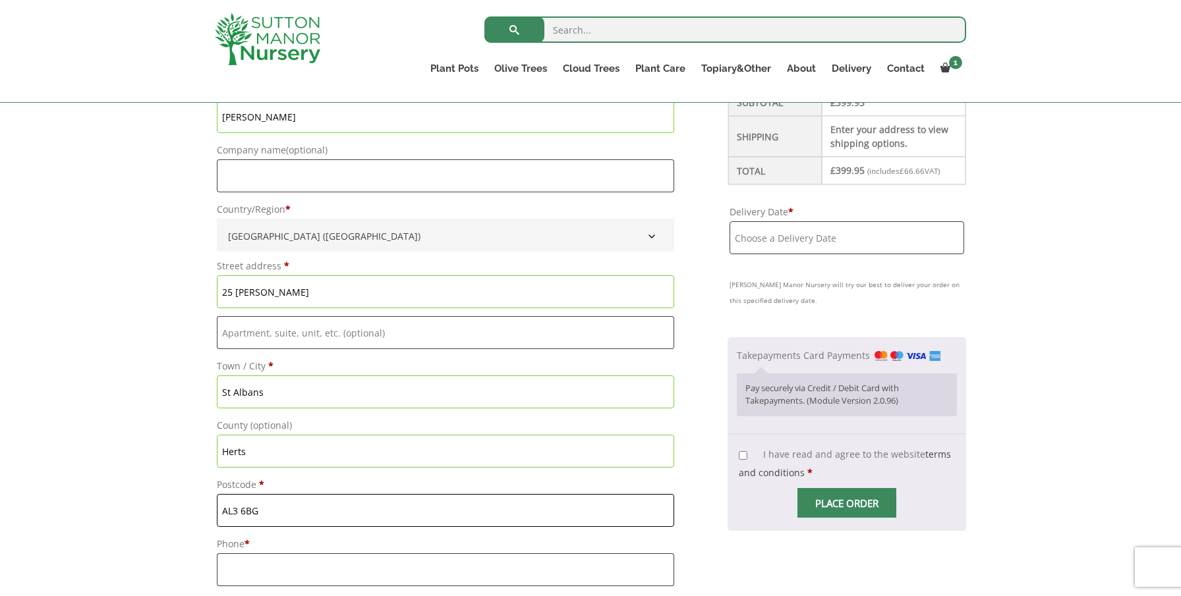
scroll to position [413, 0]
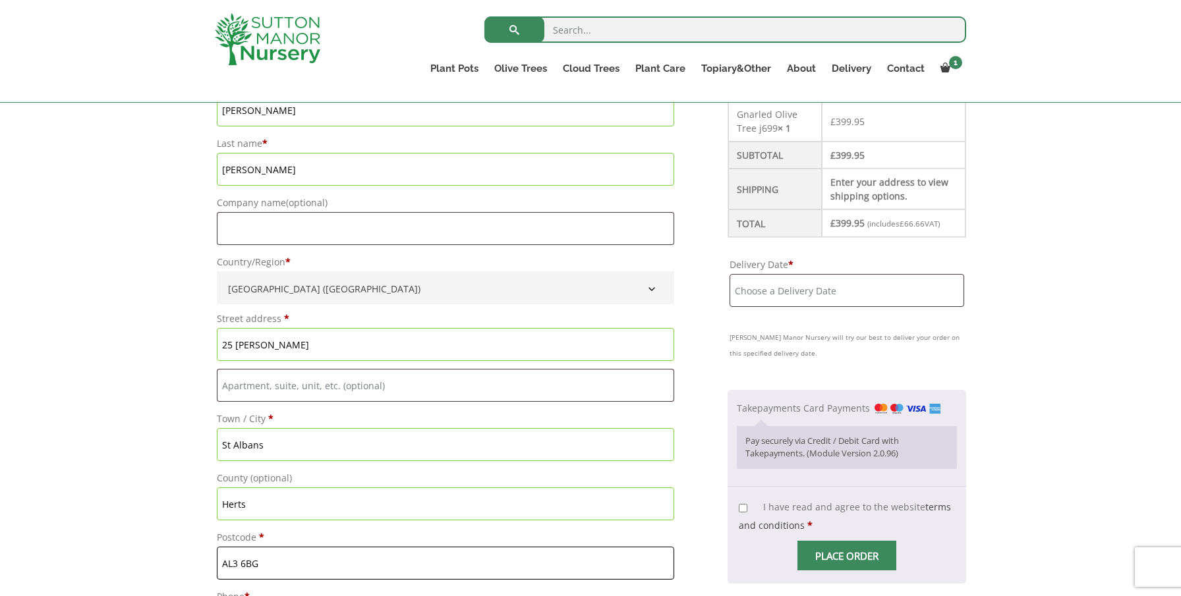
type input "AL3 6BG"
click at [784, 291] on input "Delivery Date *" at bounding box center [846, 290] width 235 height 33
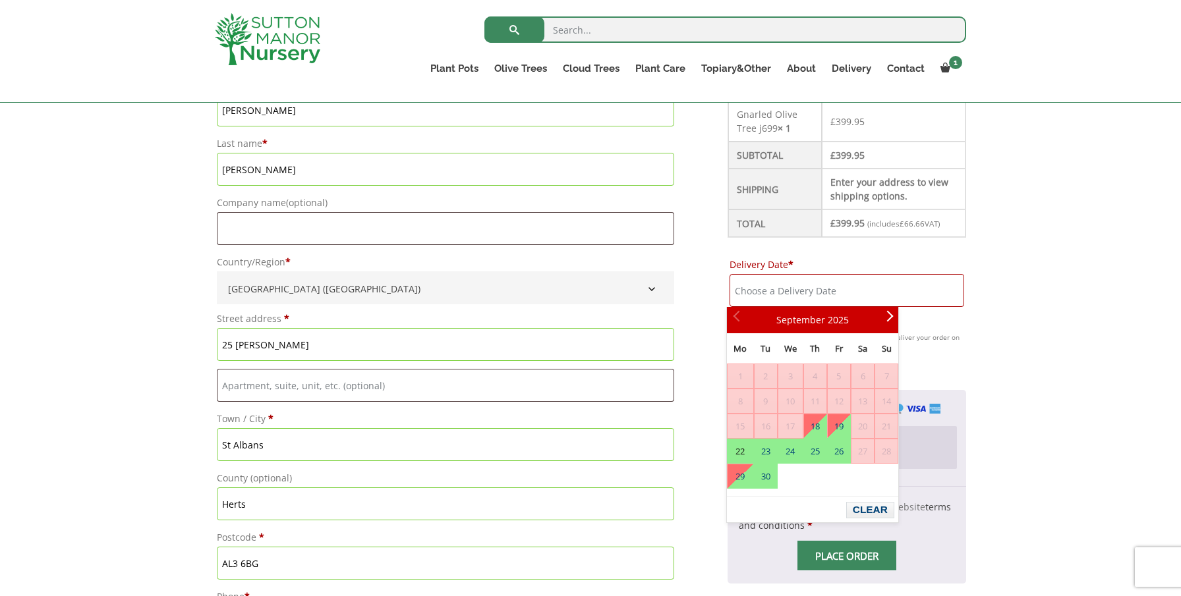
click at [738, 449] on link "22" at bounding box center [739, 451] width 25 height 24
type input "22 September, 2025"
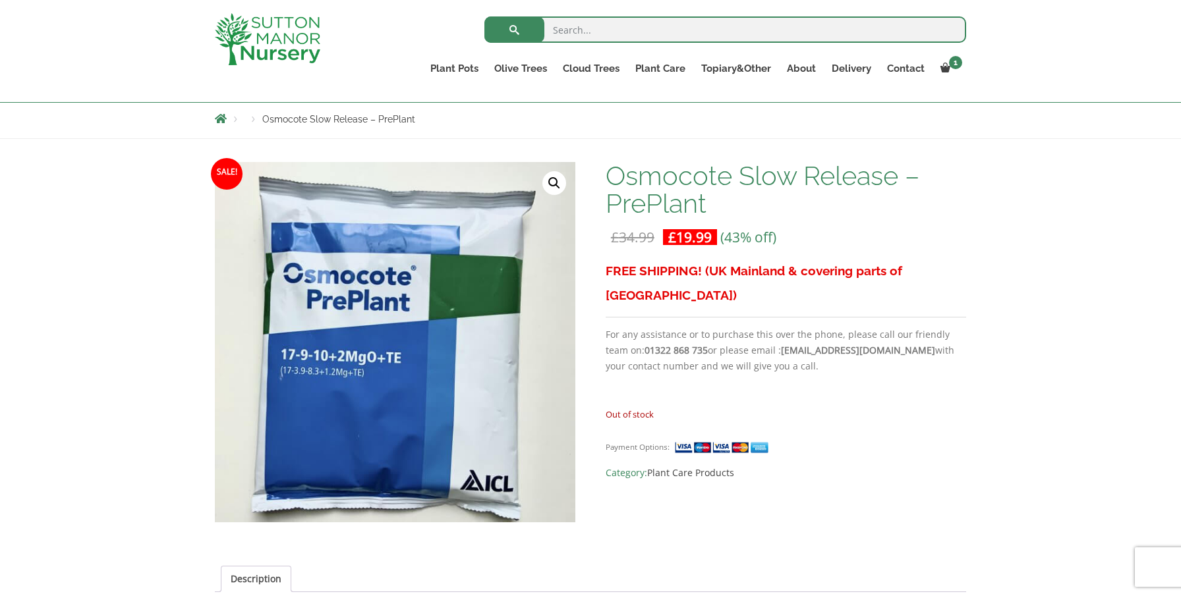
scroll to position [166, 0]
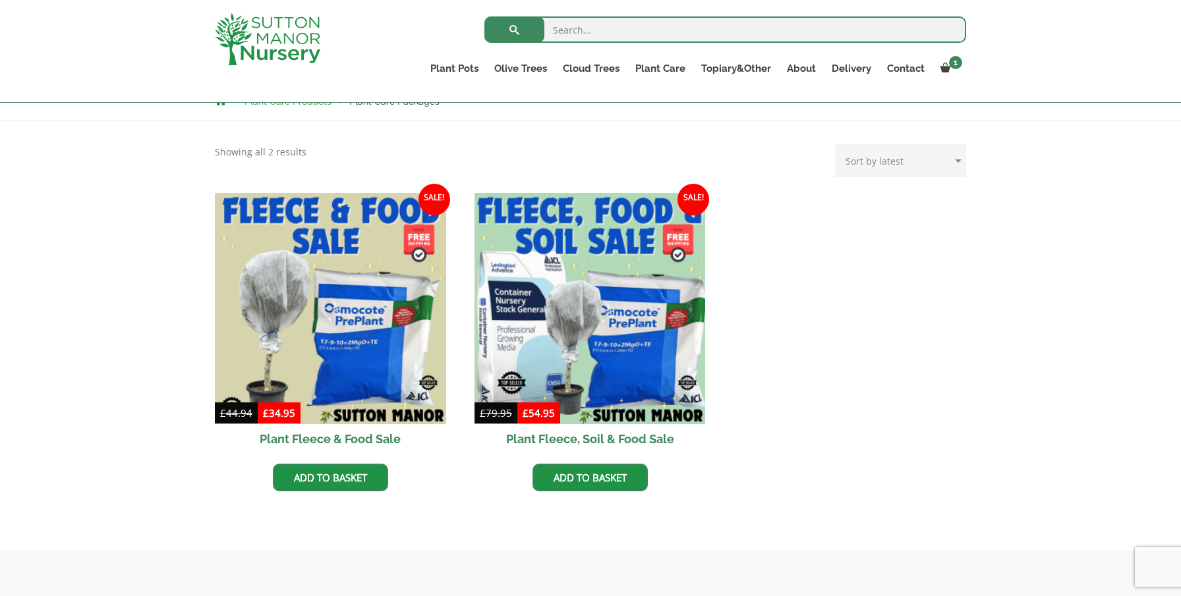
scroll to position [270, 0]
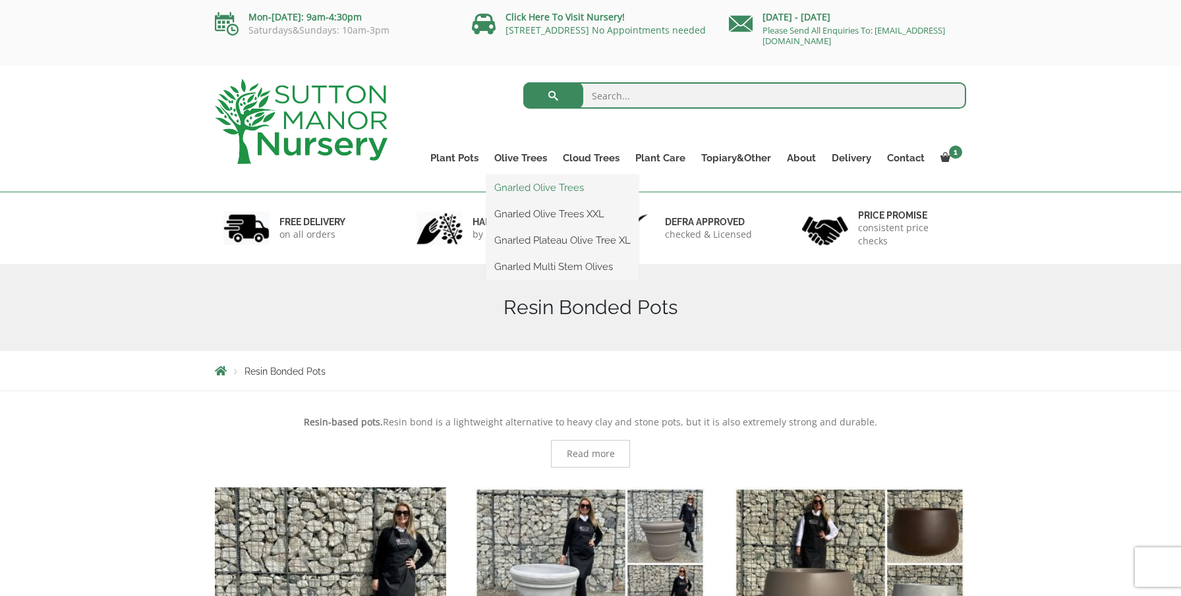
click at [520, 188] on link "Gnarled Olive Trees" at bounding box center [562, 188] width 152 height 20
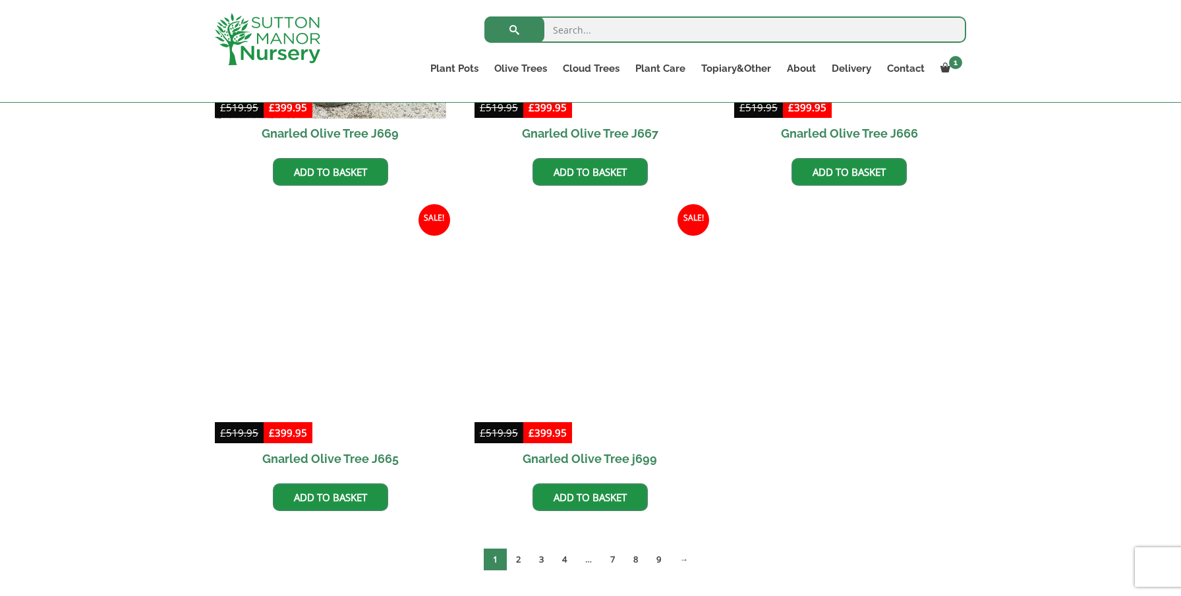
scroll to position [1206, 0]
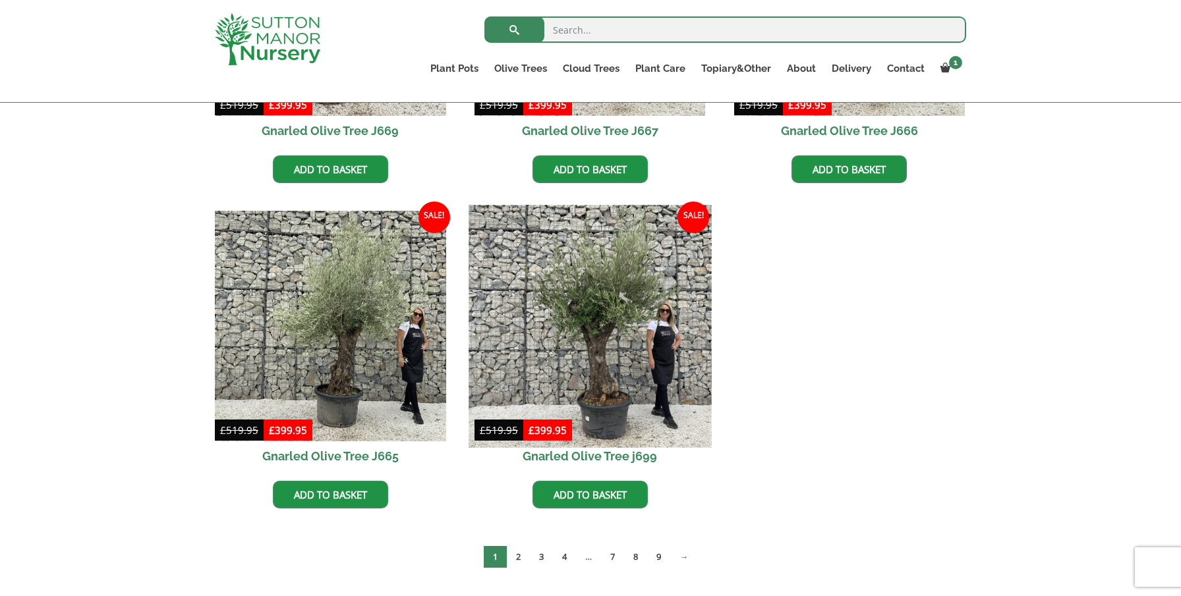
click at [600, 281] on img at bounding box center [589, 326] width 242 height 242
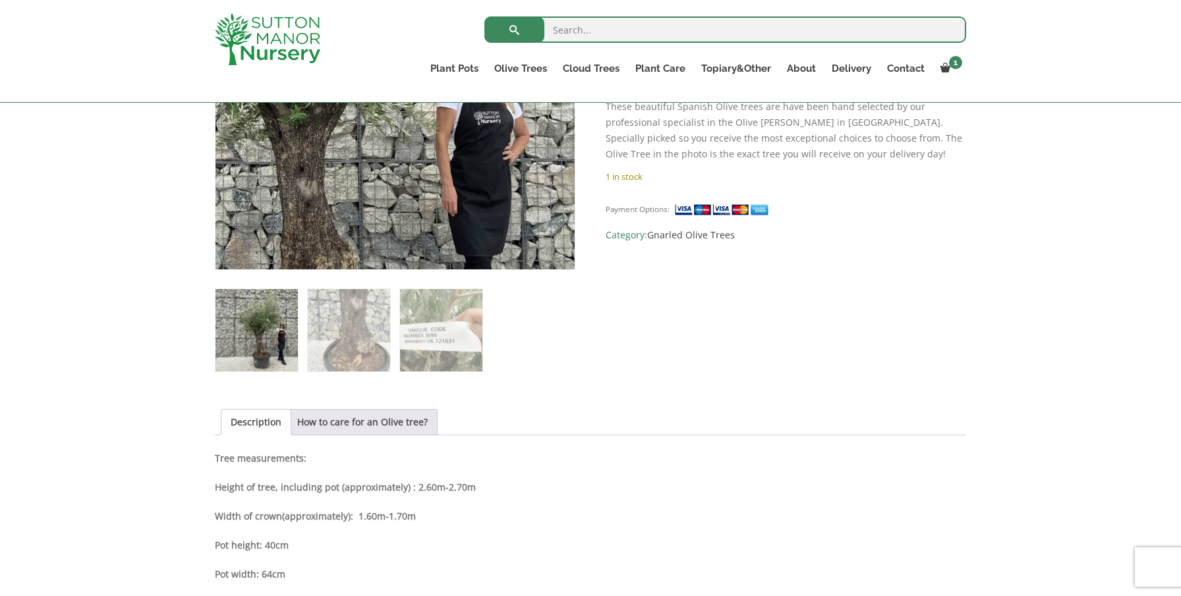
scroll to position [399, 0]
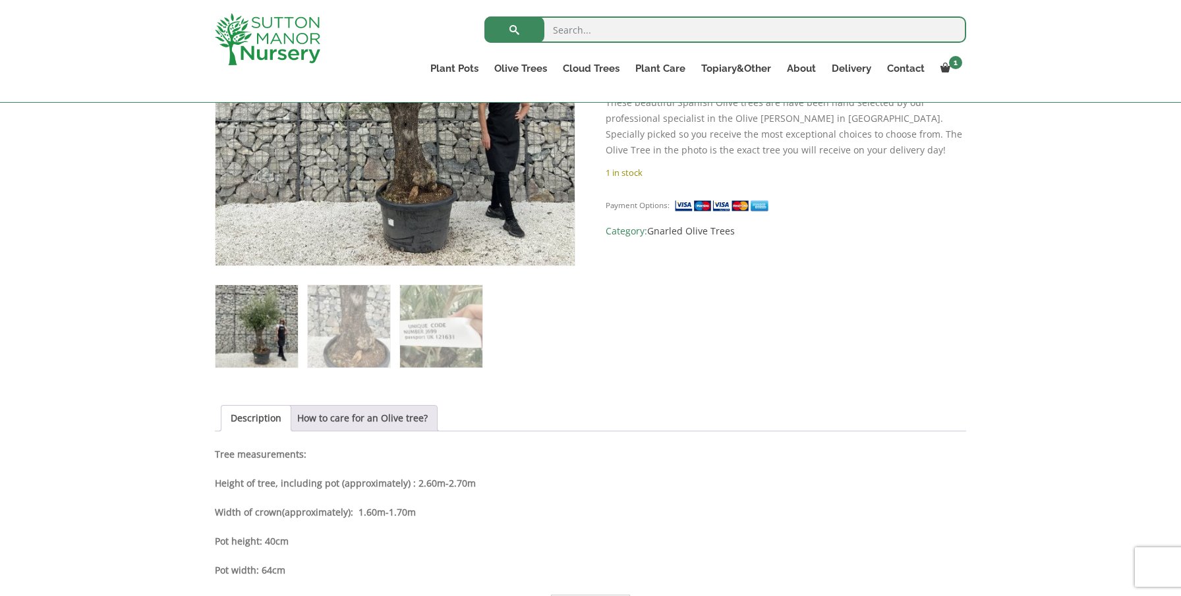
click at [246, 337] on img at bounding box center [256, 326] width 82 height 82
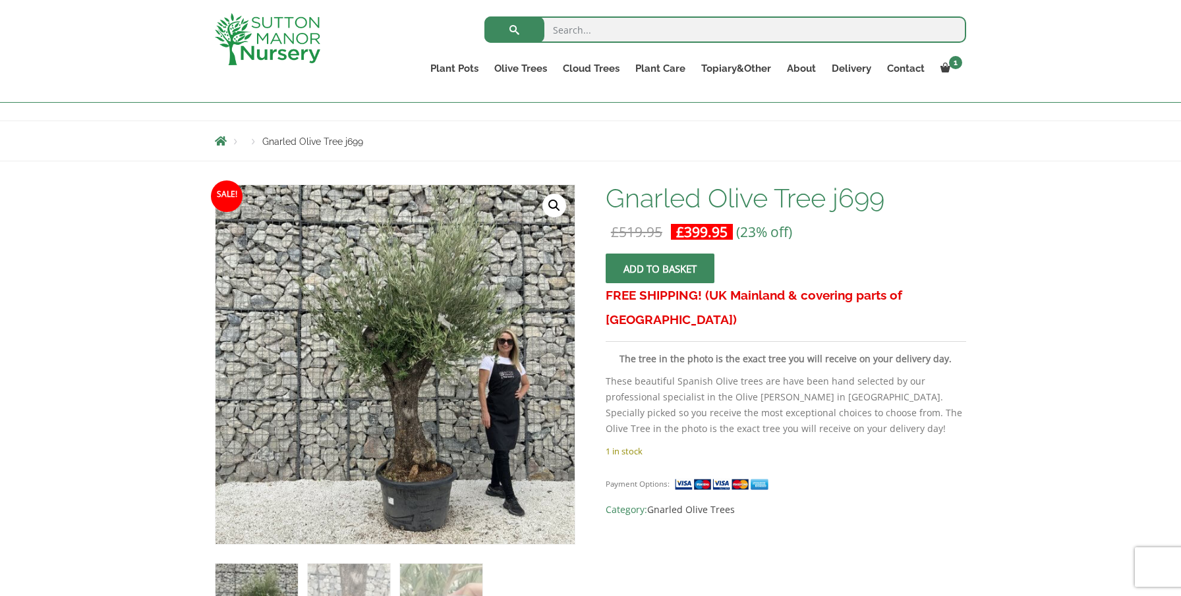
scroll to position [121, 0]
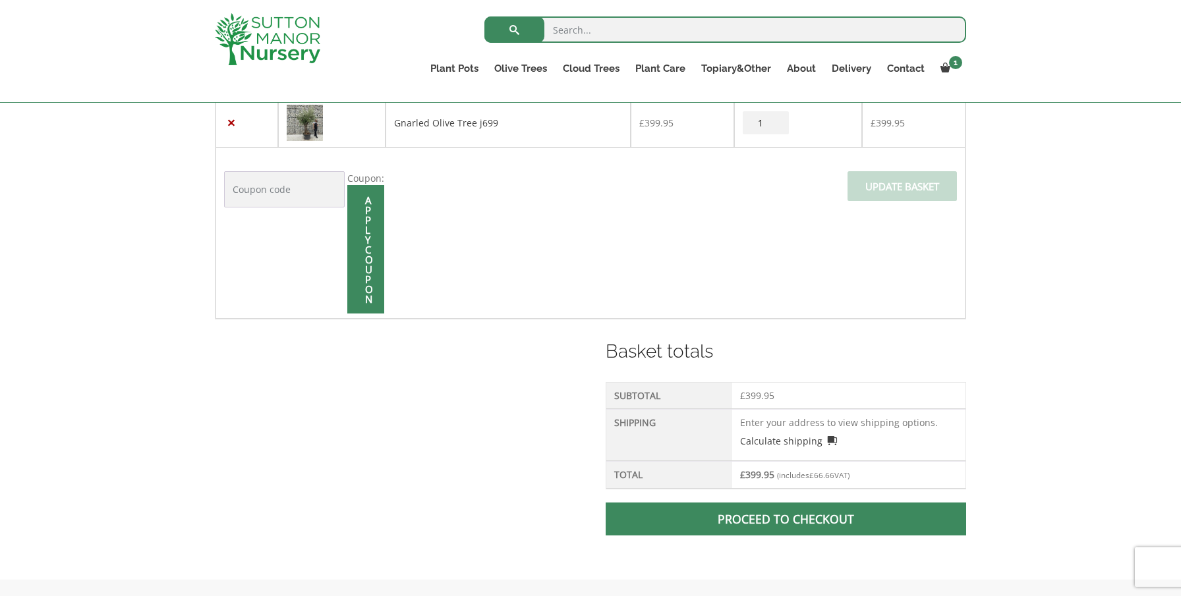
scroll to position [321, 0]
click at [795, 521] on link "Proceed to checkout" at bounding box center [785, 518] width 360 height 33
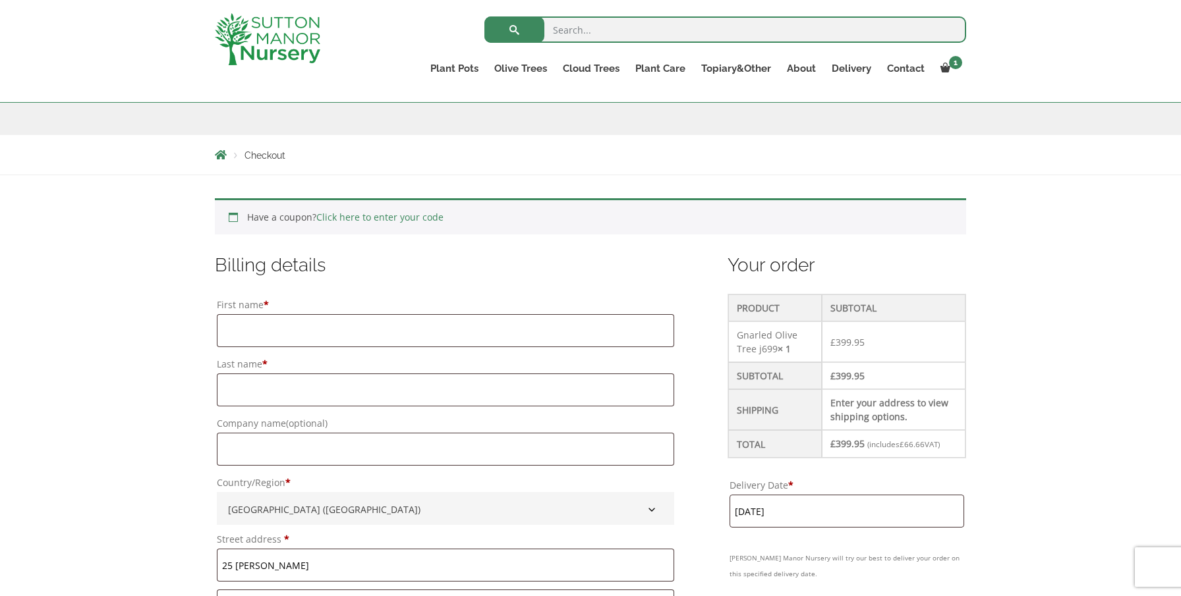
scroll to position [206, 0]
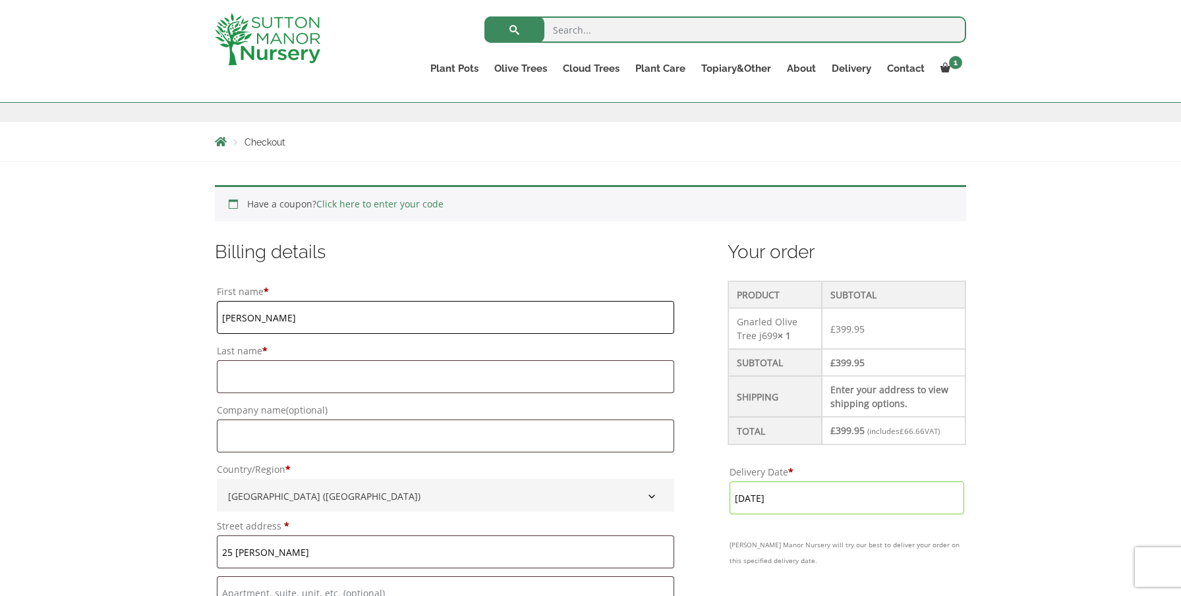
type input "Steve"
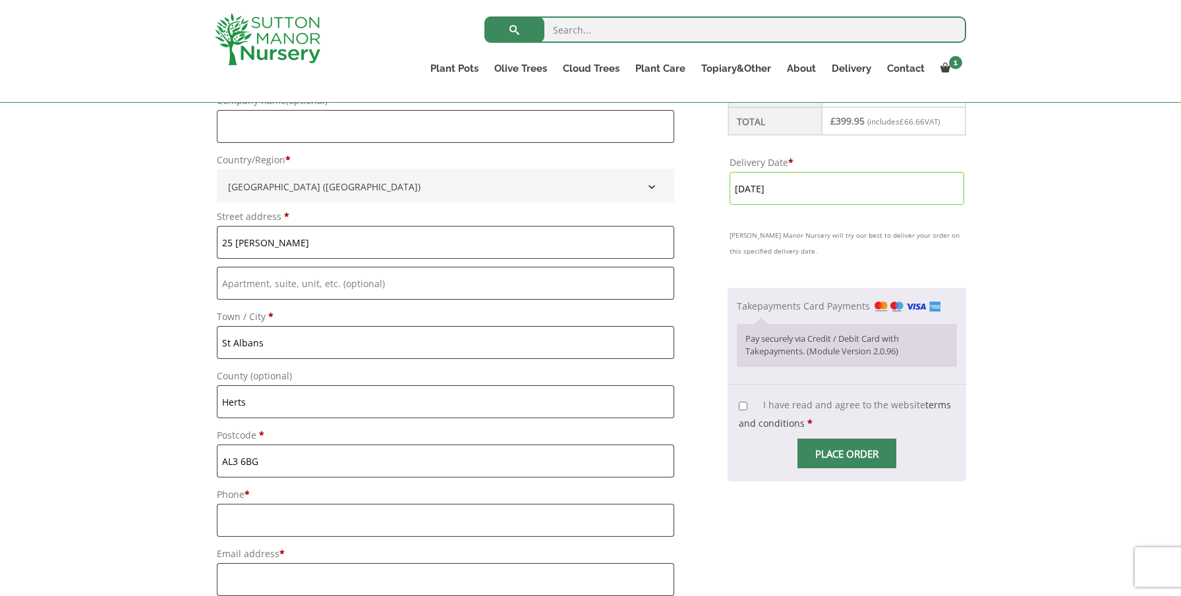
scroll to position [519, 0]
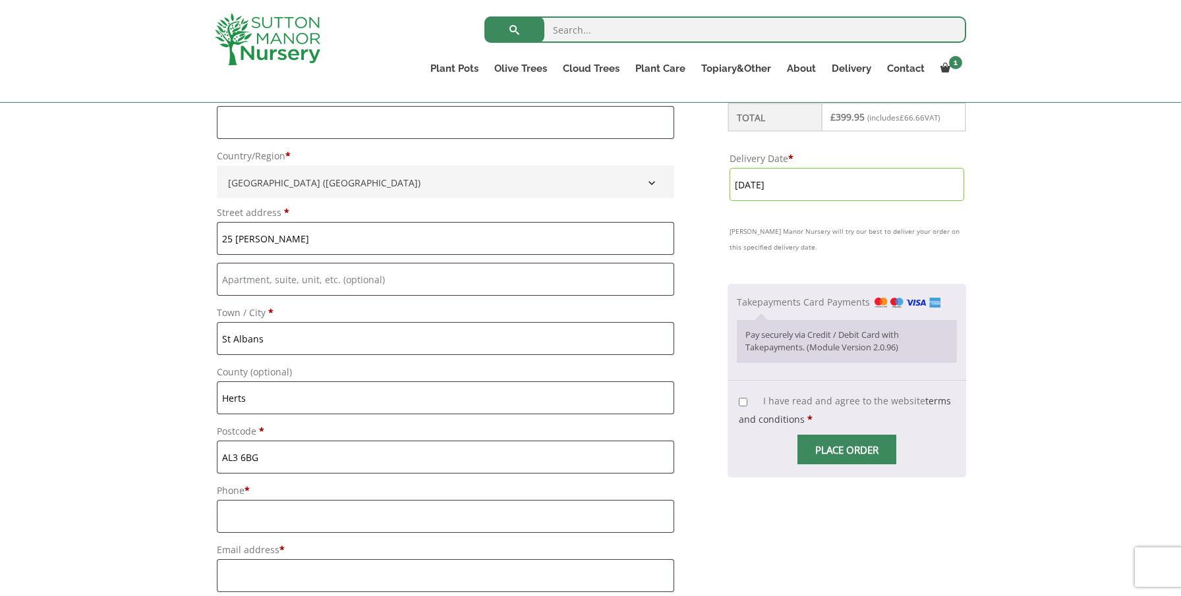
type input "Clarke"
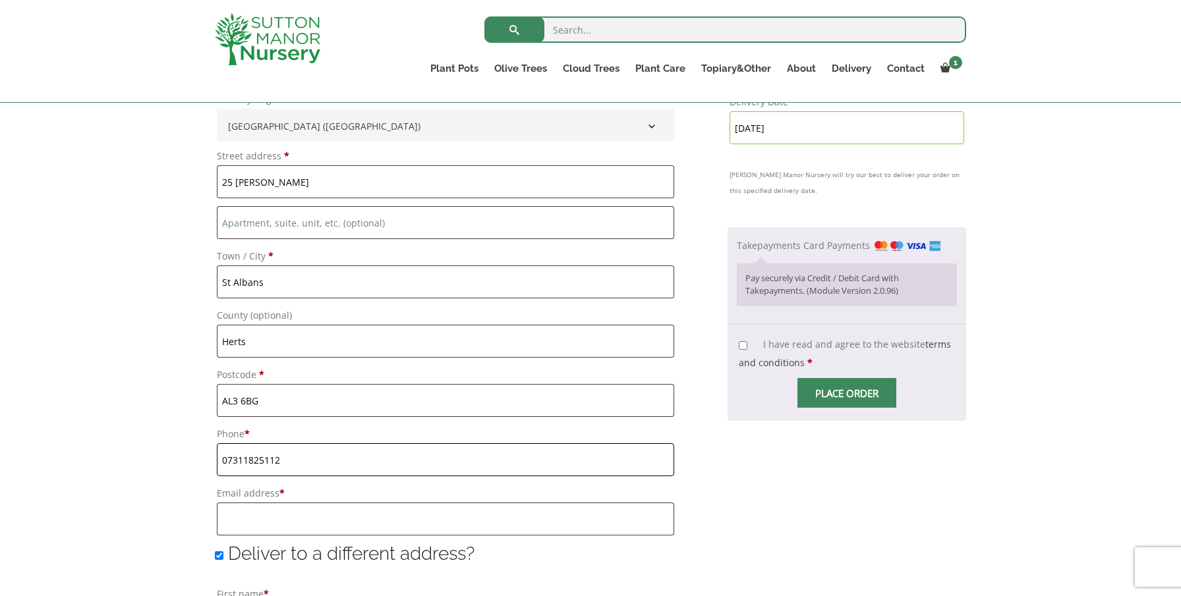
scroll to position [578, 0]
type input "07311825112"
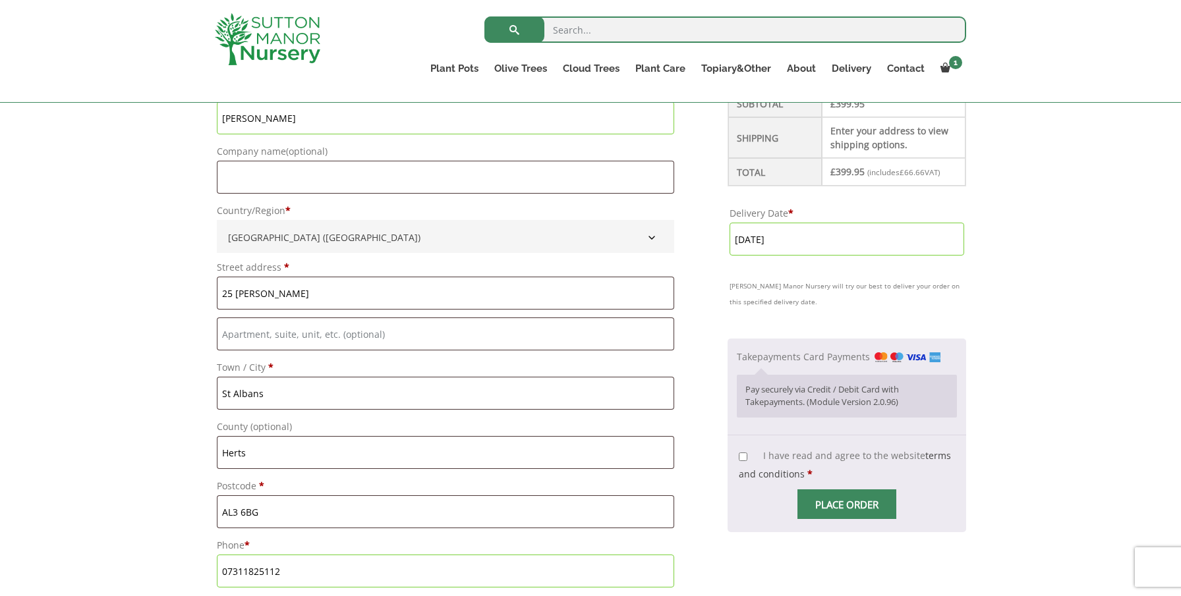
scroll to position [464, 0]
type input "clarkesfc@btinternet.com"
click at [740, 457] on input "I have read and agree to the website terms and conditions *" at bounding box center [743, 457] width 9 height 9
checkbox input "true"
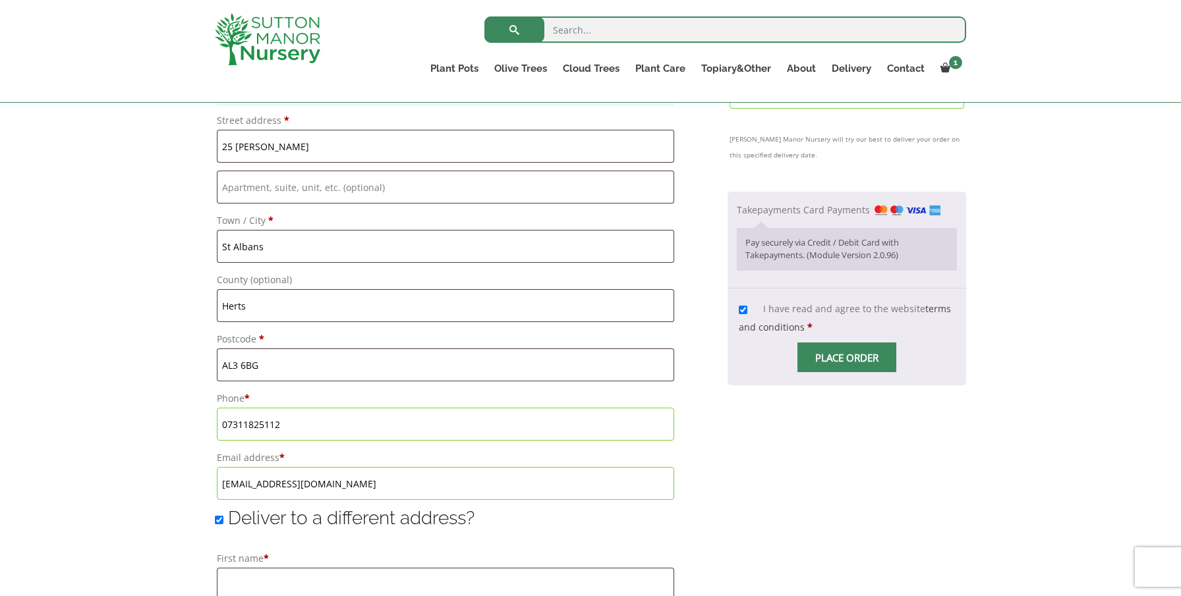
scroll to position [615, 0]
click at [847, 354] on span "Checkout" at bounding box center [847, 354] width 0 height 0
click at [813, 353] on input "Place order" at bounding box center [846, 354] width 99 height 30
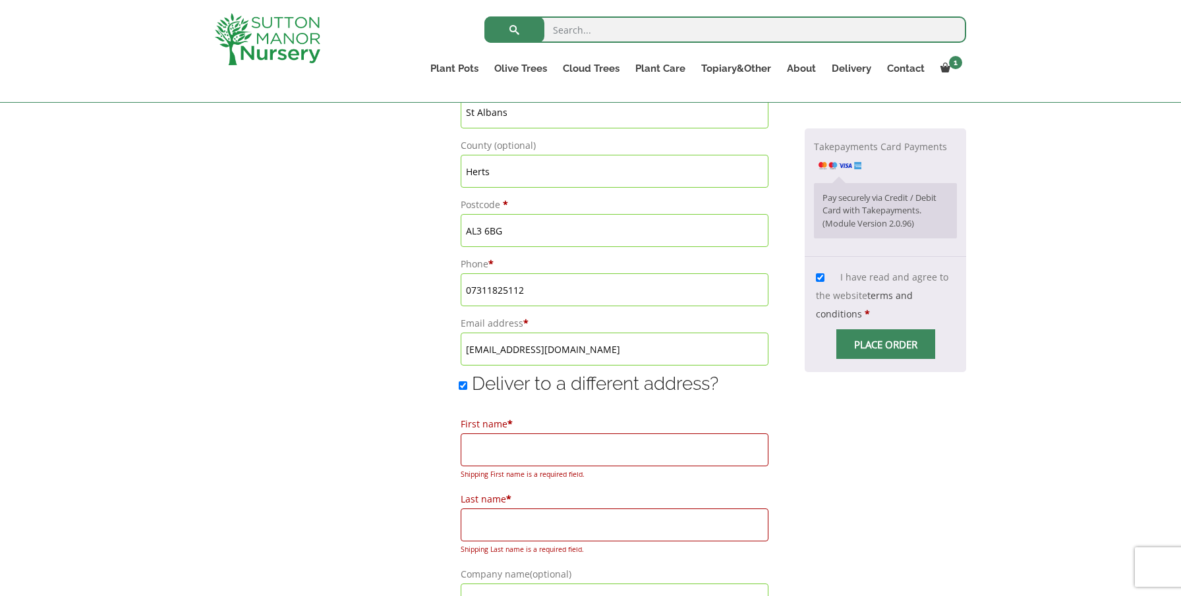
scroll to position [750, 0]
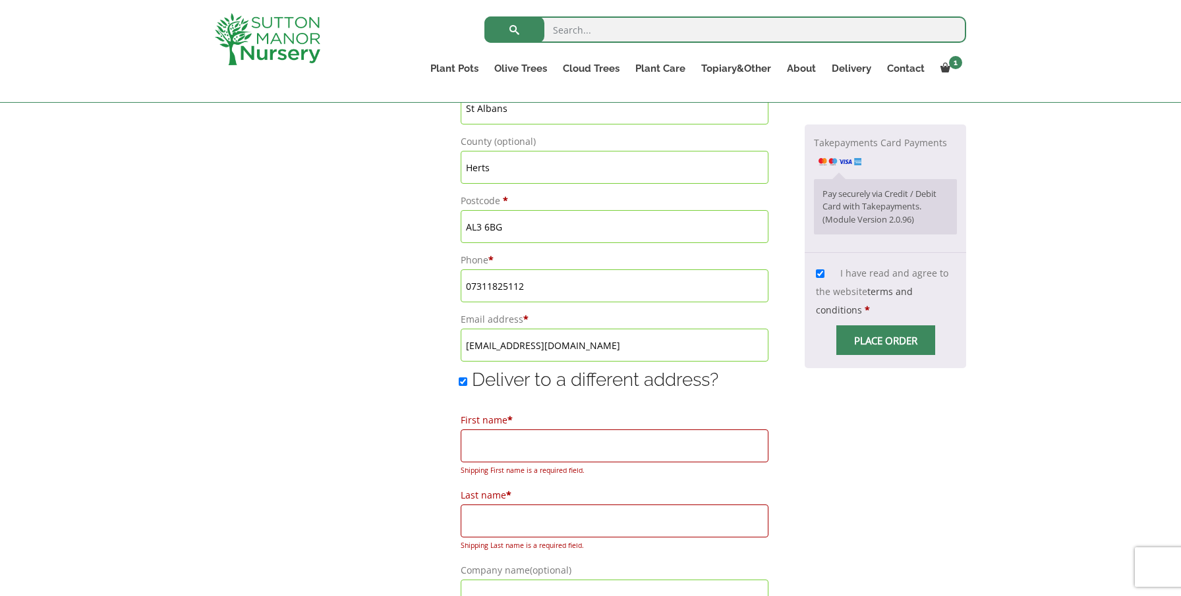
click at [459, 385] on input "Deliver to a different address?" at bounding box center [463, 381] width 9 height 9
checkbox input "false"
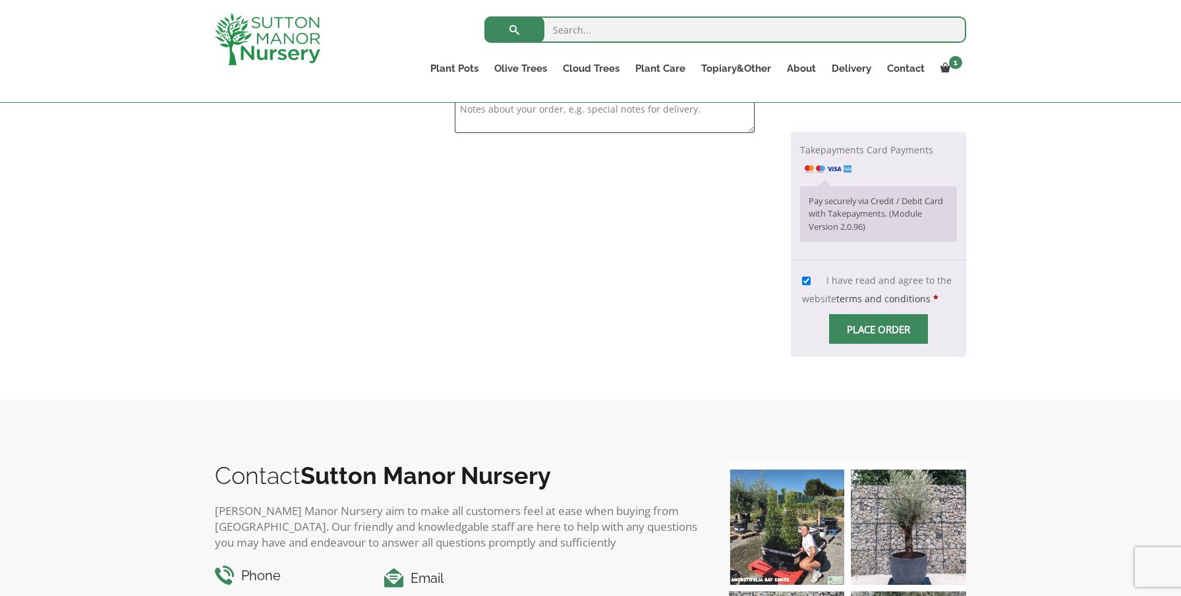
scroll to position [1094, 0]
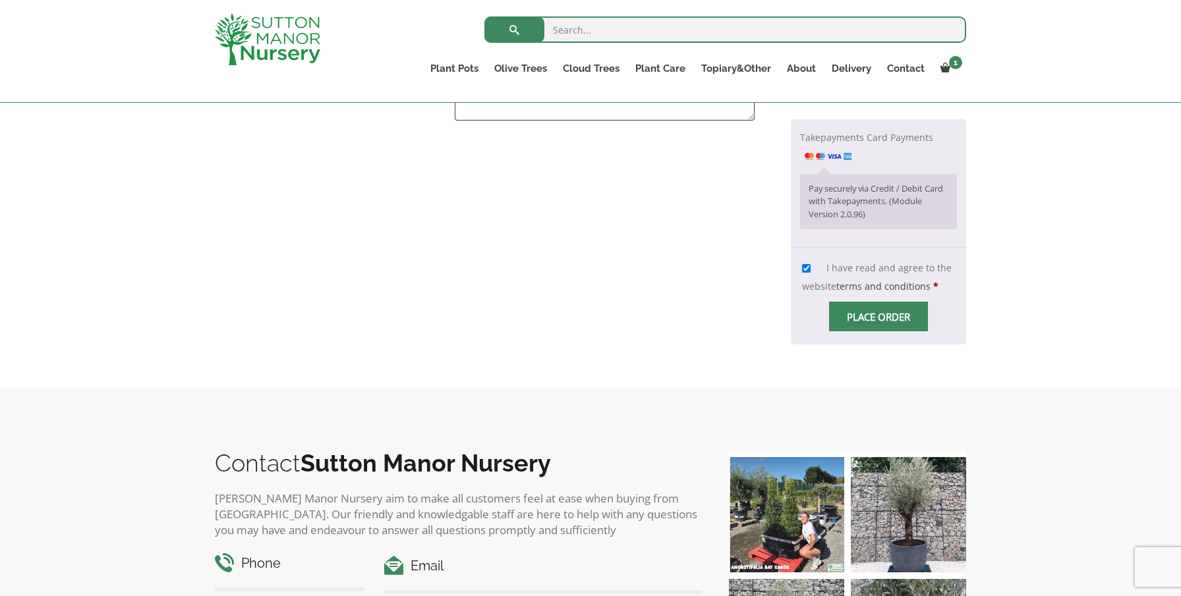
click at [844, 302] on input "Place order" at bounding box center [878, 317] width 99 height 30
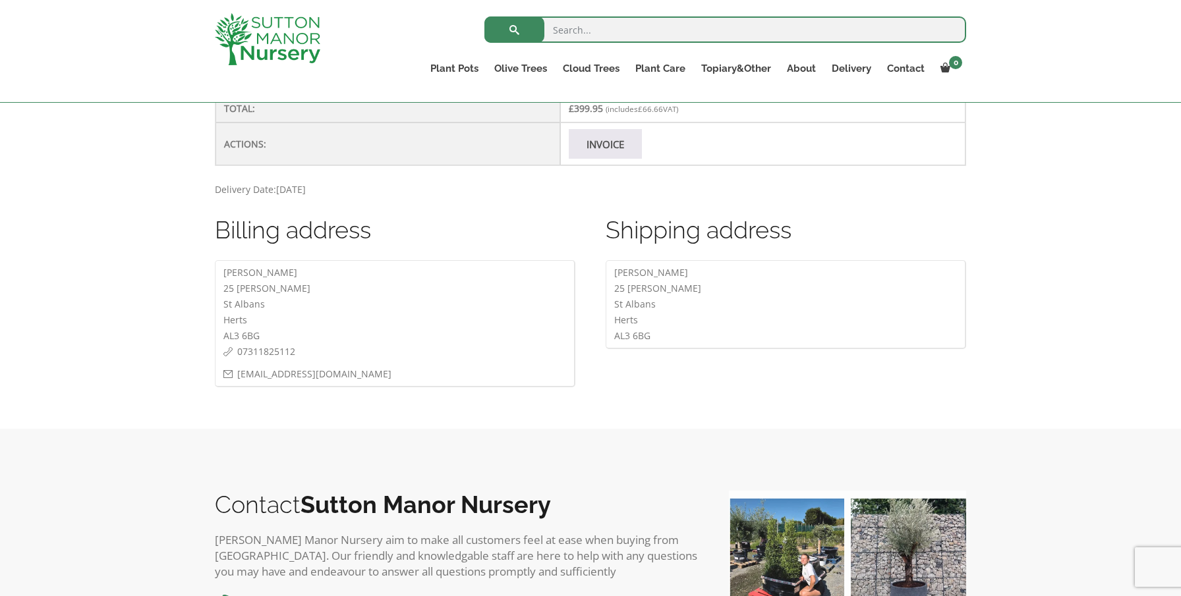
scroll to position [565, 0]
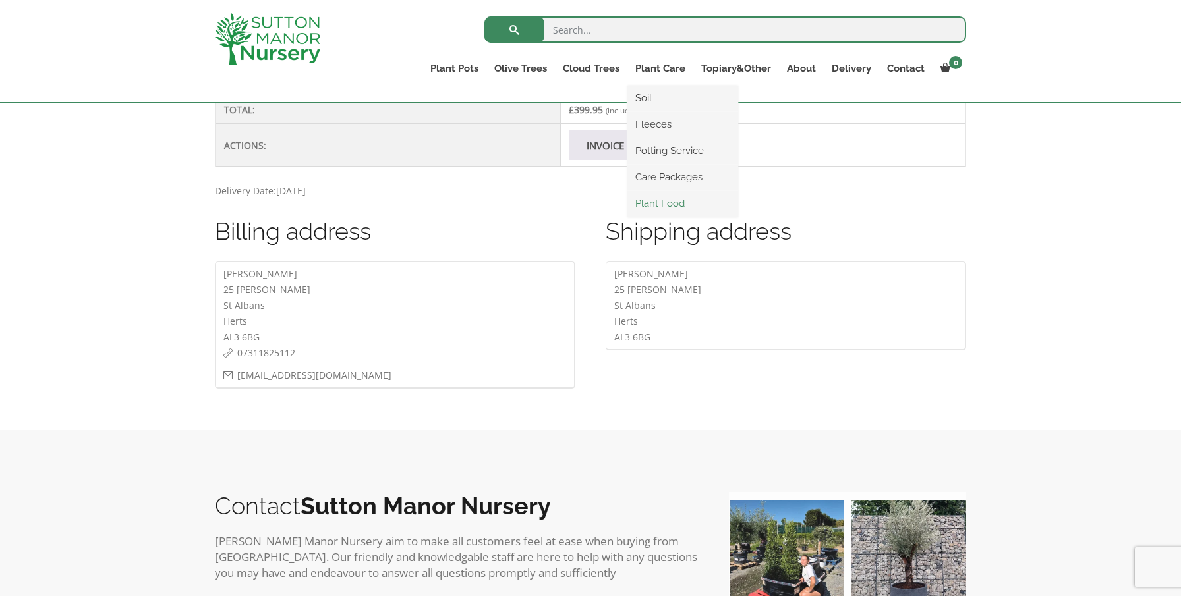
click at [663, 202] on link "Plant Food" at bounding box center [682, 204] width 111 height 20
